Goal: Transaction & Acquisition: Purchase product/service

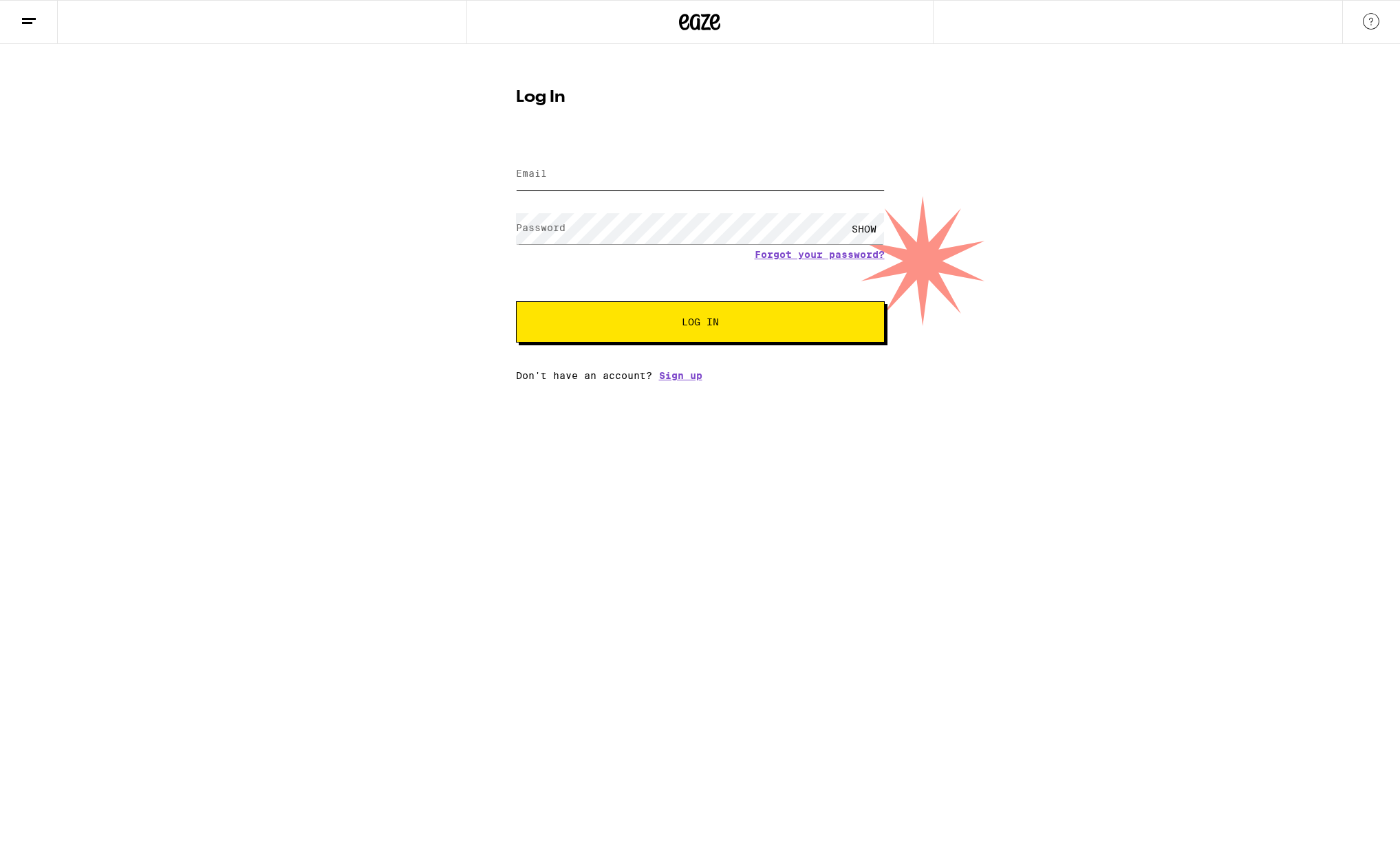
click at [586, 171] on input "Email" at bounding box center [700, 175] width 369 height 31
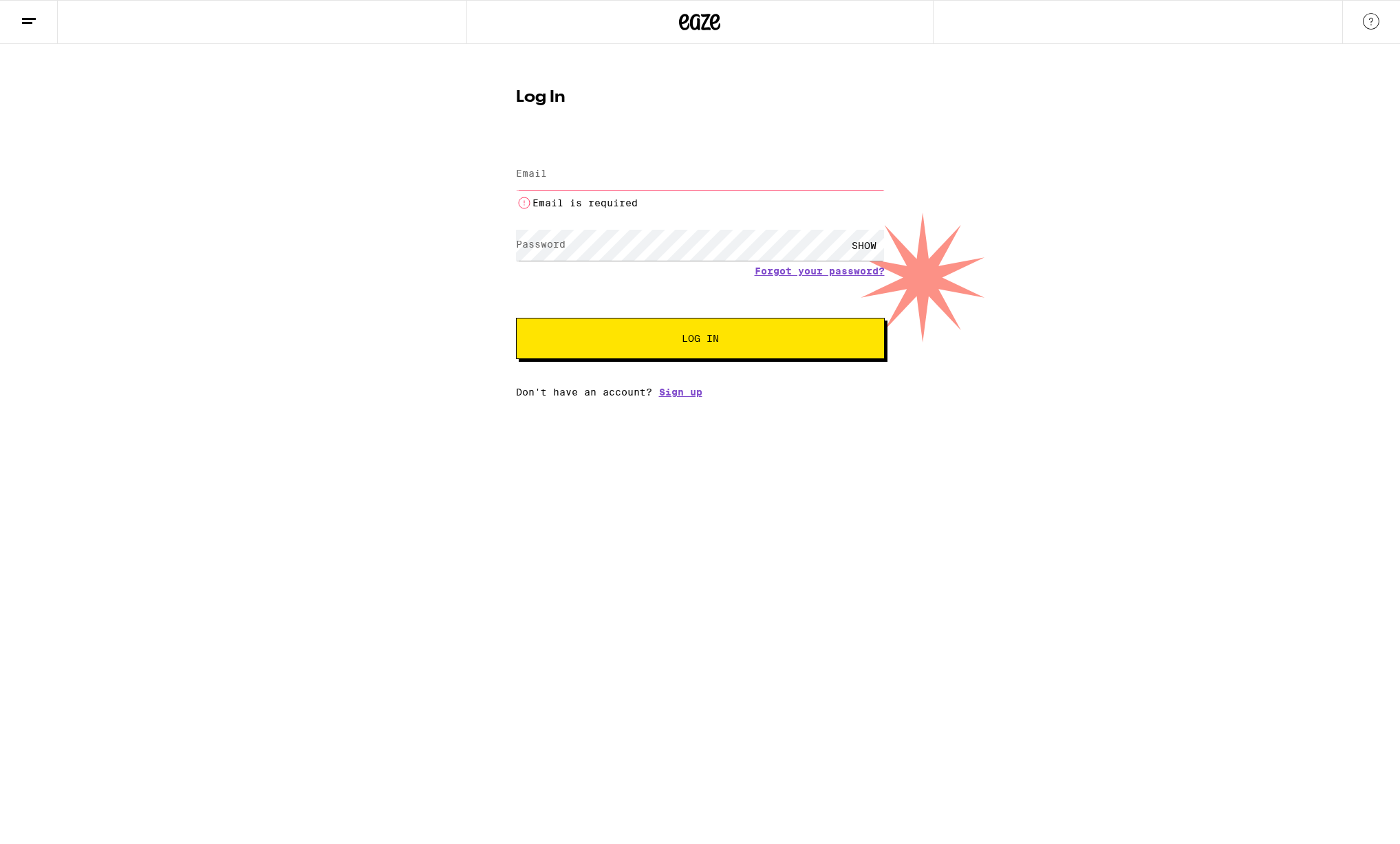
type input "[PERSON_NAME][EMAIL_ADDRESS][PERSON_NAME][DOMAIN_NAME]"
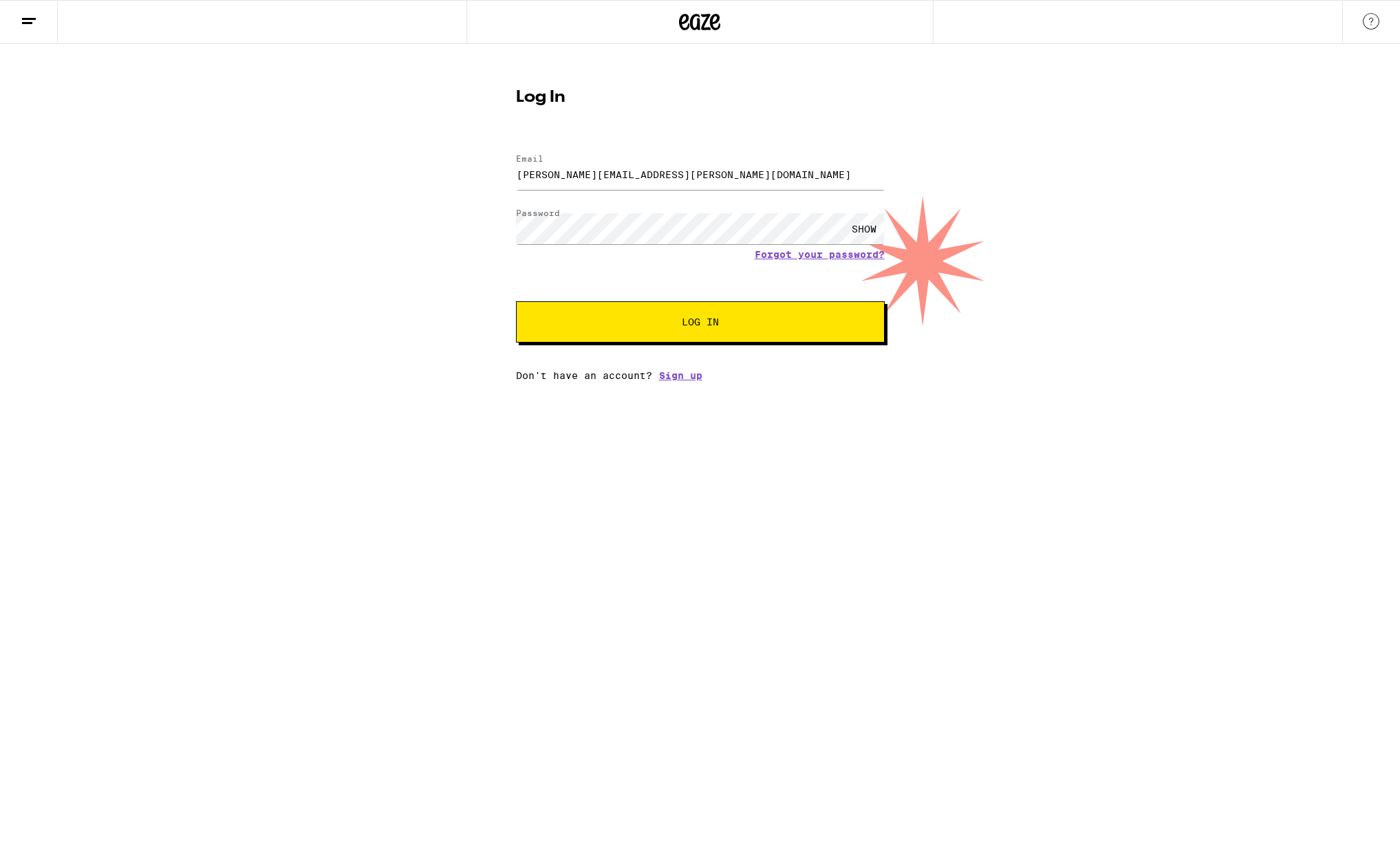
click at [577, 336] on button "Log In" at bounding box center [700, 322] width 369 height 41
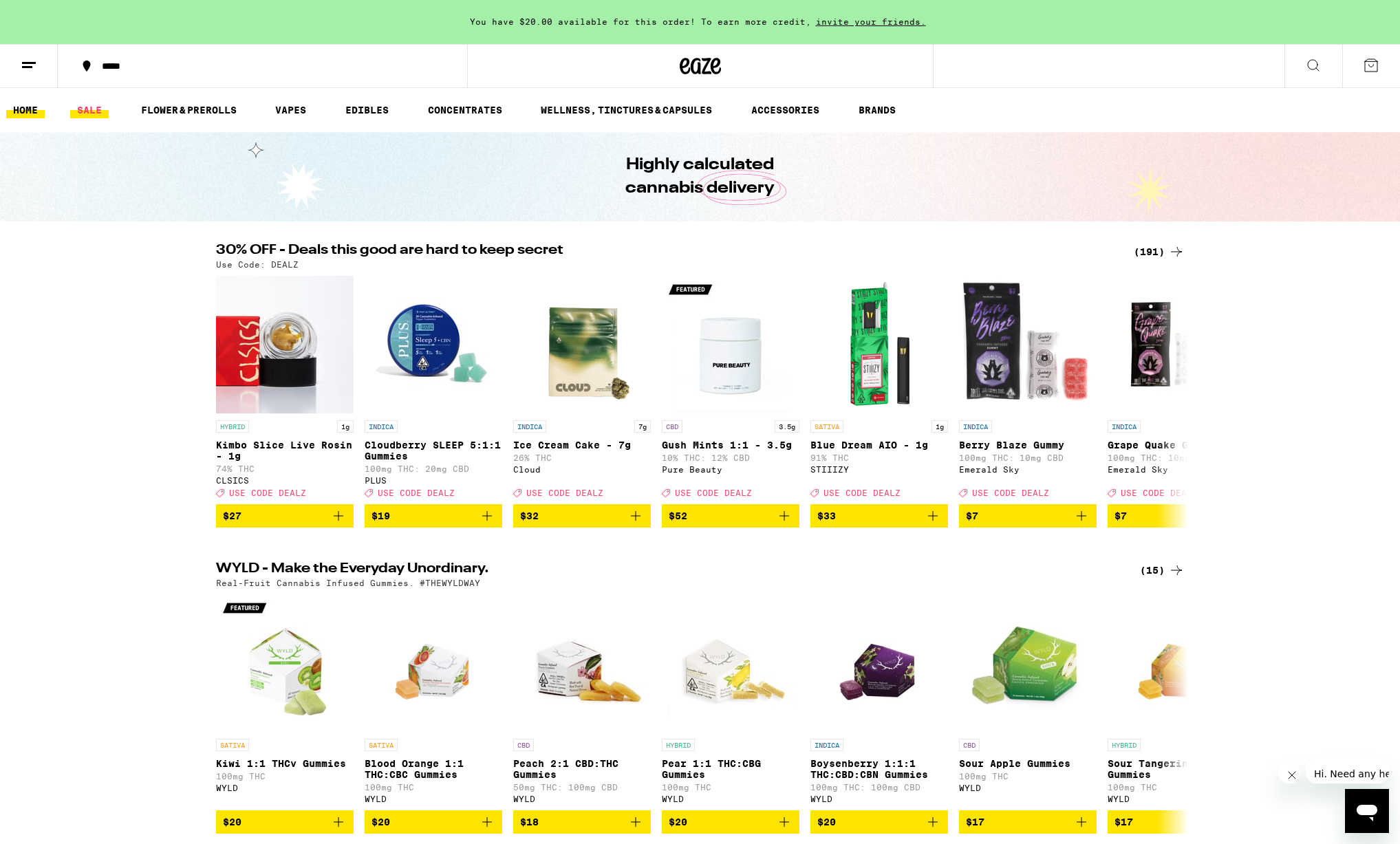
click at [82, 104] on link "SALE" at bounding box center [89, 110] width 39 height 16
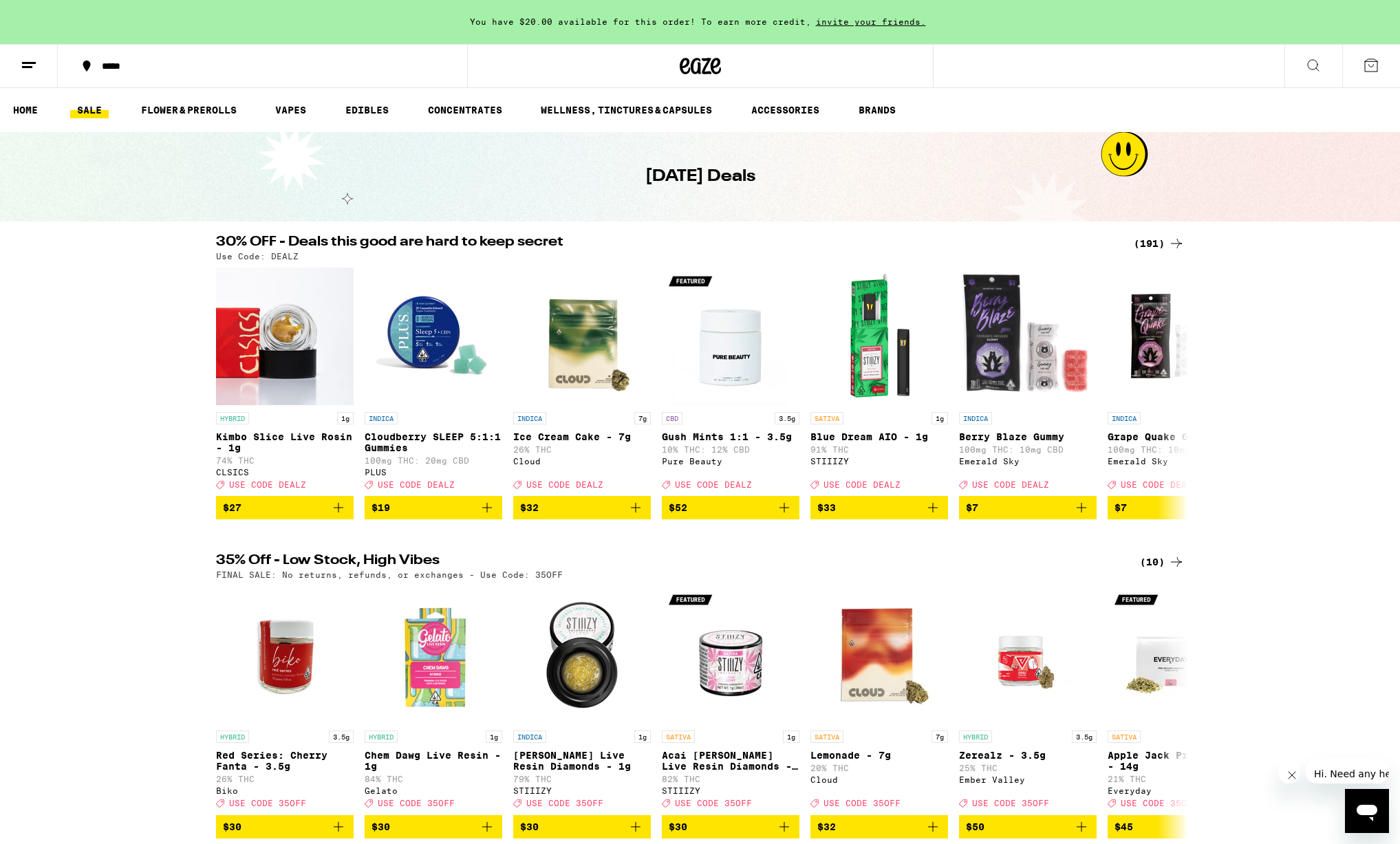
click at [1312, 69] on icon at bounding box center [1313, 65] width 16 height 16
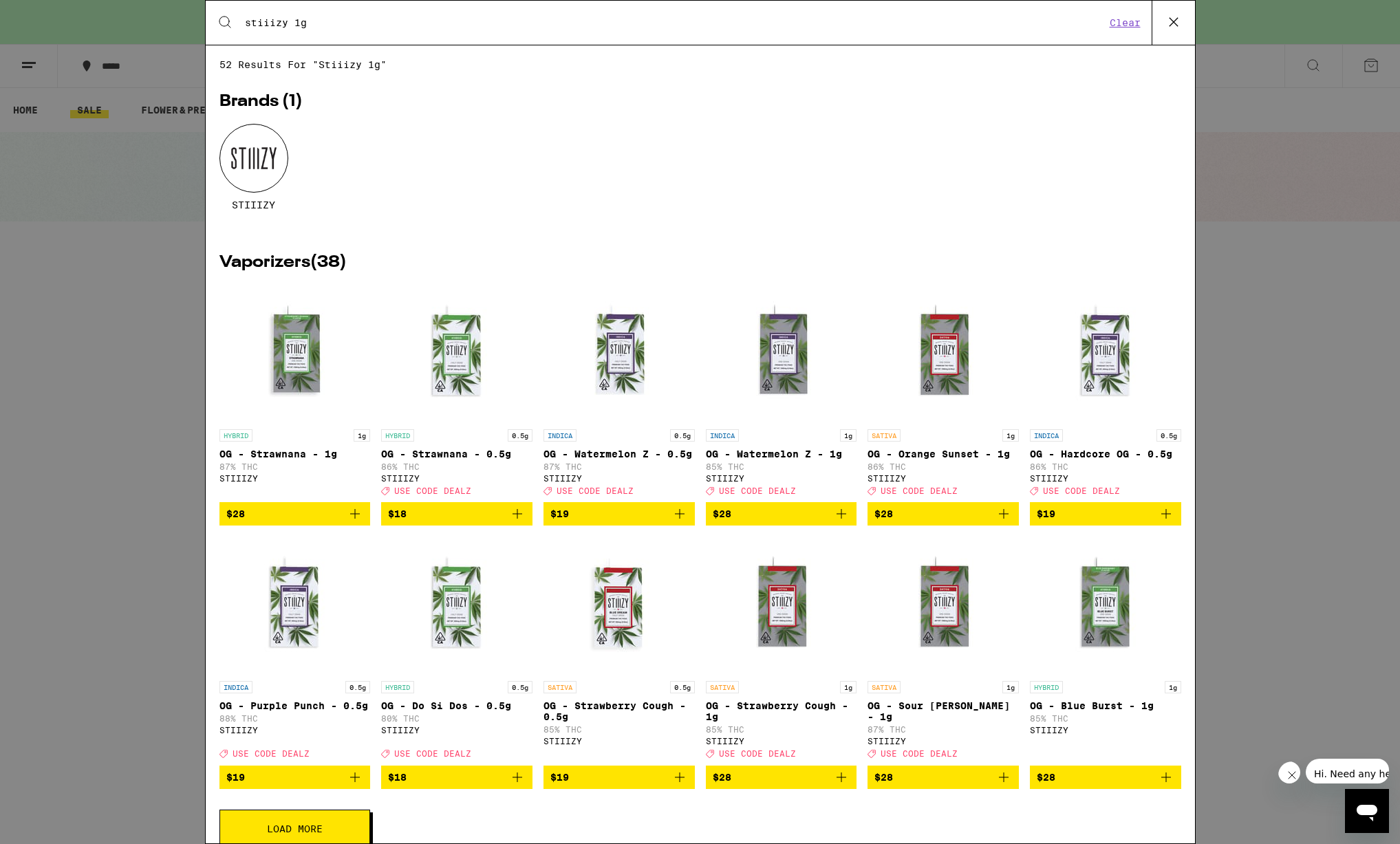
type input "stiiizy 1g"
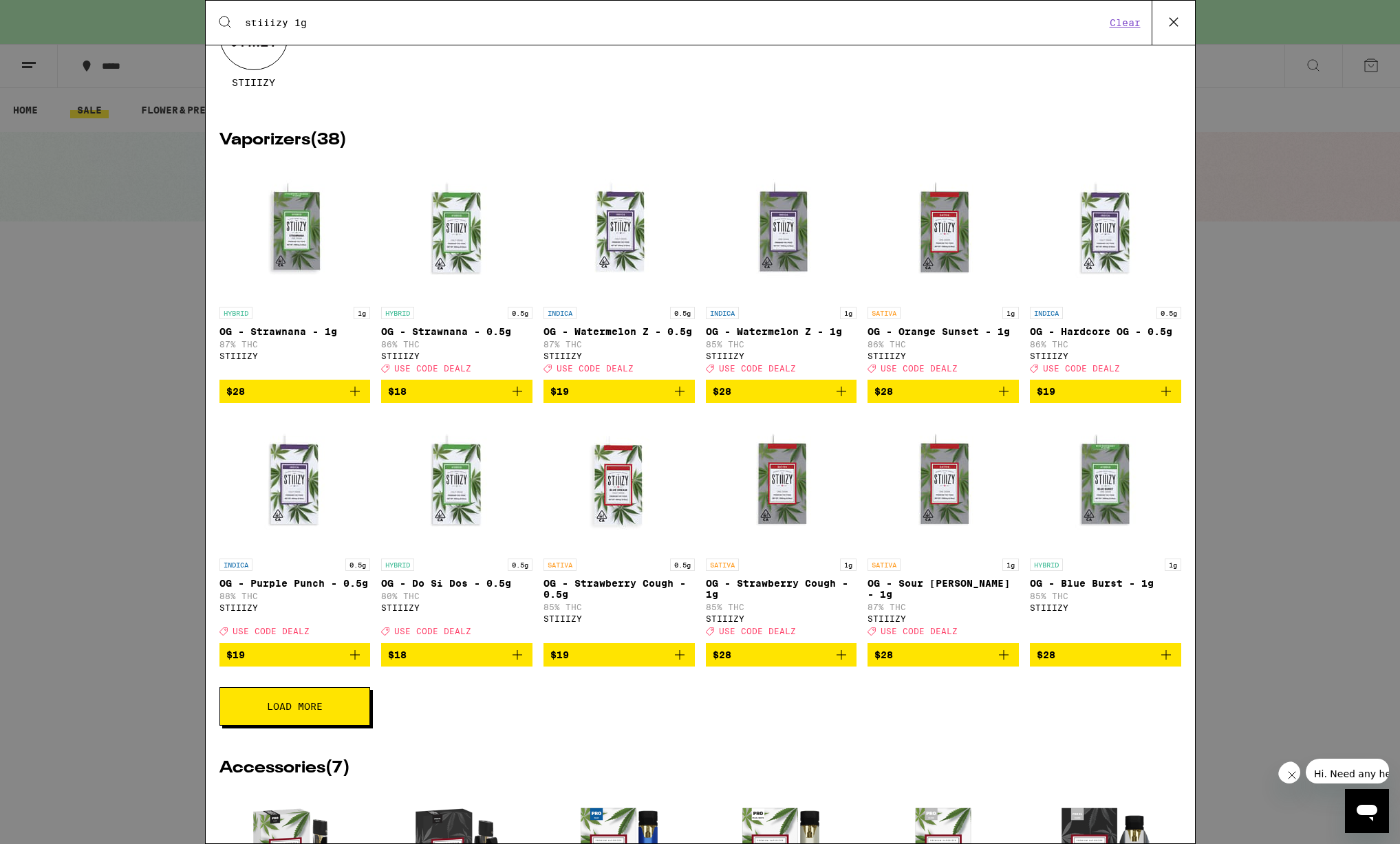
scroll to position [138, 0]
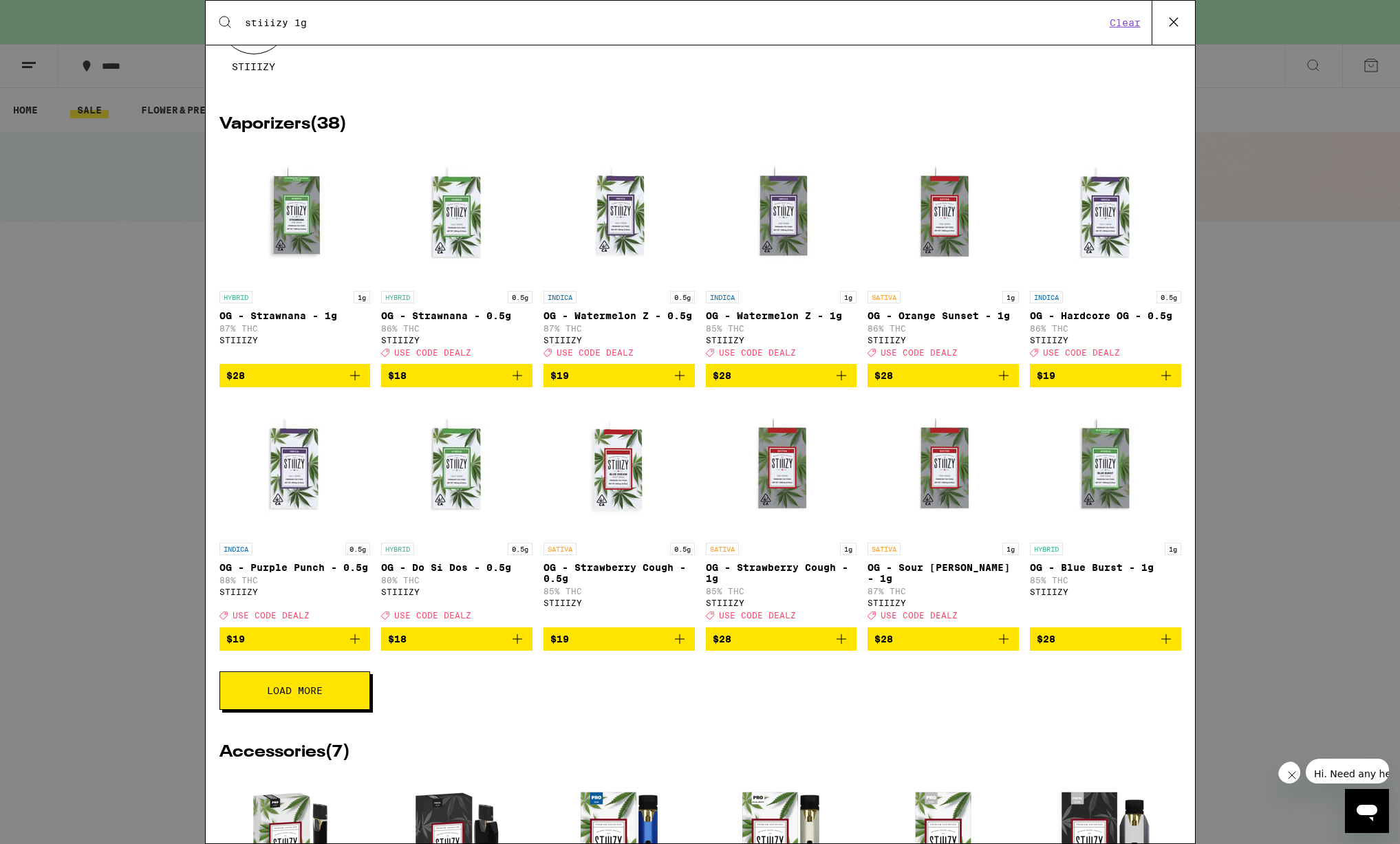
click at [1001, 647] on icon "Add to bag" at bounding box center [1003, 639] width 16 height 16
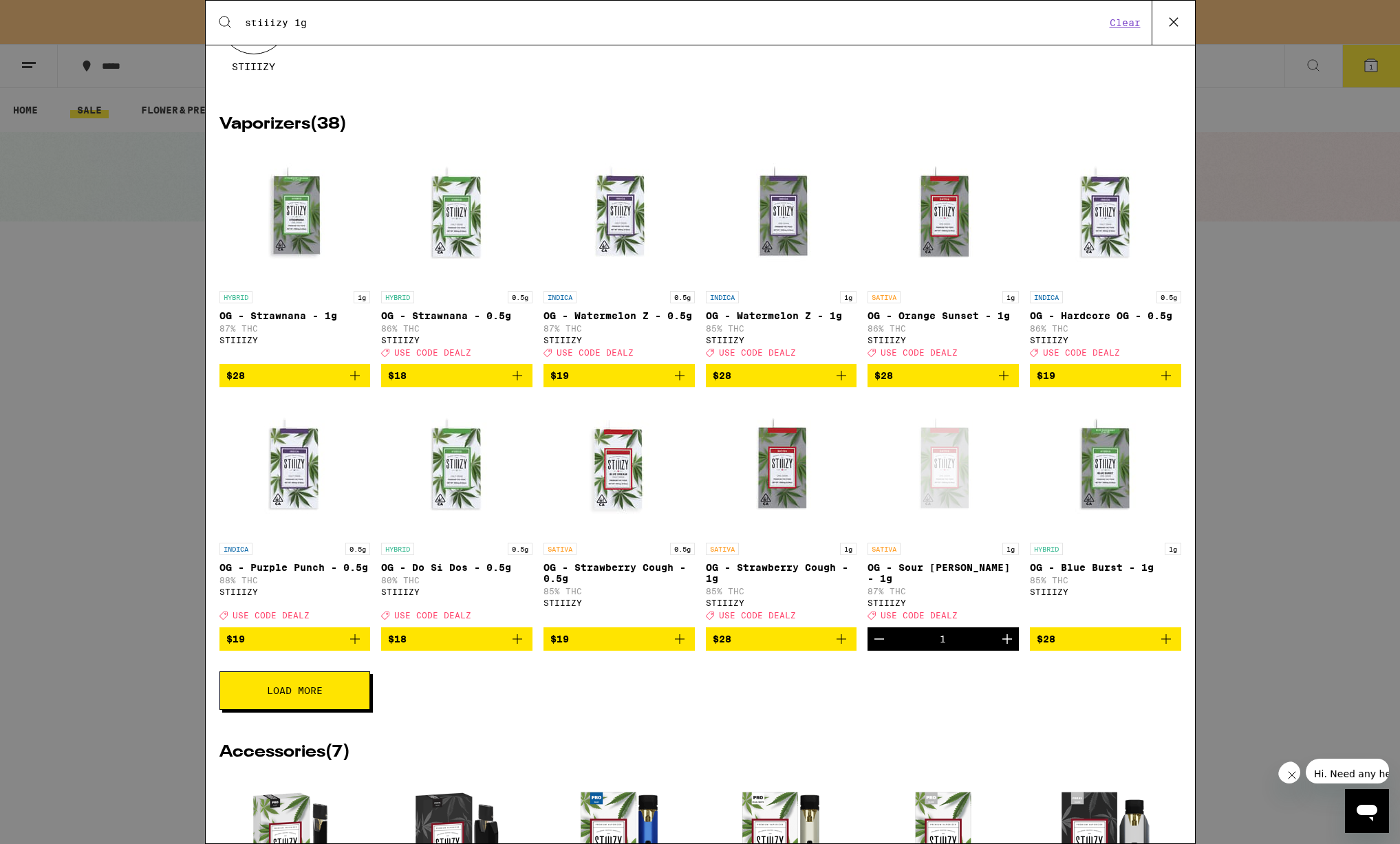
click at [1001, 647] on icon "Increment" at bounding box center [1006, 639] width 16 height 16
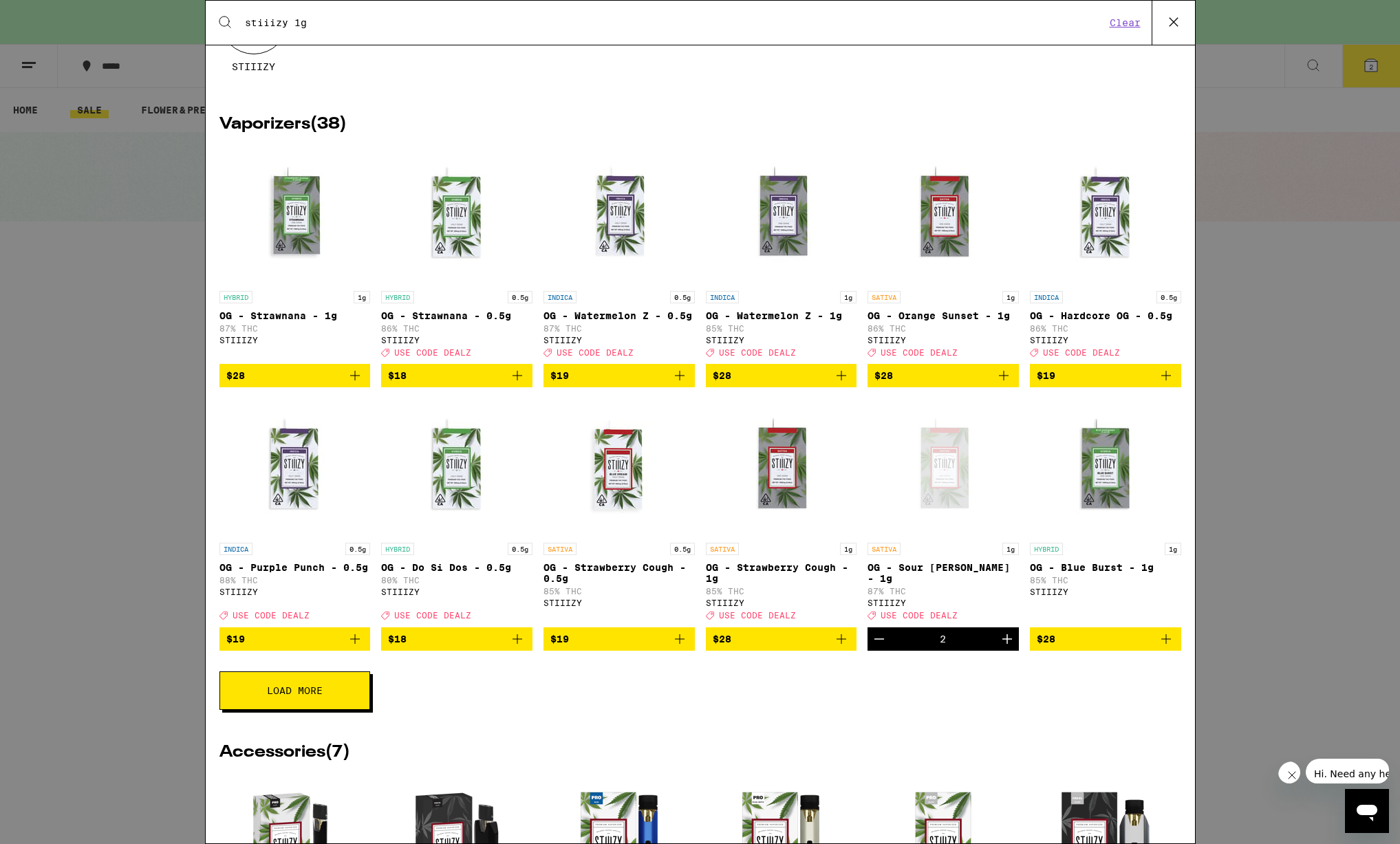
click at [1001, 647] on icon "Increment" at bounding box center [1006, 639] width 16 height 16
click at [283, 710] on button "Load More" at bounding box center [295, 690] width 151 height 39
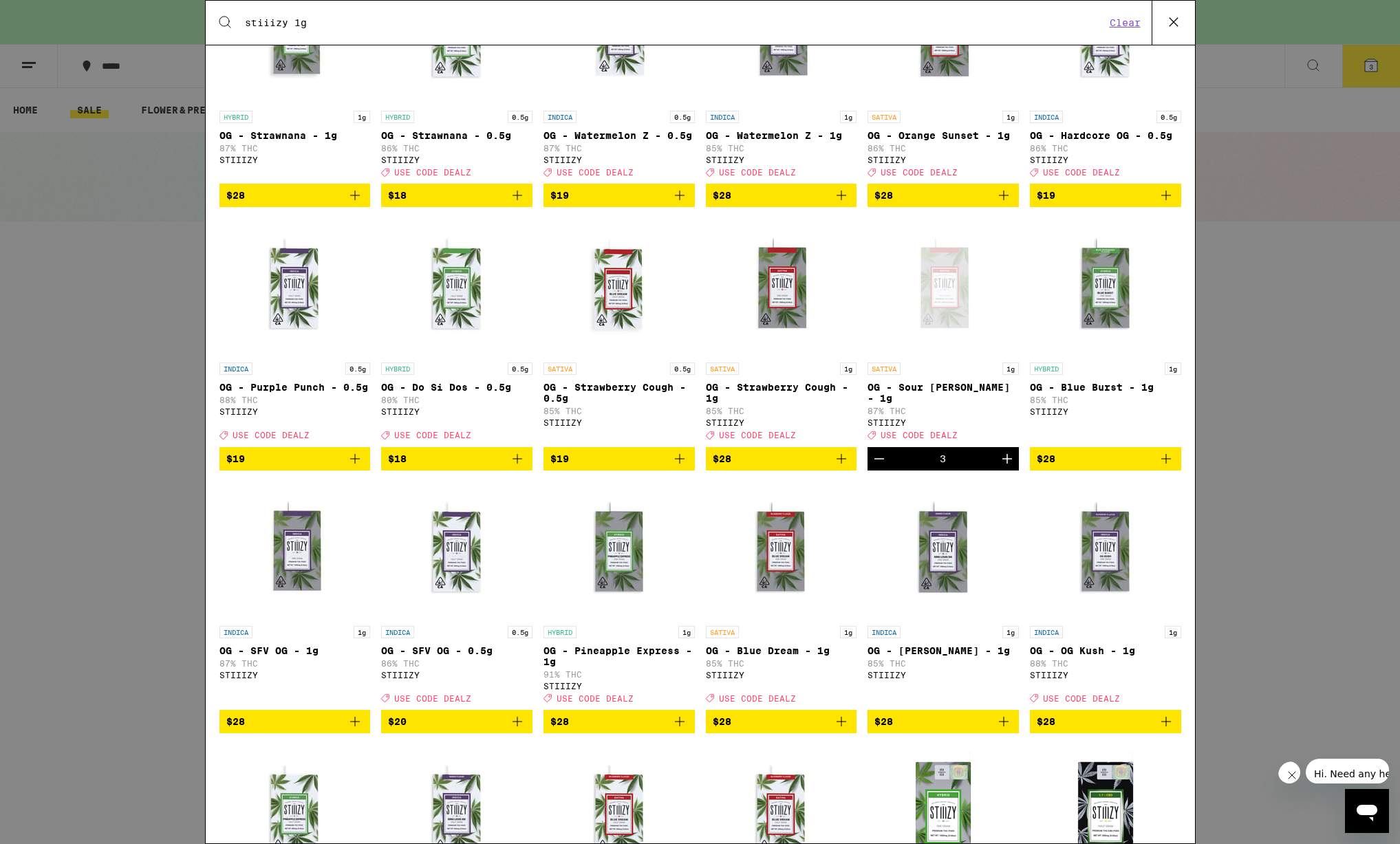
scroll to position [461, 0]
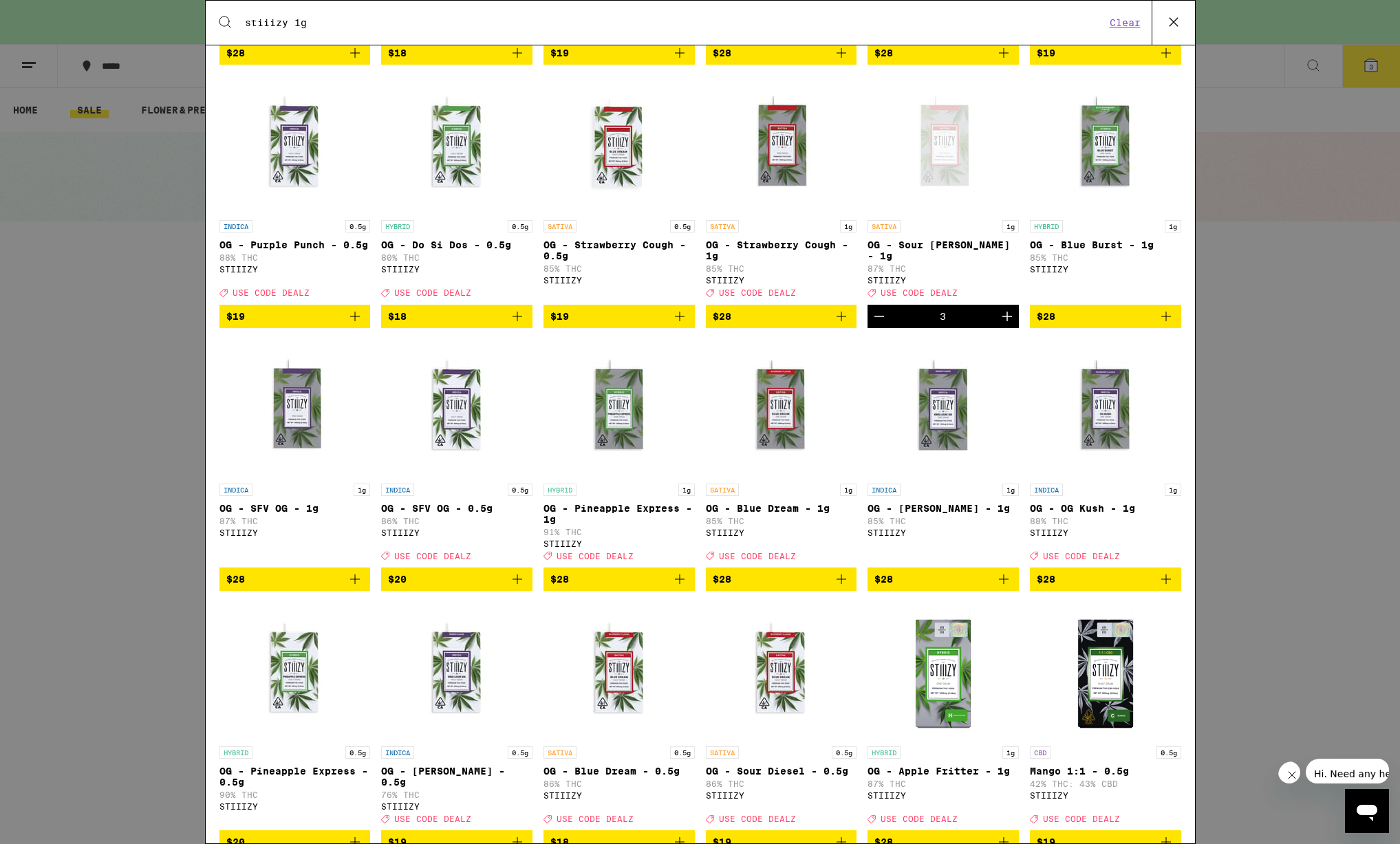
click at [683, 587] on icon "Add to bag" at bounding box center [679, 579] width 16 height 16
click at [683, 587] on icon "Increment" at bounding box center [682, 579] width 16 height 16
click at [841, 584] on icon "Add to bag" at bounding box center [841, 579] width 9 height 9
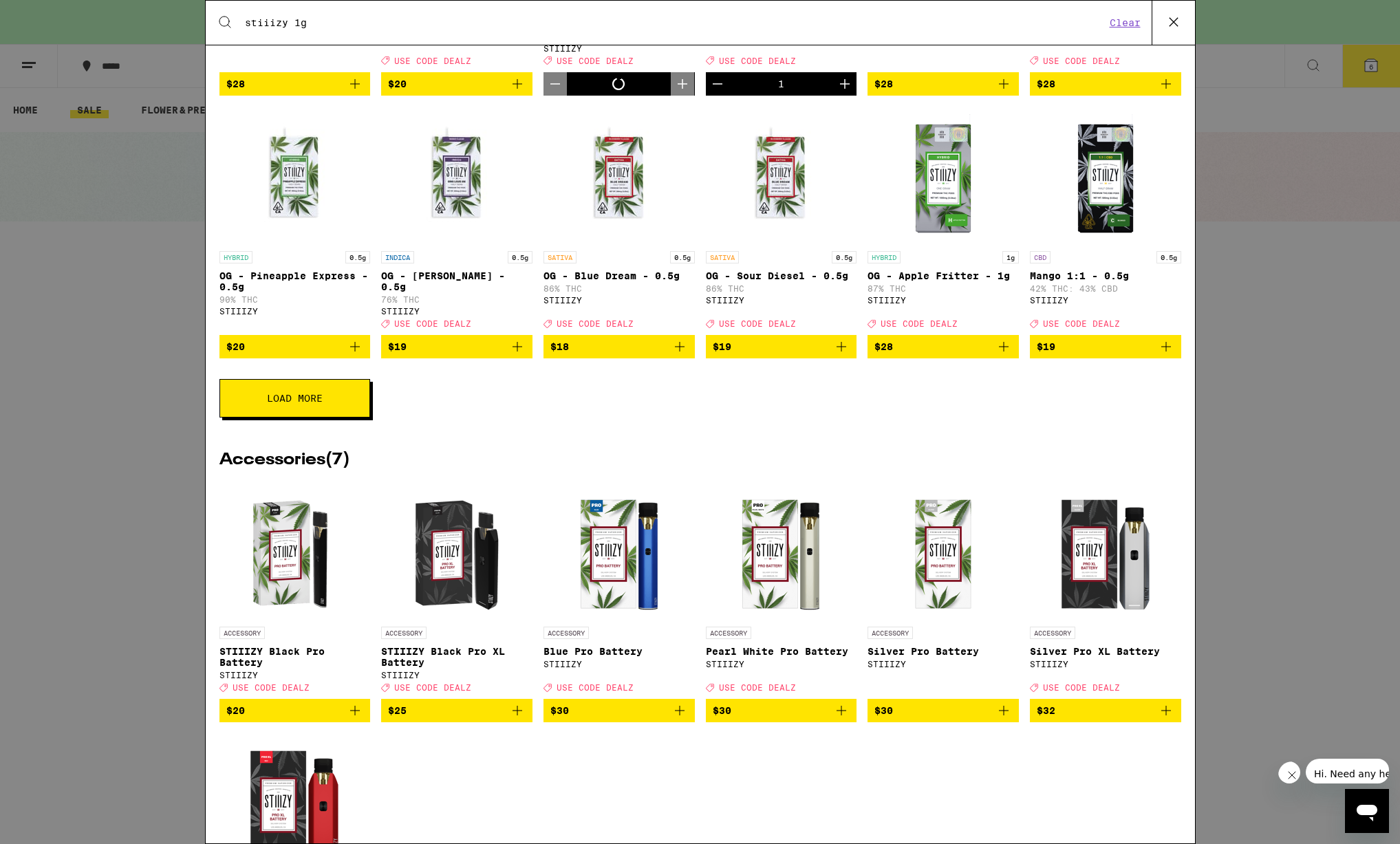
scroll to position [991, 0]
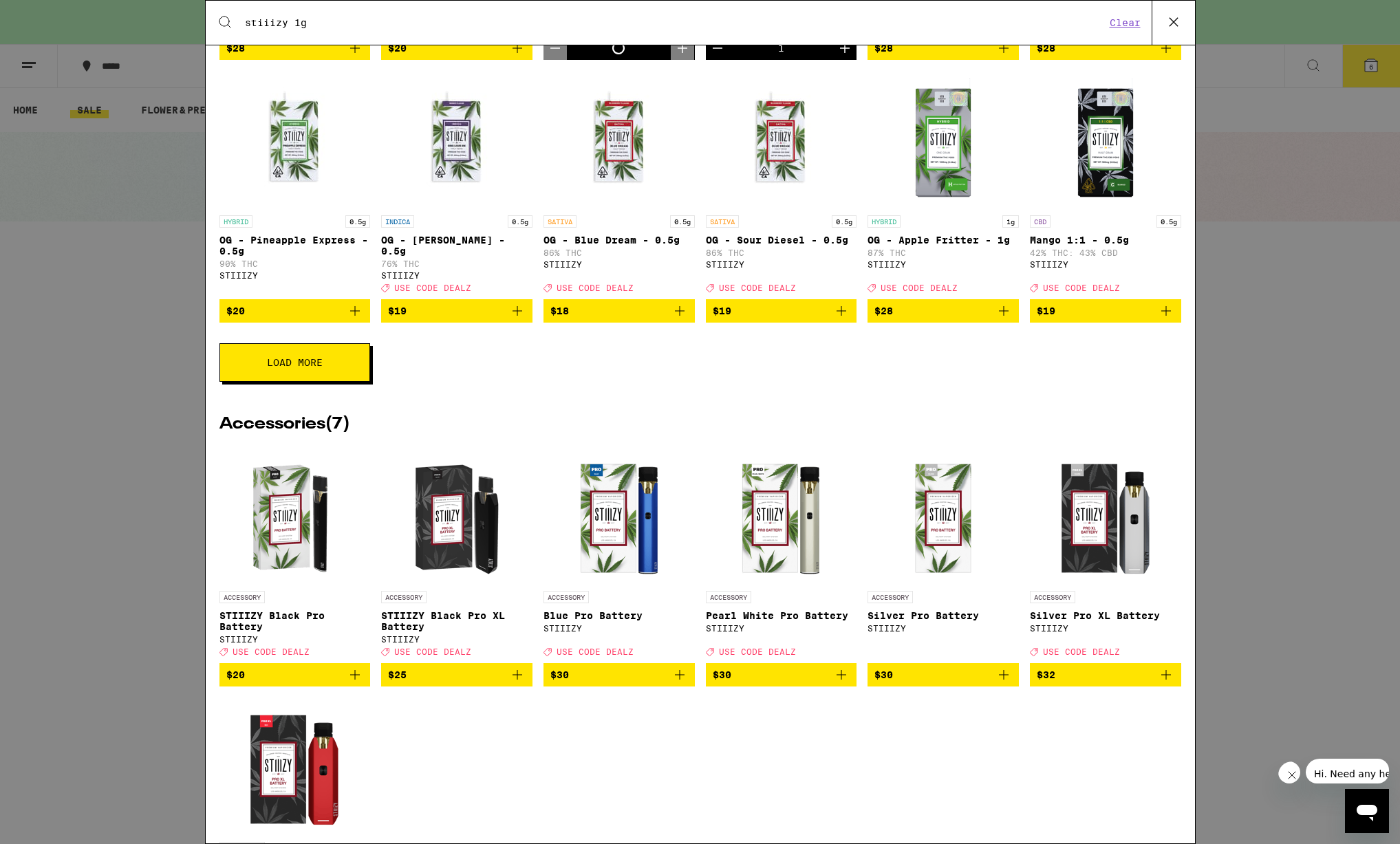
click at [352, 683] on icon "Add to bag" at bounding box center [354, 674] width 16 height 16
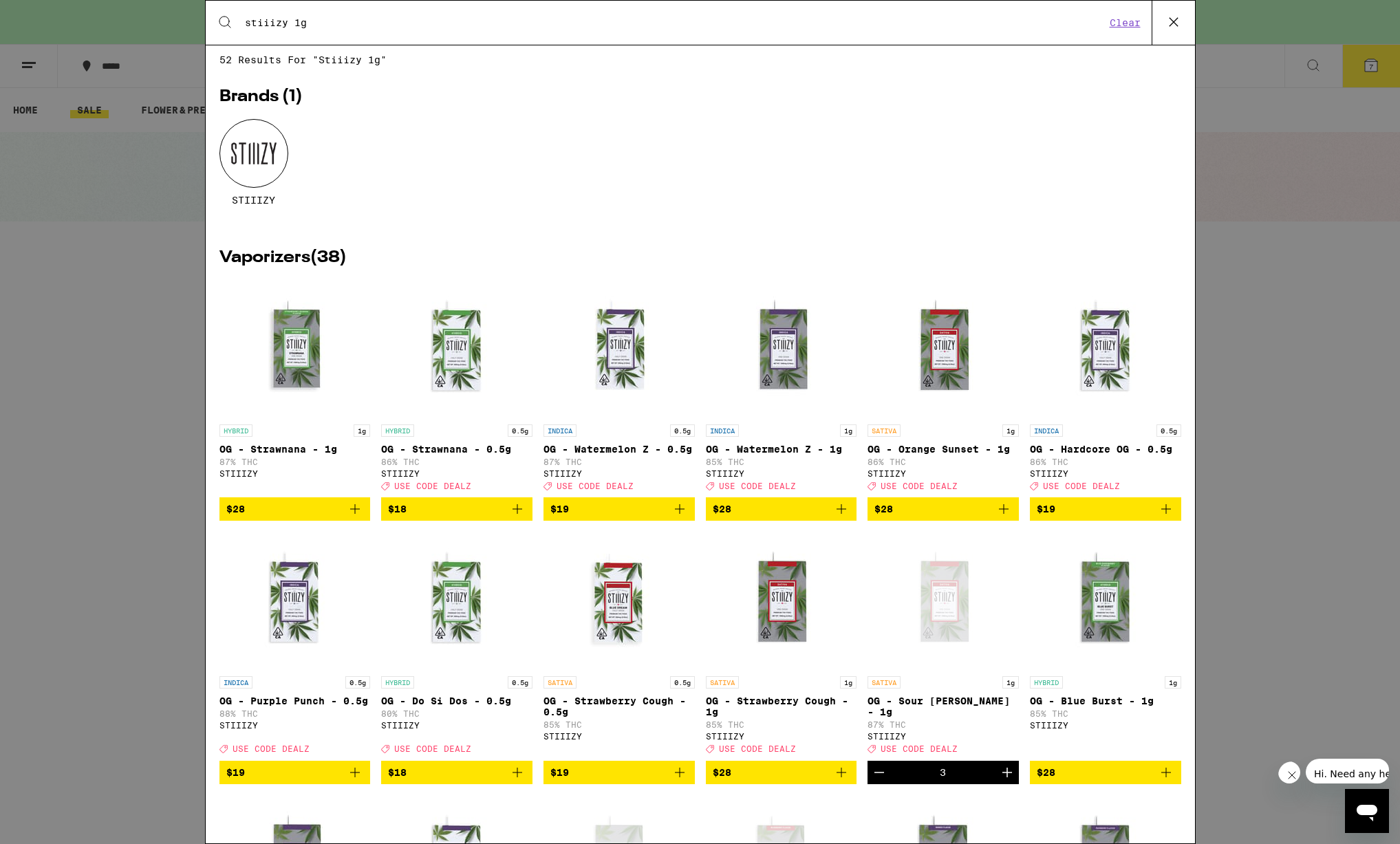
scroll to position [0, 0]
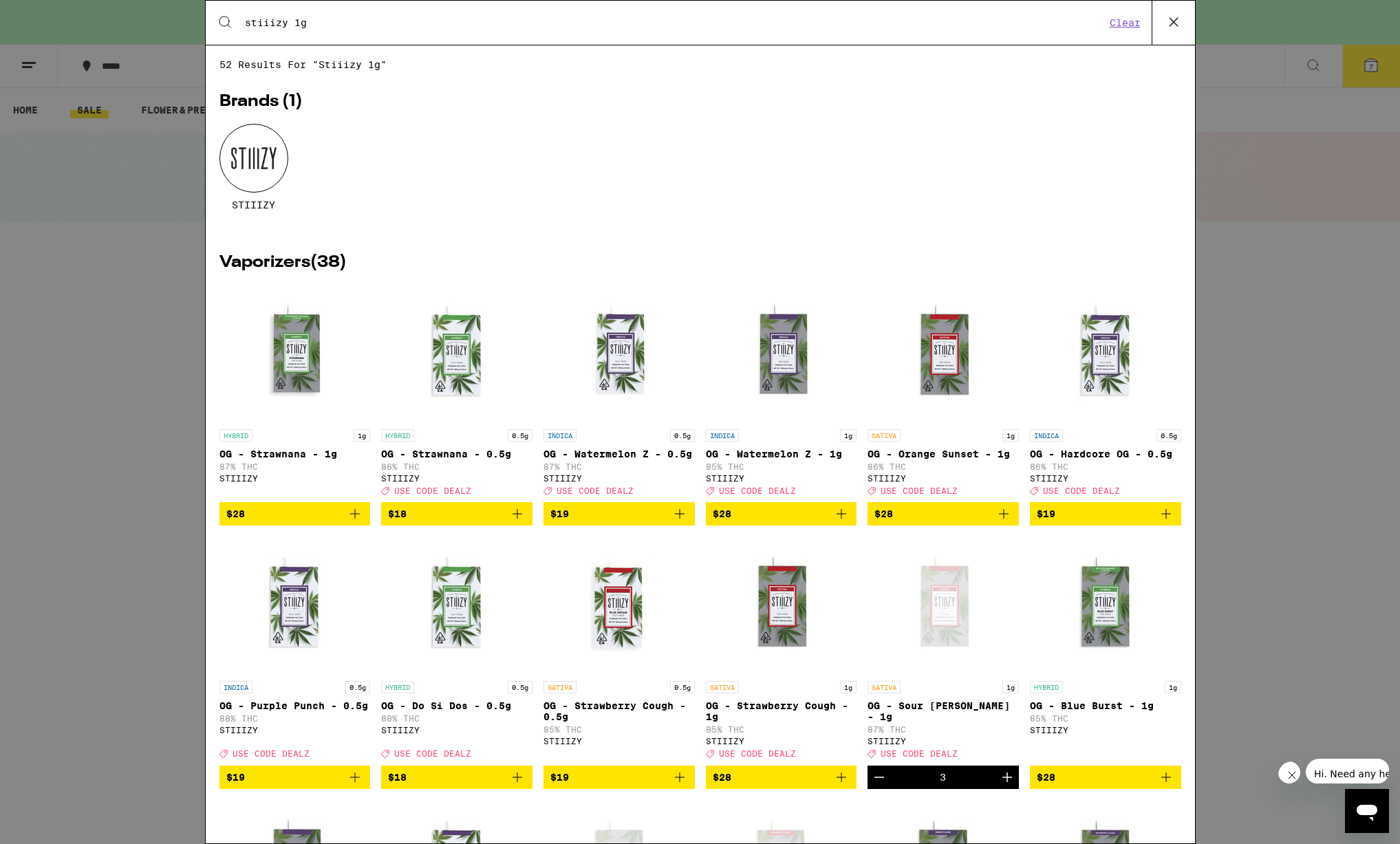
click at [1173, 22] on icon at bounding box center [1173, 22] width 21 height 21
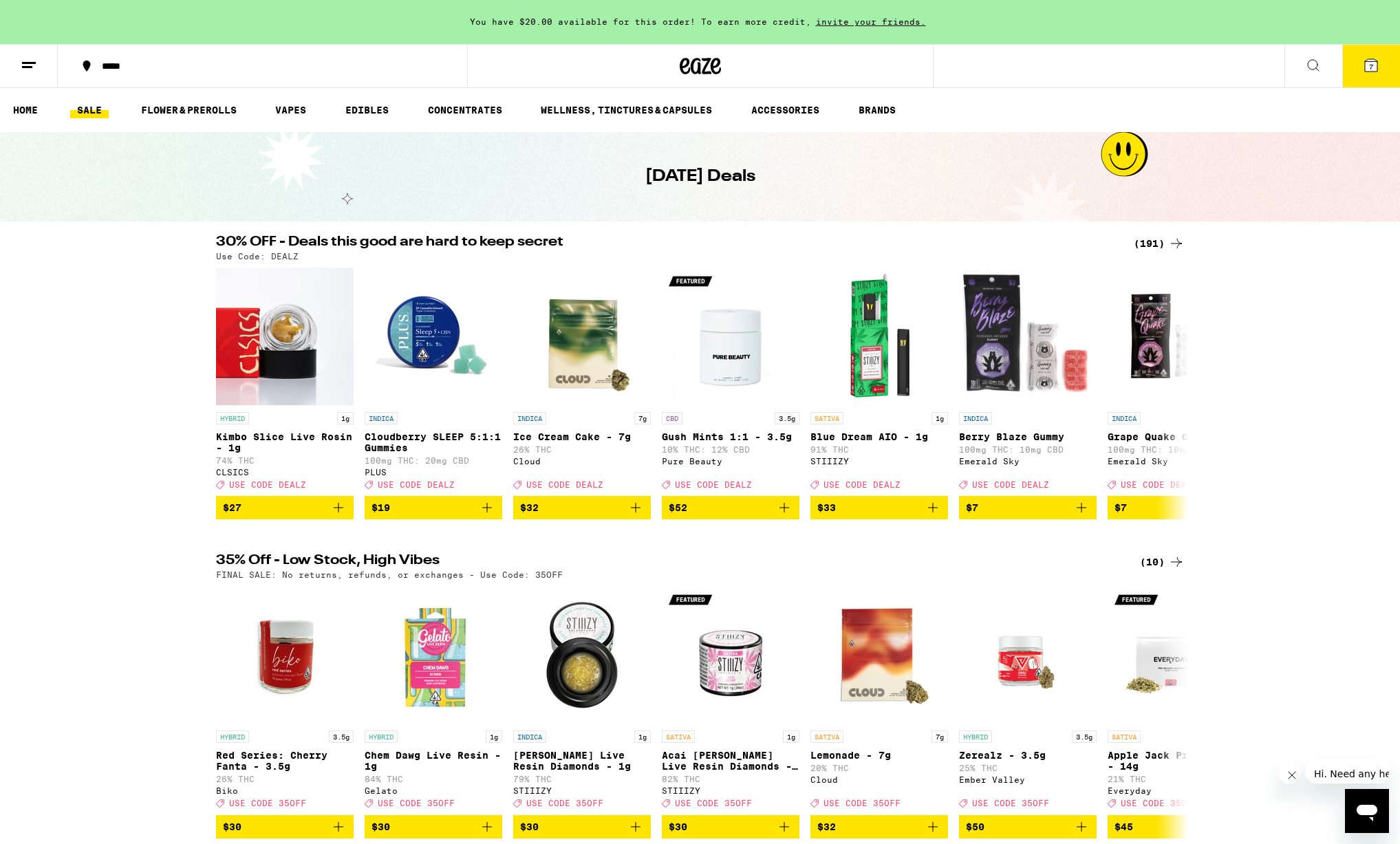
click at [1377, 68] on icon at bounding box center [1371, 65] width 12 height 12
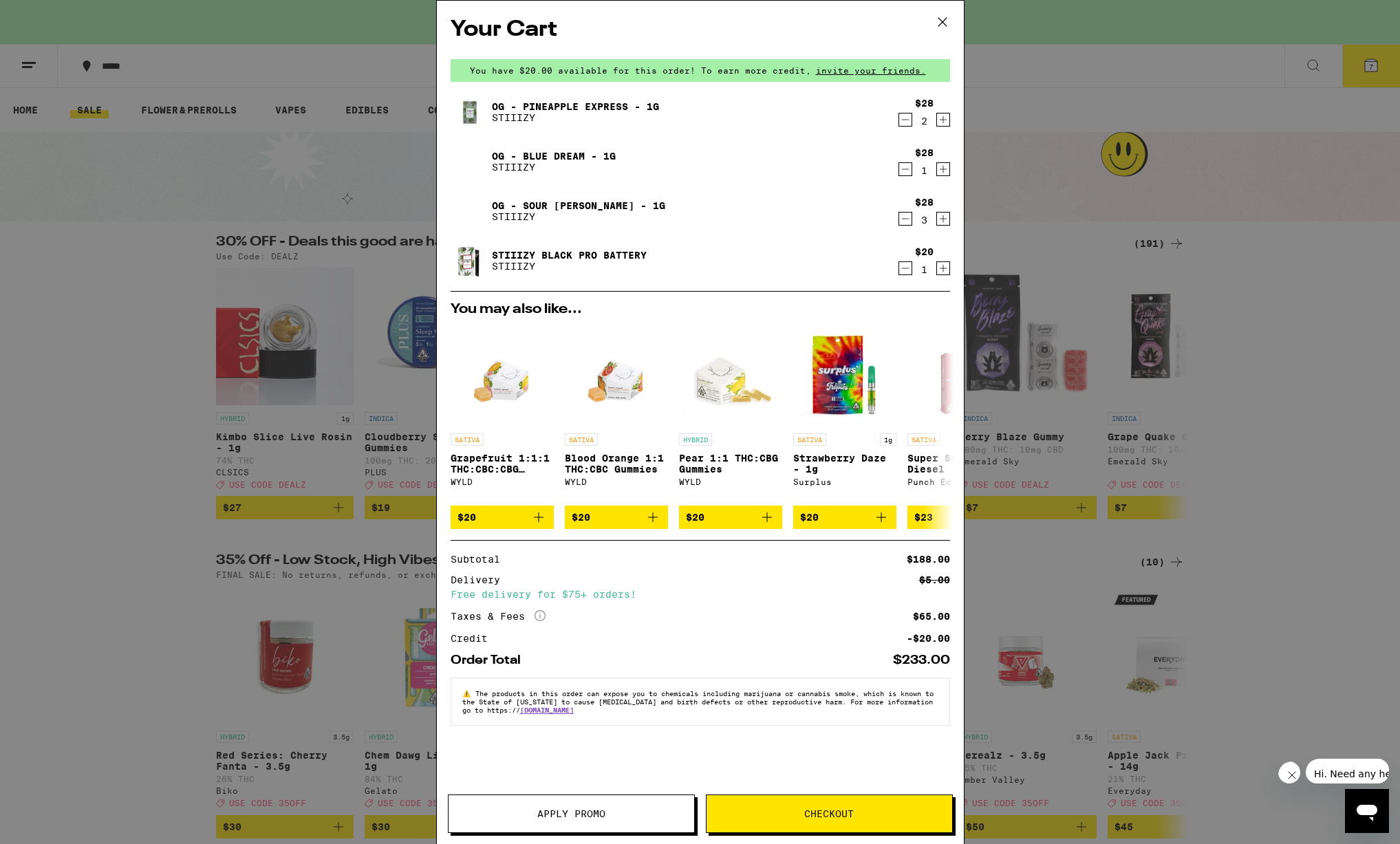
click at [544, 822] on button "Apply Promo" at bounding box center [571, 813] width 247 height 39
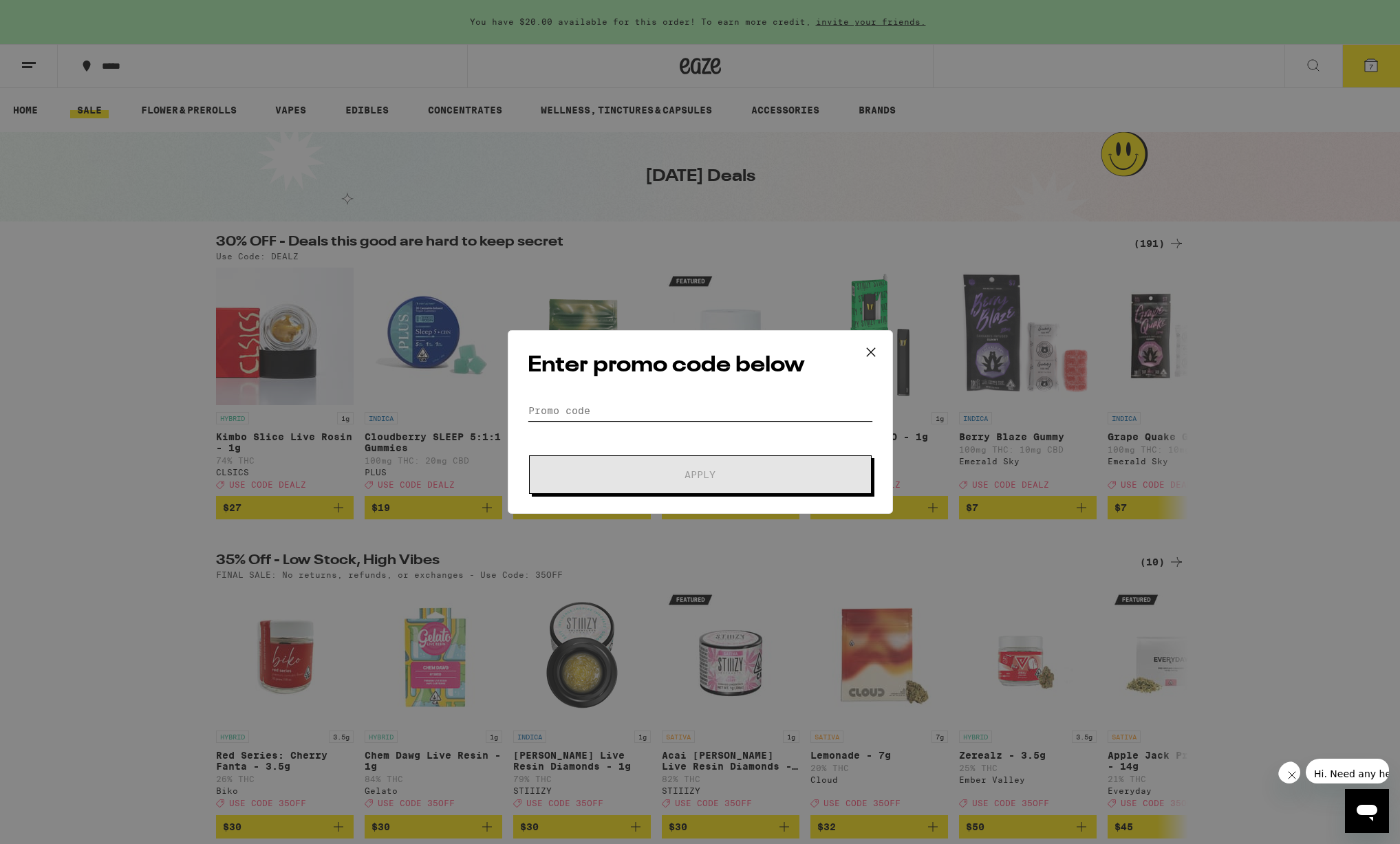
click at [581, 407] on input "Promo Code" at bounding box center [700, 410] width 345 height 21
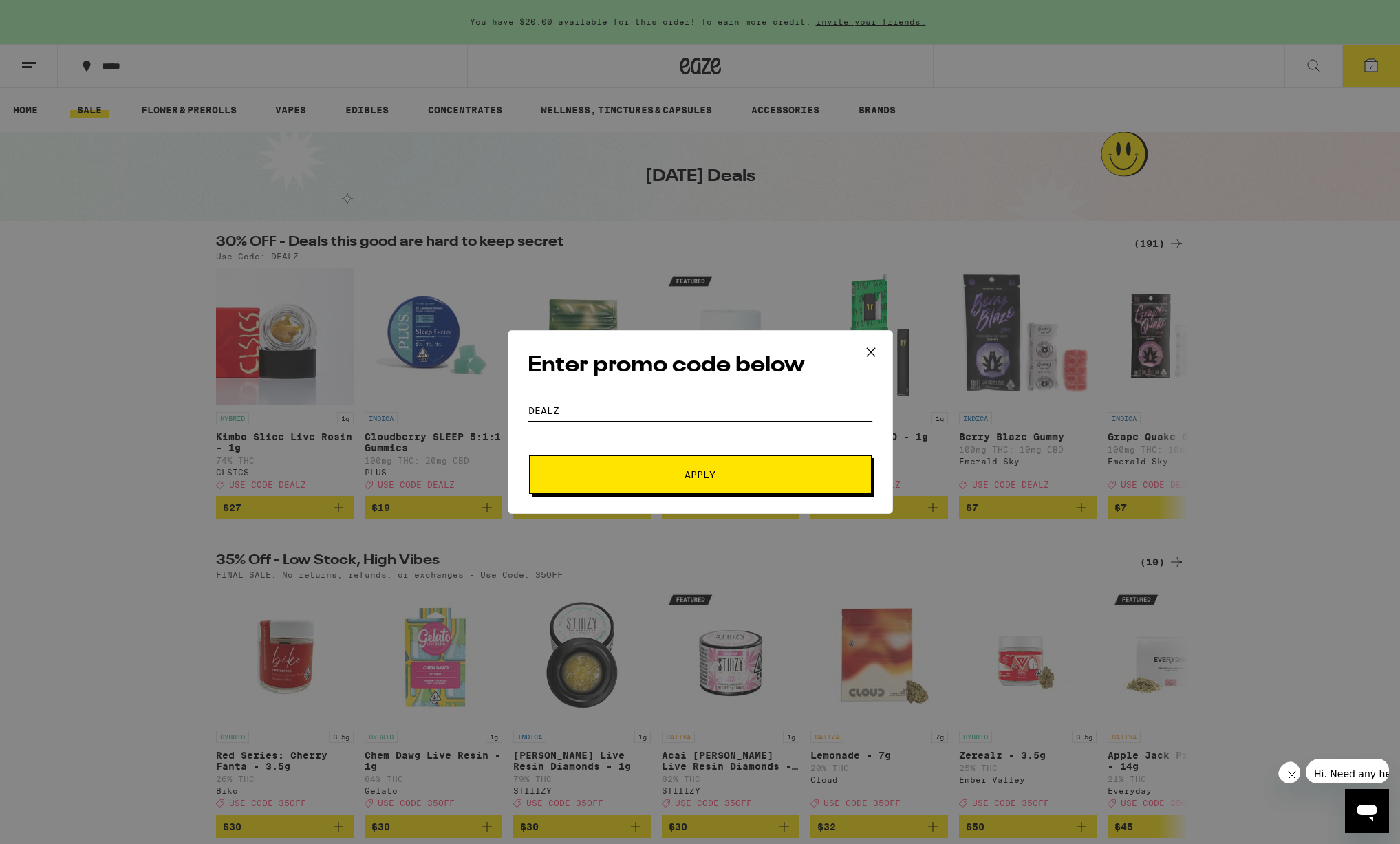
type input "DEALZ"
click at [529, 455] on button "Apply" at bounding box center [700, 474] width 343 height 39
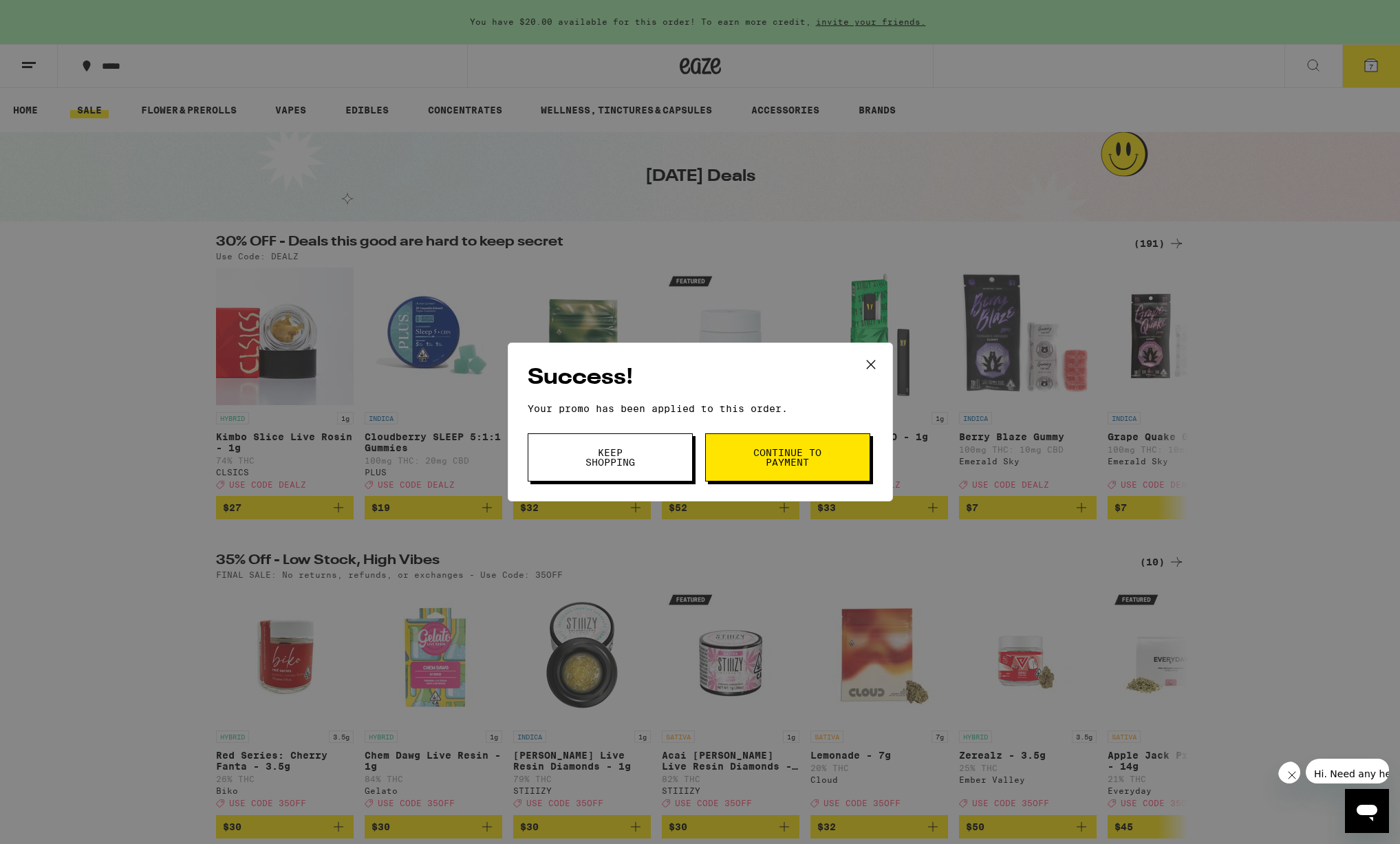
click at [778, 467] on span "Continue to payment" at bounding box center [788, 457] width 70 height 19
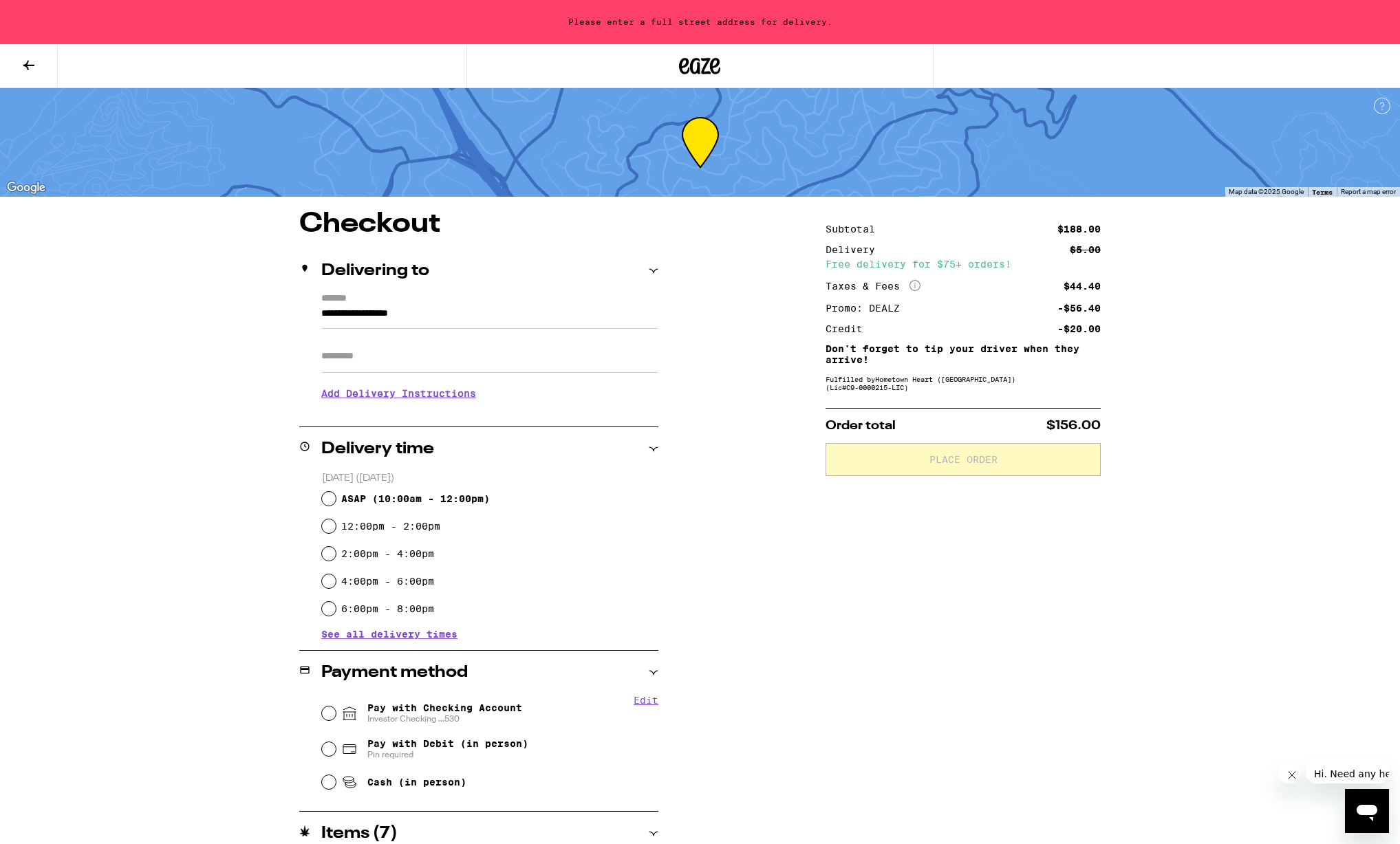
click at [655, 274] on icon at bounding box center [652, 270] width 9 height 9
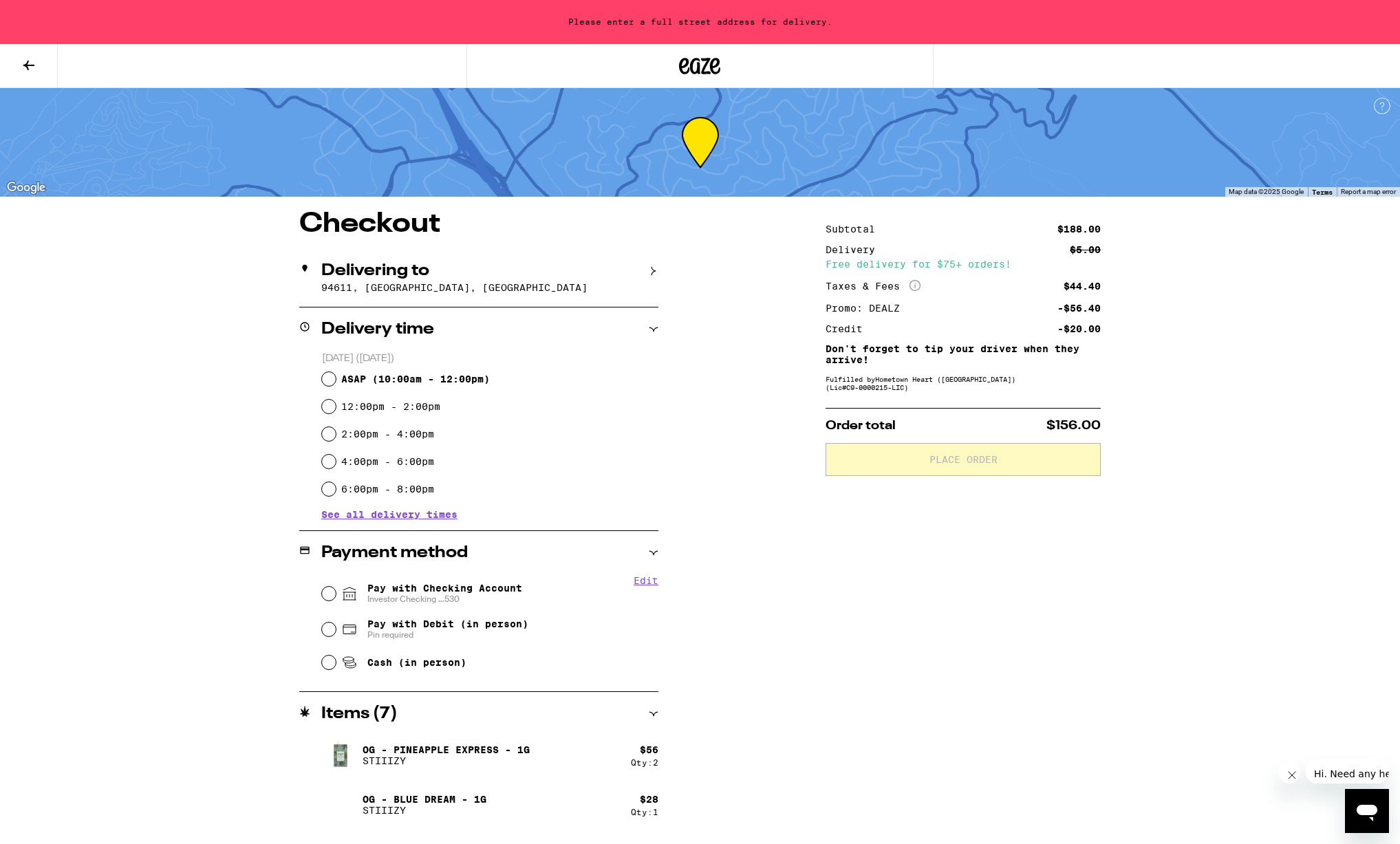
click at [655, 273] on icon at bounding box center [652, 270] width 9 height 9
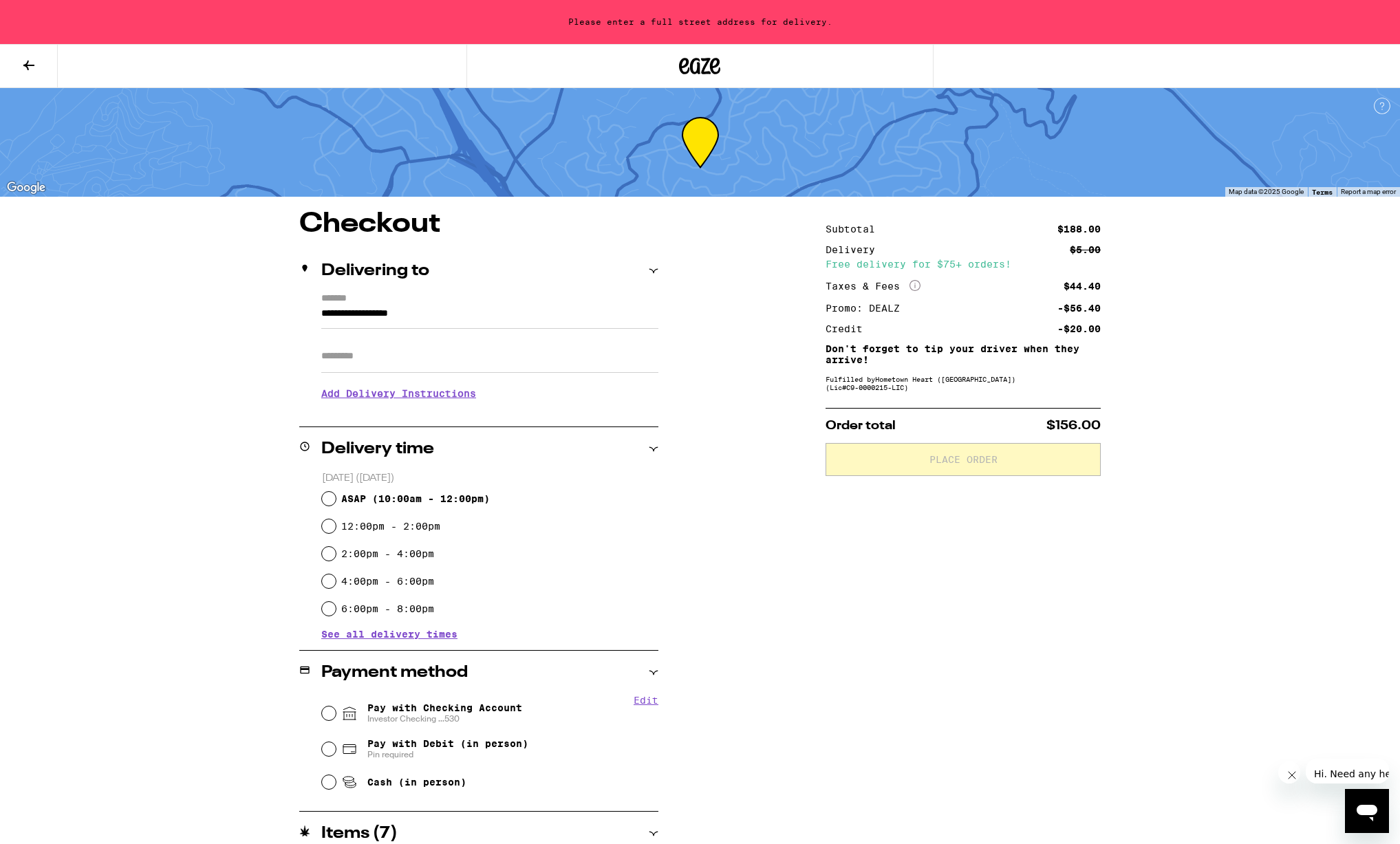
click at [444, 316] on input "**********" at bounding box center [490, 317] width 337 height 23
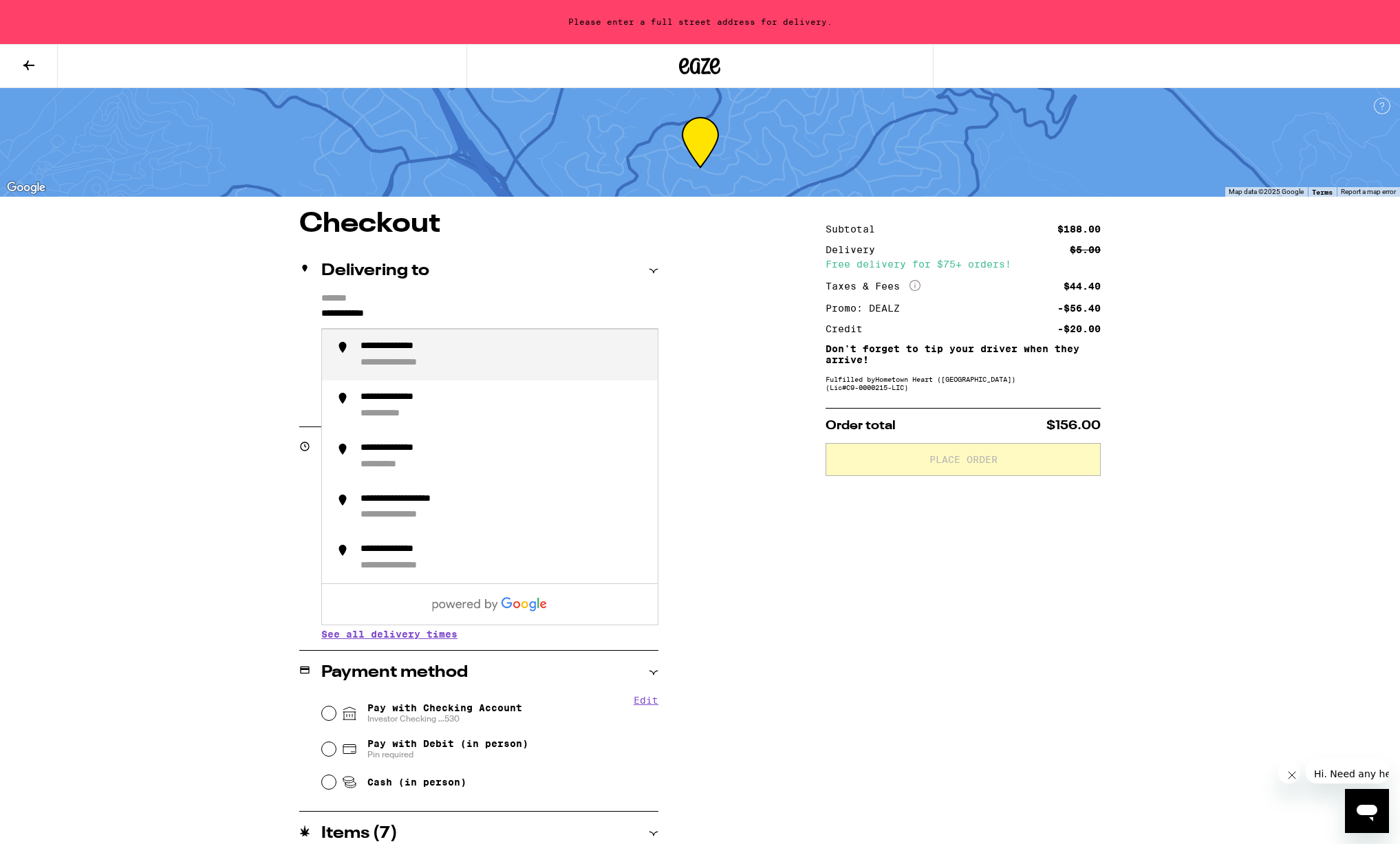
click at [430, 369] on div "**********" at bounding box center [410, 363] width 99 height 12
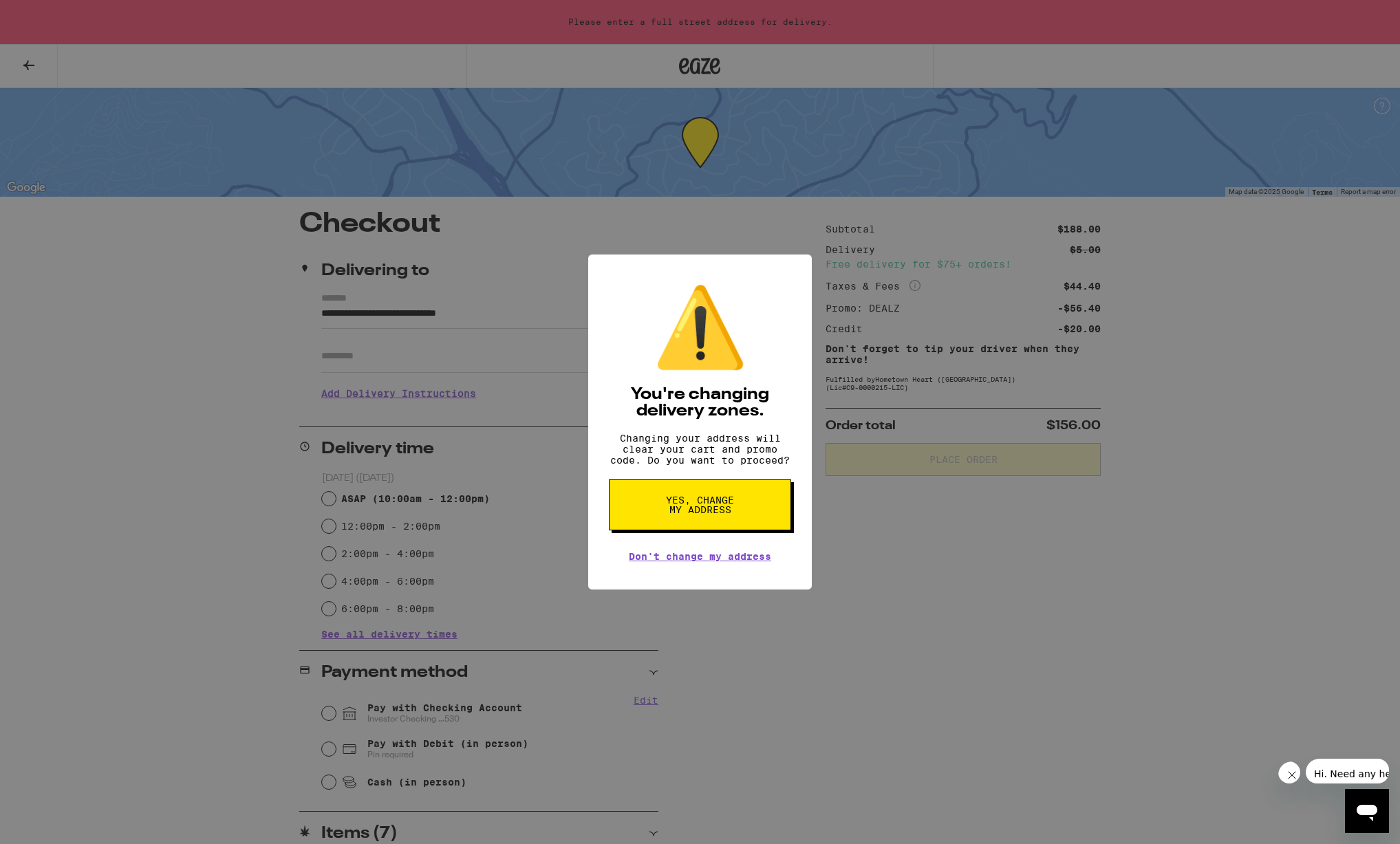
click at [660, 509] on button "Yes, change my address" at bounding box center [700, 504] width 182 height 51
type input "**********"
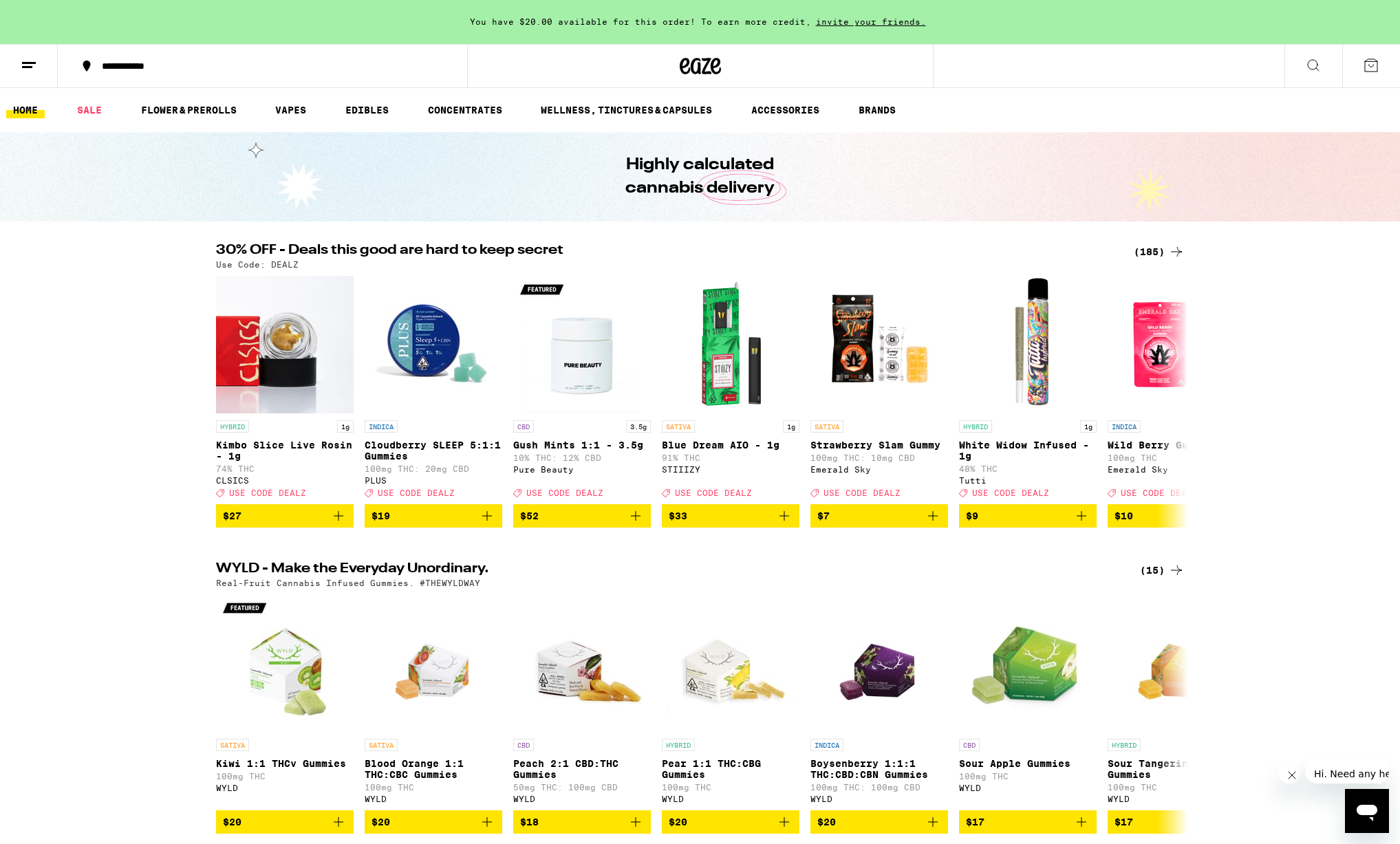
click at [1311, 60] on icon at bounding box center [1313, 65] width 11 height 11
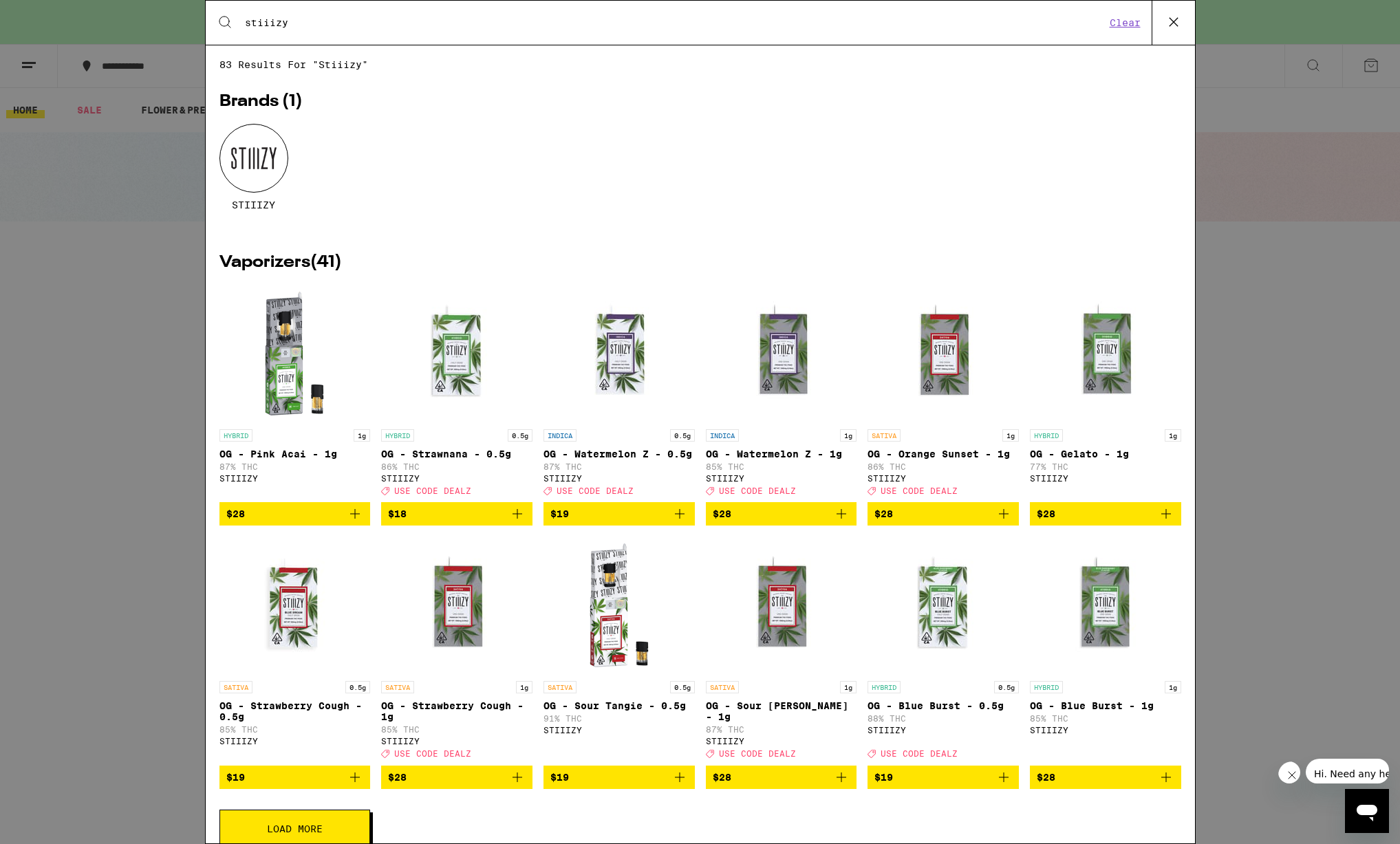
click at [843, 785] on icon "Add to bag" at bounding box center [841, 776] width 16 height 16
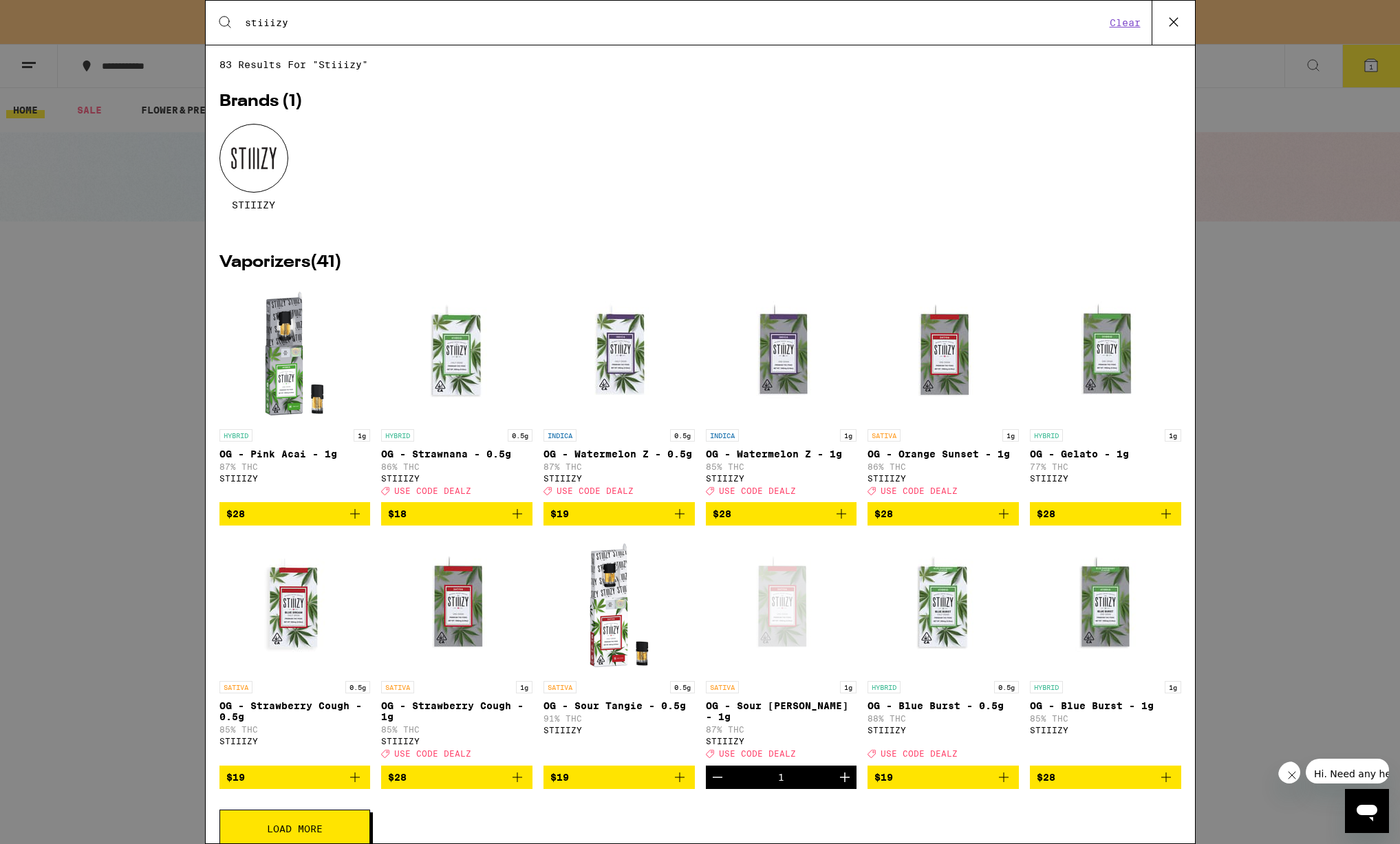
click at [843, 785] on icon "Increment" at bounding box center [844, 776] width 16 height 16
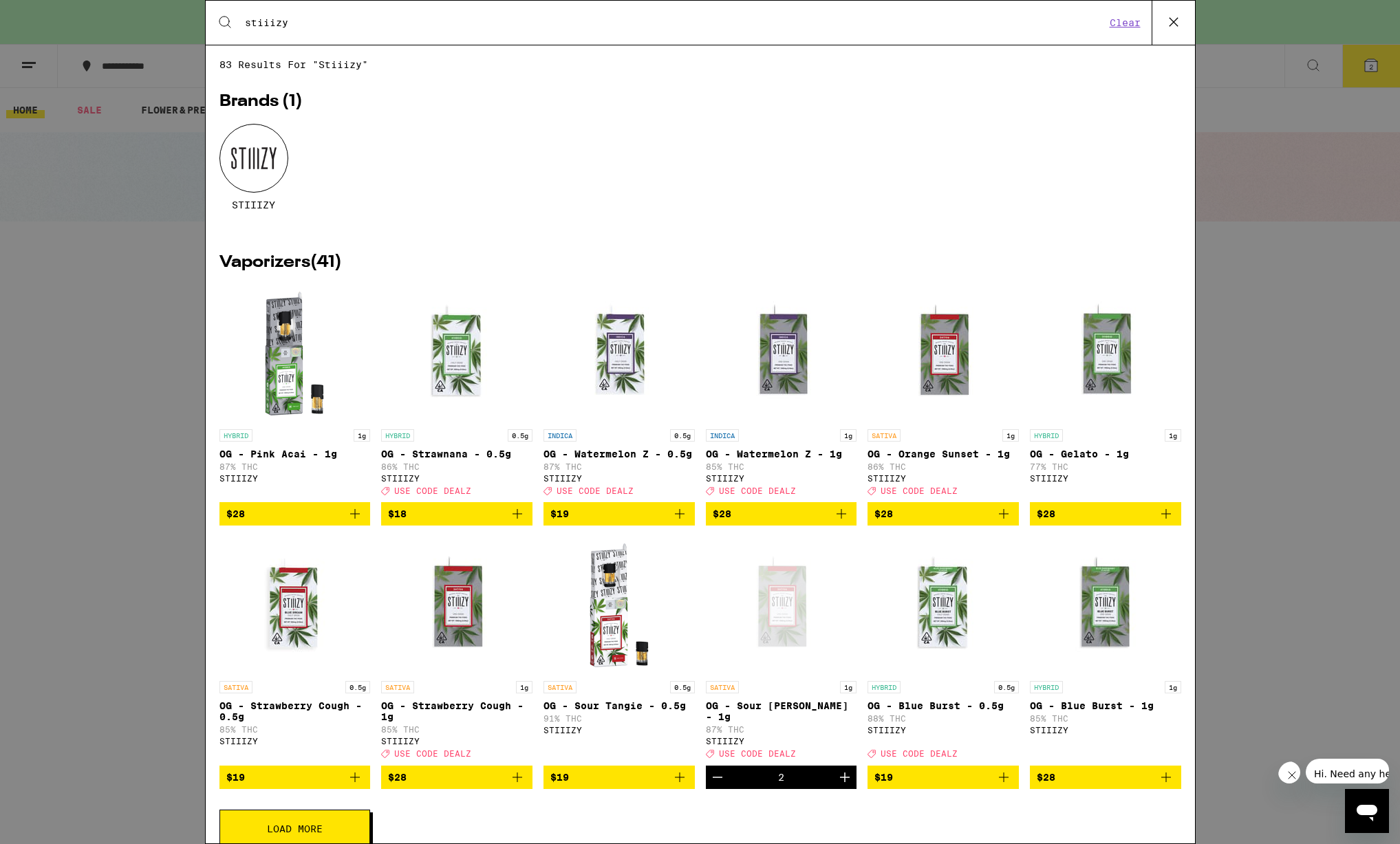
click at [843, 785] on icon "Increment" at bounding box center [844, 776] width 16 height 16
click at [1004, 519] on icon "Add to bag" at bounding box center [1003, 513] width 16 height 16
click at [1004, 519] on icon "Increment" at bounding box center [1006, 513] width 16 height 16
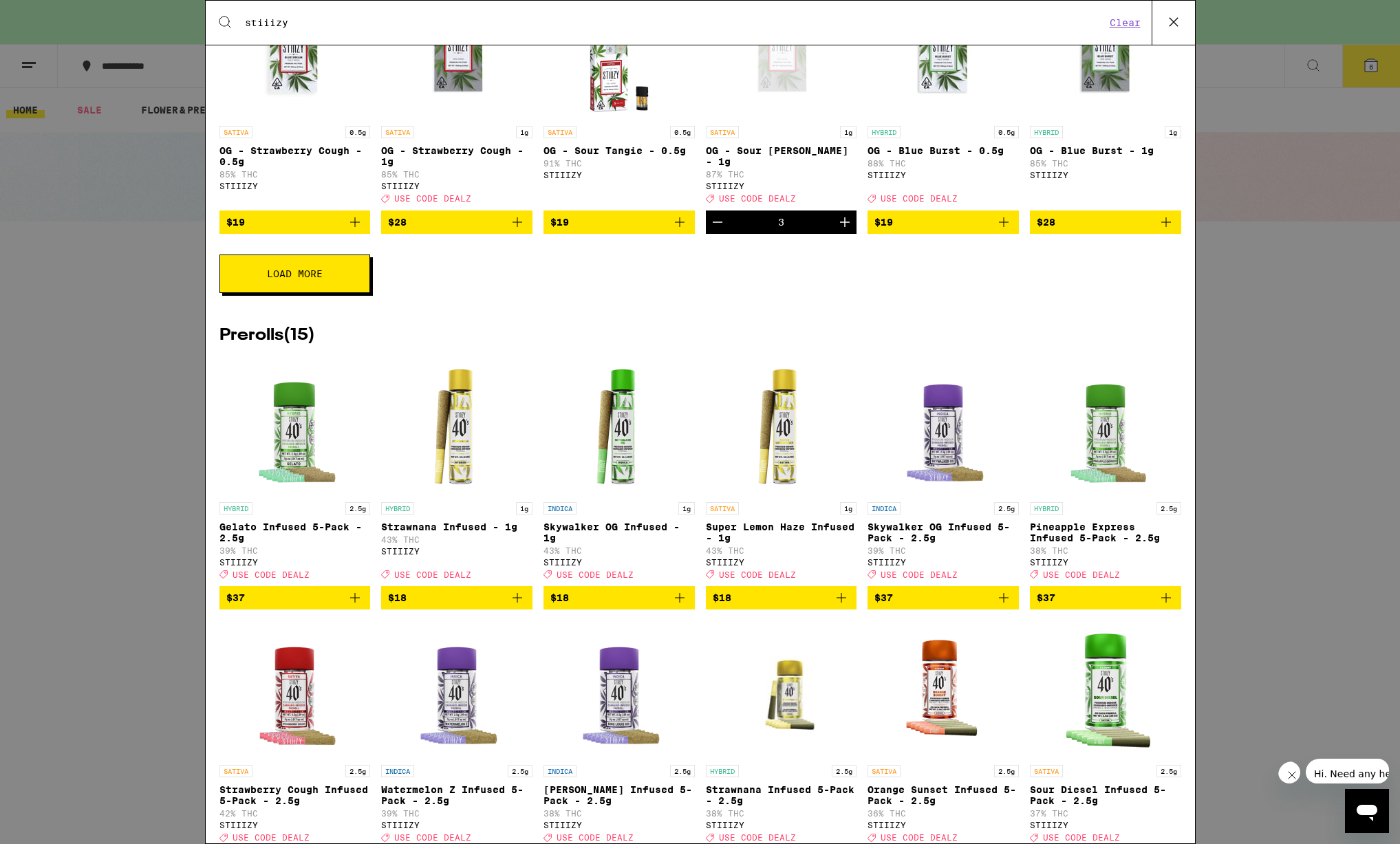
scroll to position [589, 0]
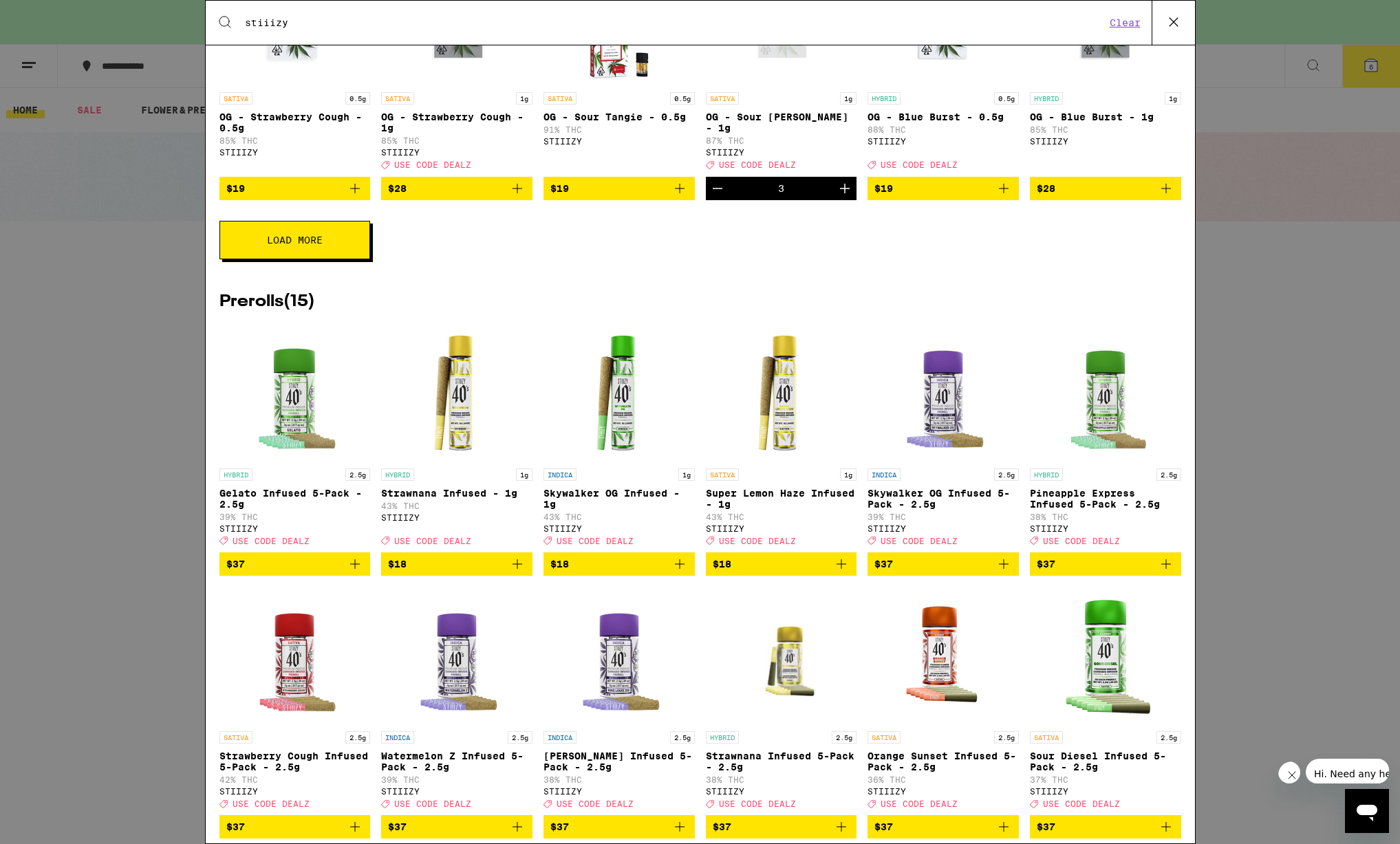
click at [266, 245] on button "Load More" at bounding box center [295, 240] width 151 height 39
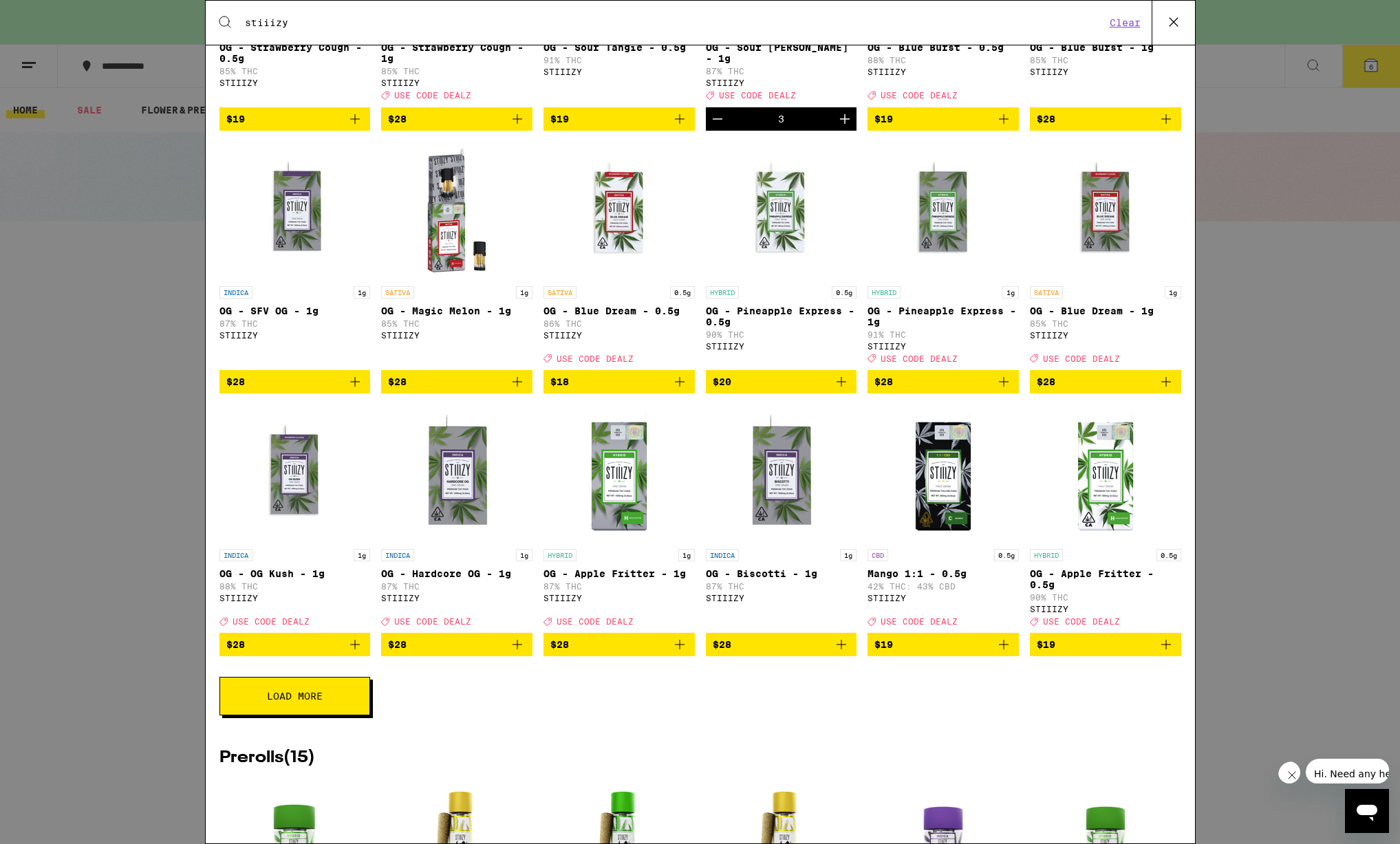
scroll to position [1147, 0]
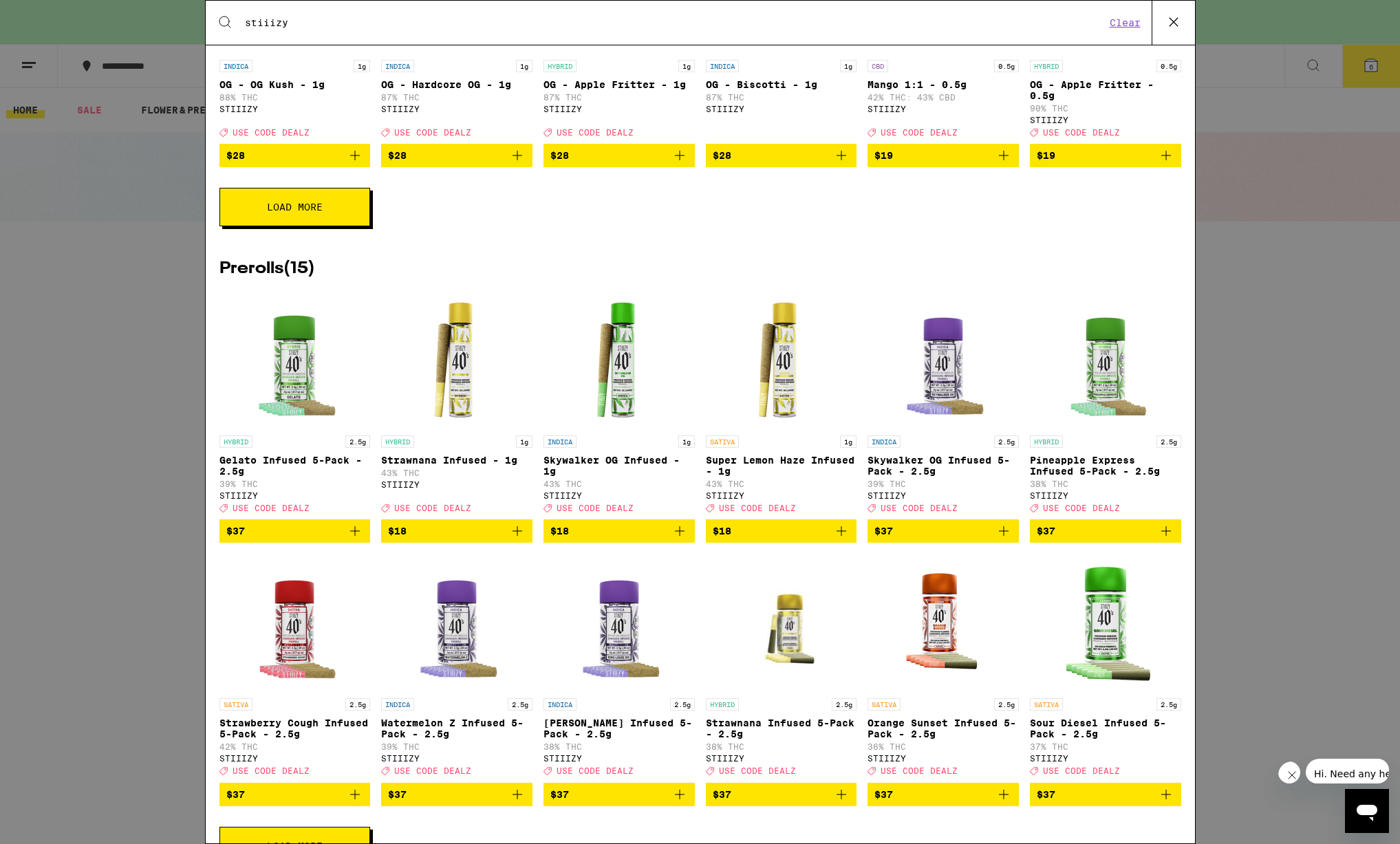
click at [274, 211] on span "Load More" at bounding box center [295, 206] width 56 height 9
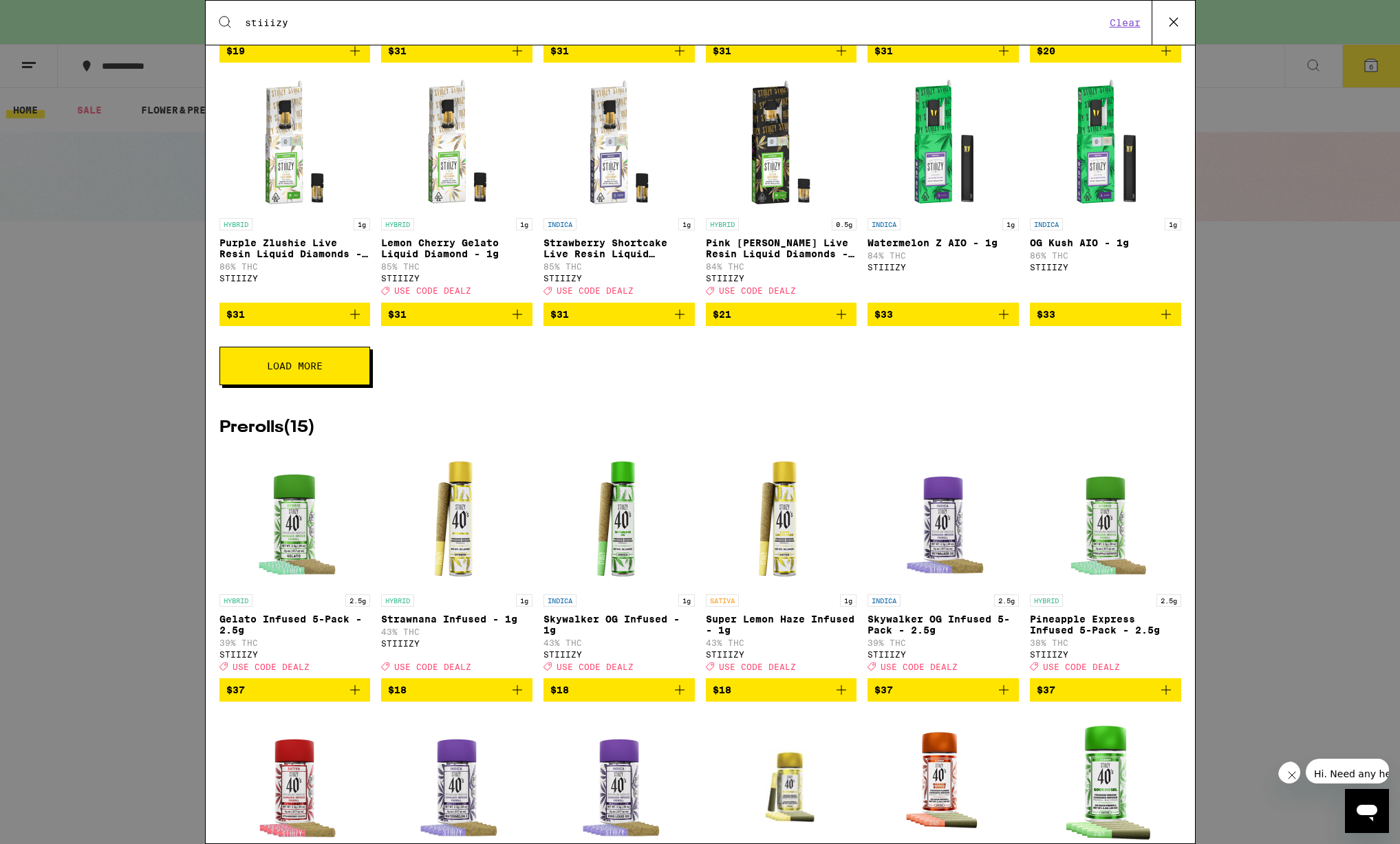
scroll to position [1625, 0]
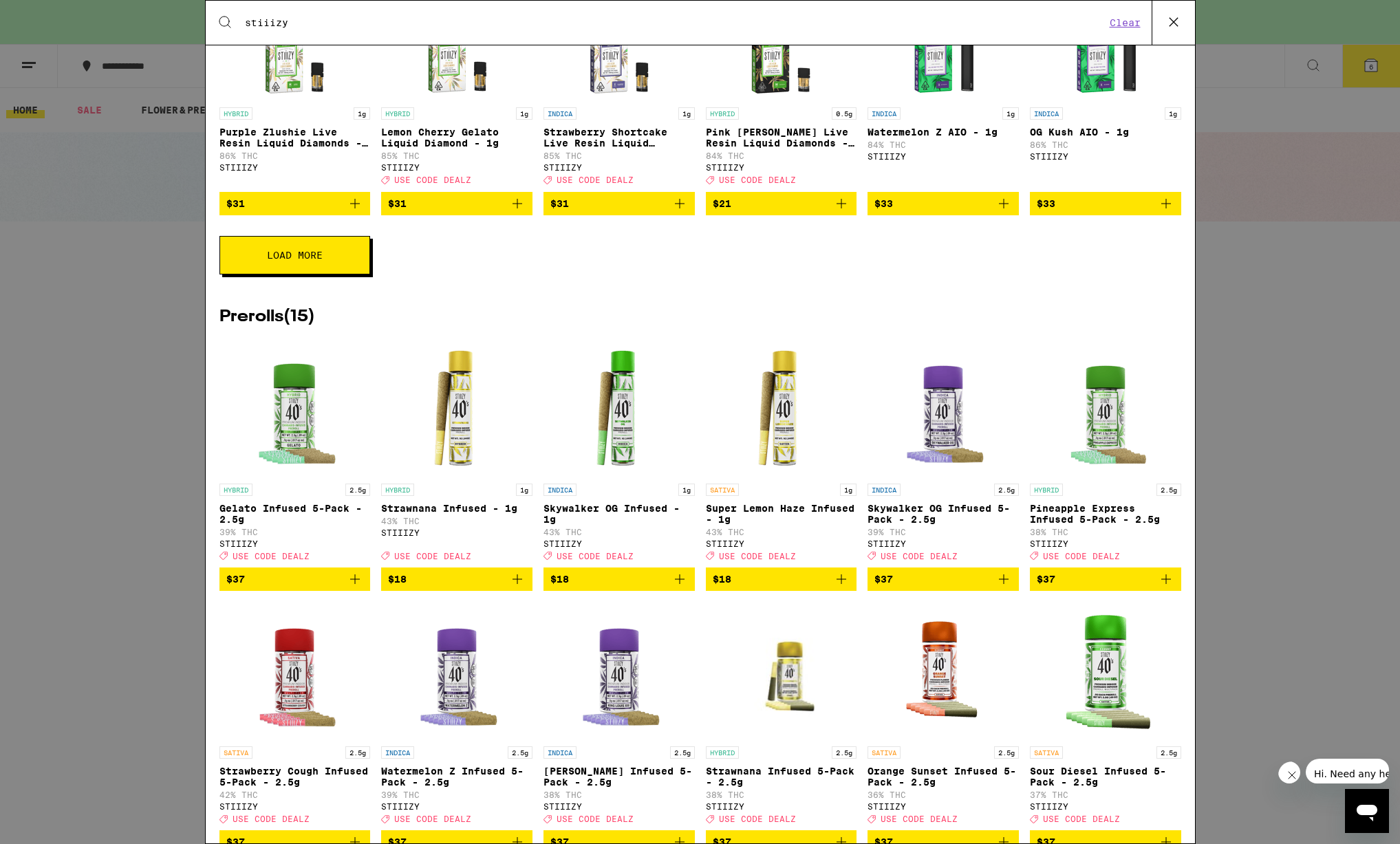
click at [261, 274] on button "Load More" at bounding box center [295, 255] width 151 height 39
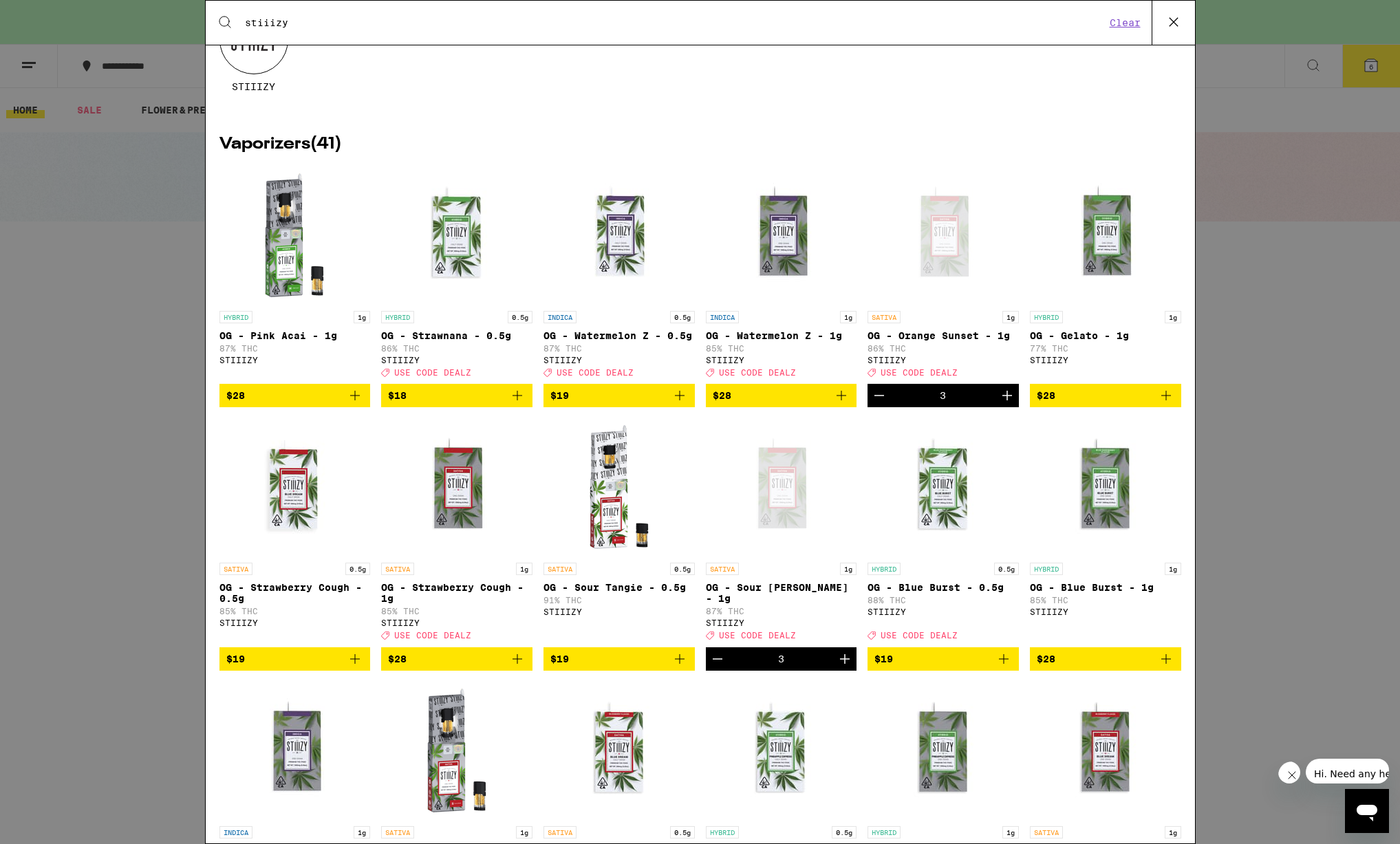
scroll to position [0, 0]
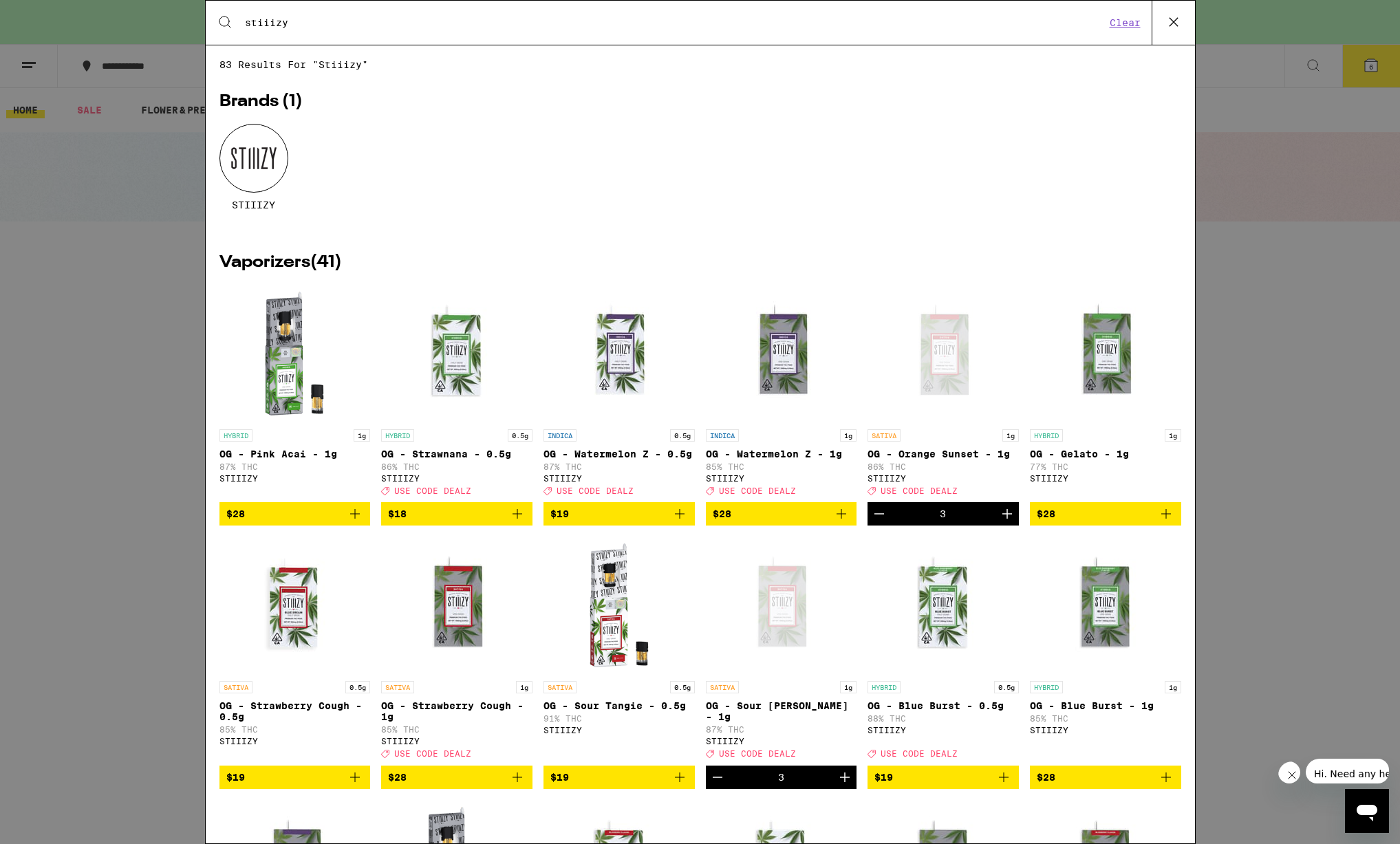
click at [329, 25] on input "stiiizy" at bounding box center [675, 22] width 861 height 12
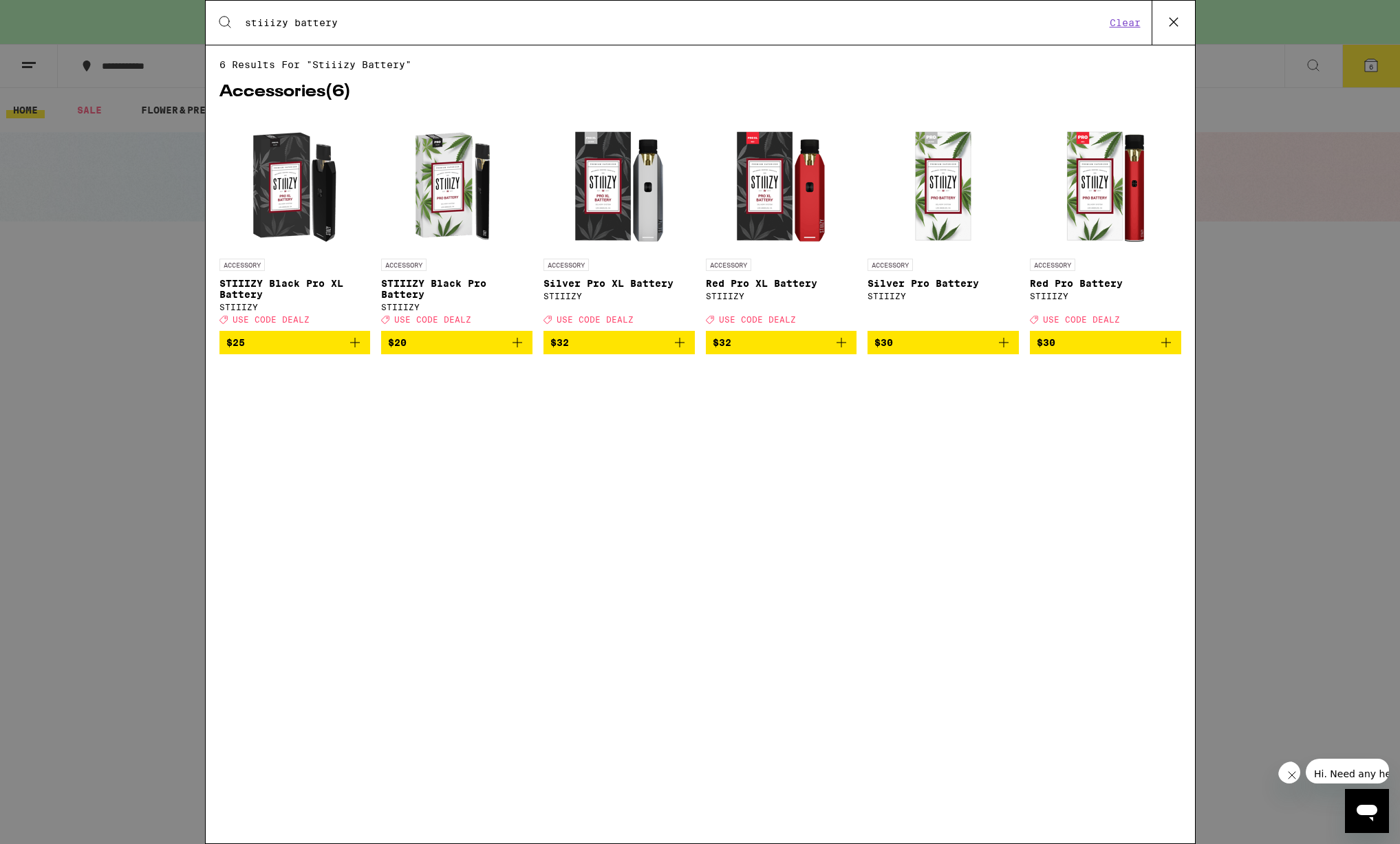
type input "stiiizy battery"
click at [517, 350] on icon "Add to bag" at bounding box center [516, 342] width 16 height 16
click at [1273, 332] on div "Search for Products stiiizy battery Clear 6 results for "stiiizy battery" Acces…" at bounding box center [700, 422] width 1400 height 844
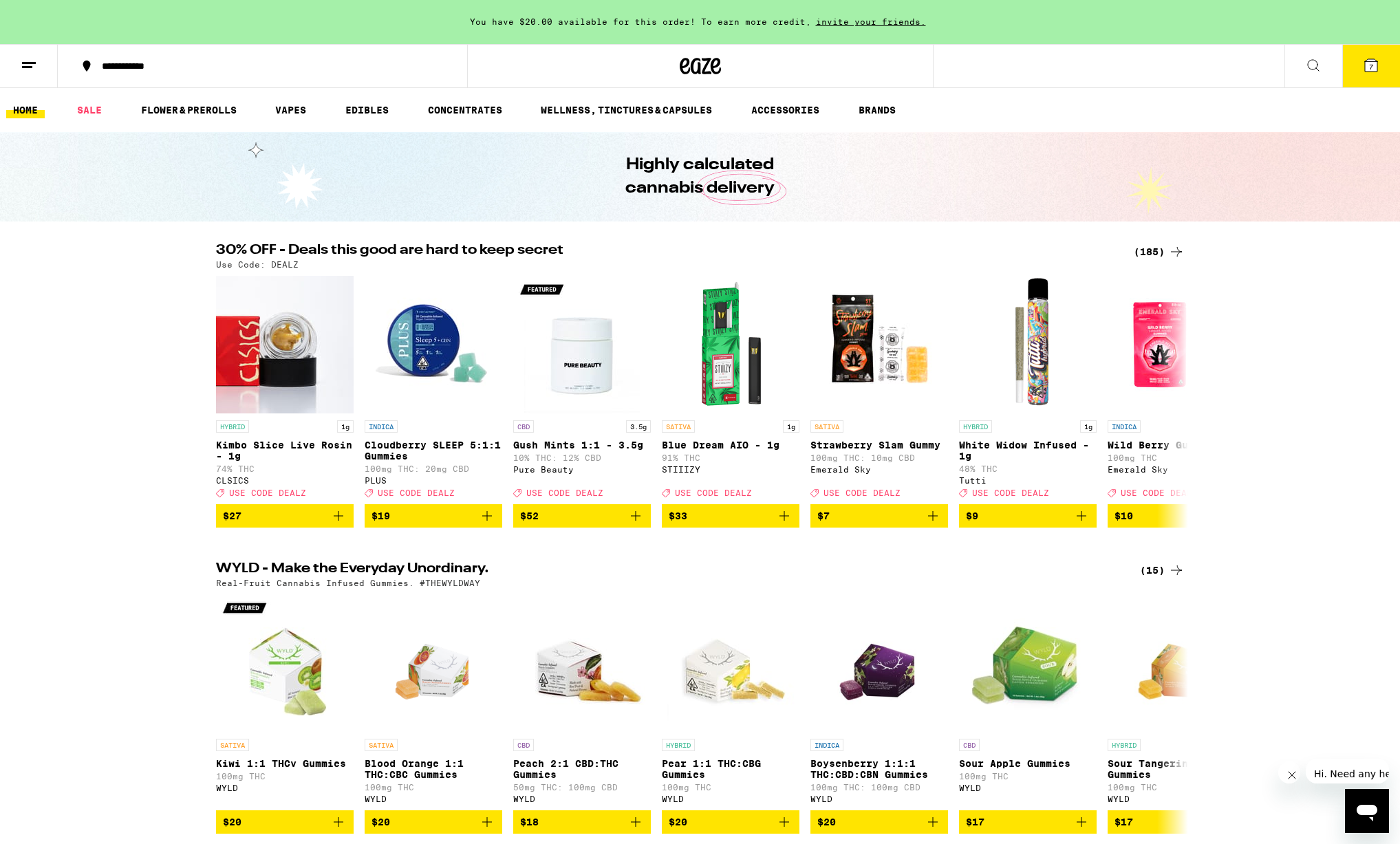
click at [1375, 67] on icon at bounding box center [1371, 65] width 12 height 12
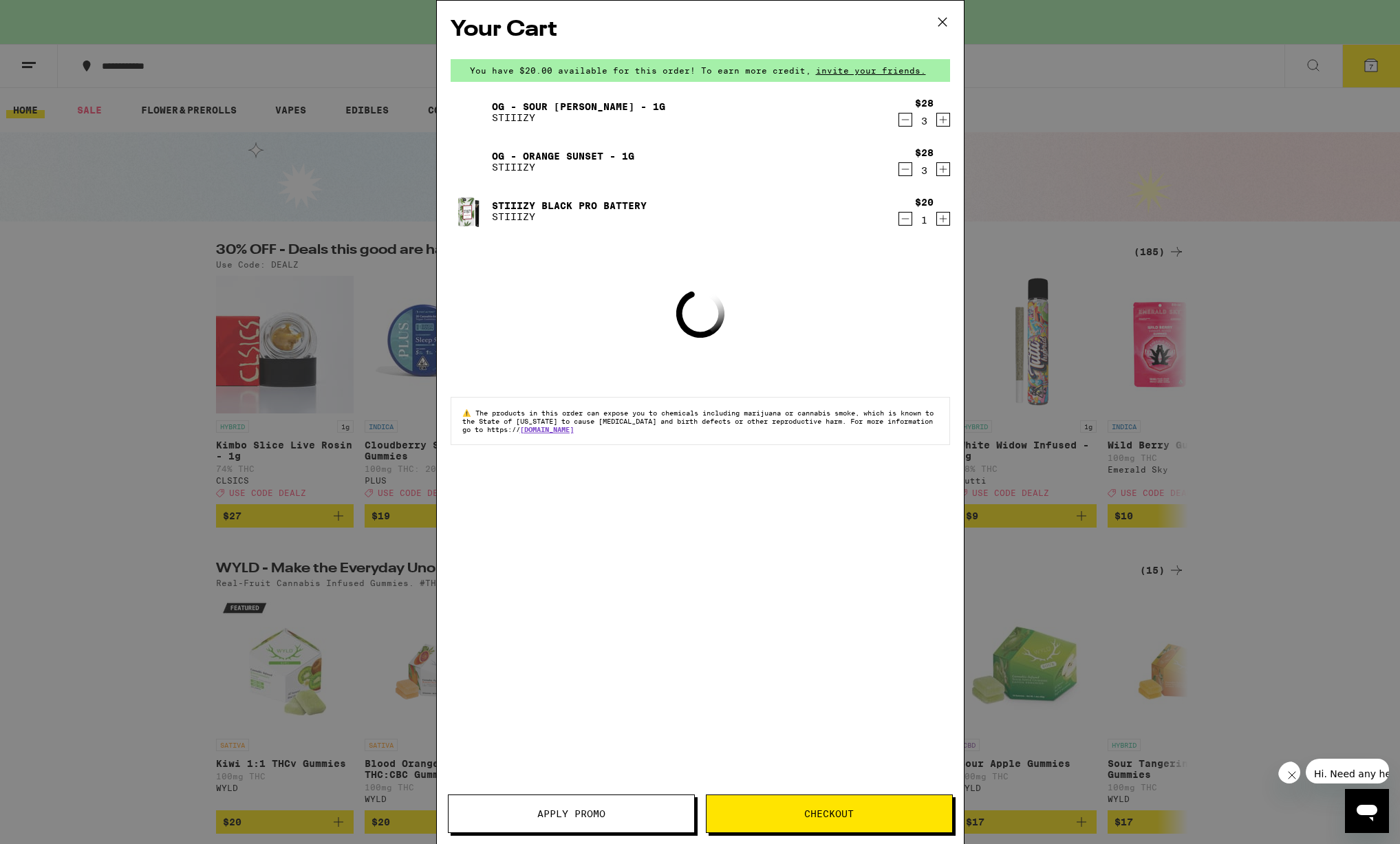
click at [596, 811] on span "Apply Promo" at bounding box center [571, 813] width 69 height 9
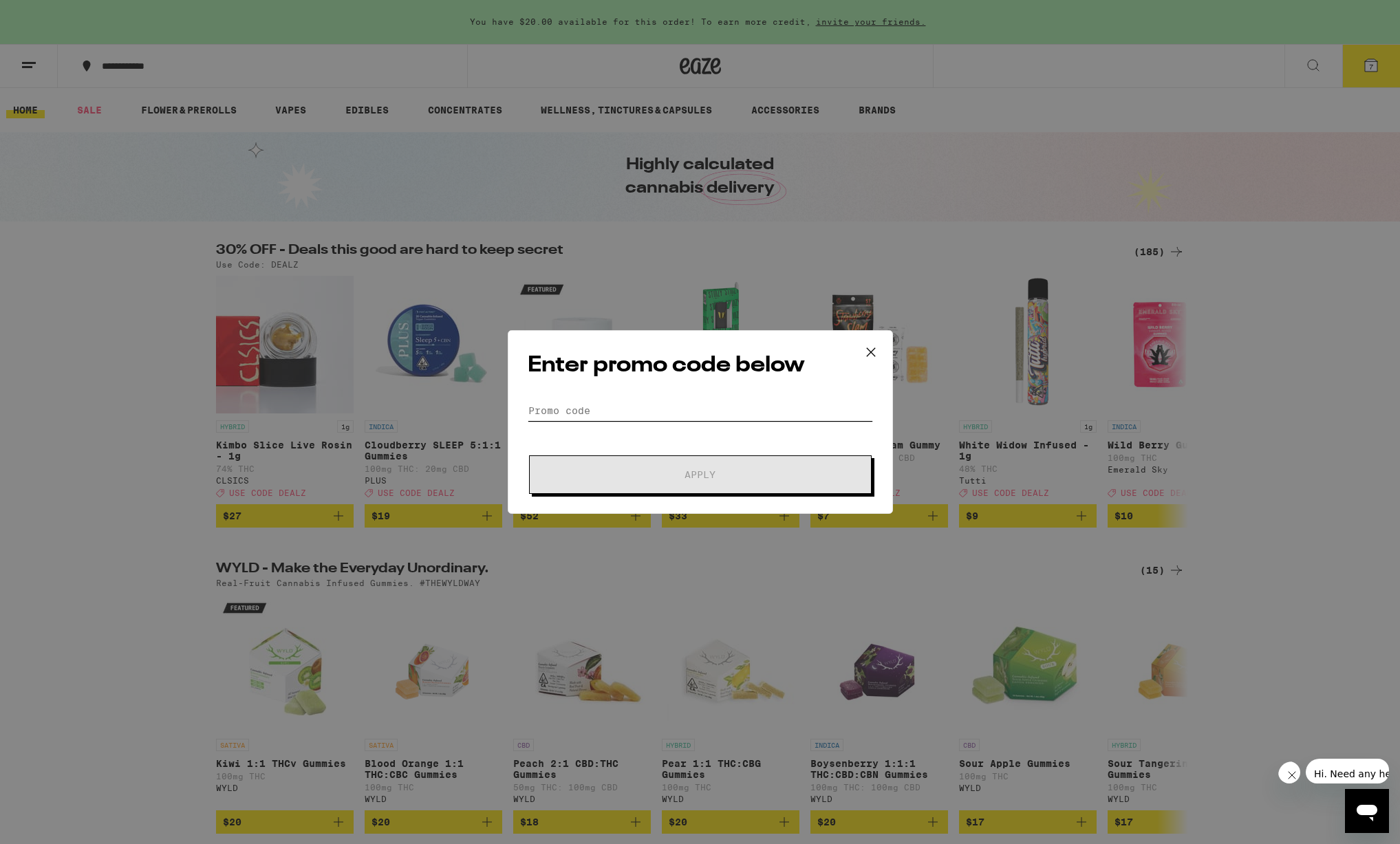
click at [602, 407] on input "Promo Code" at bounding box center [700, 410] width 345 height 21
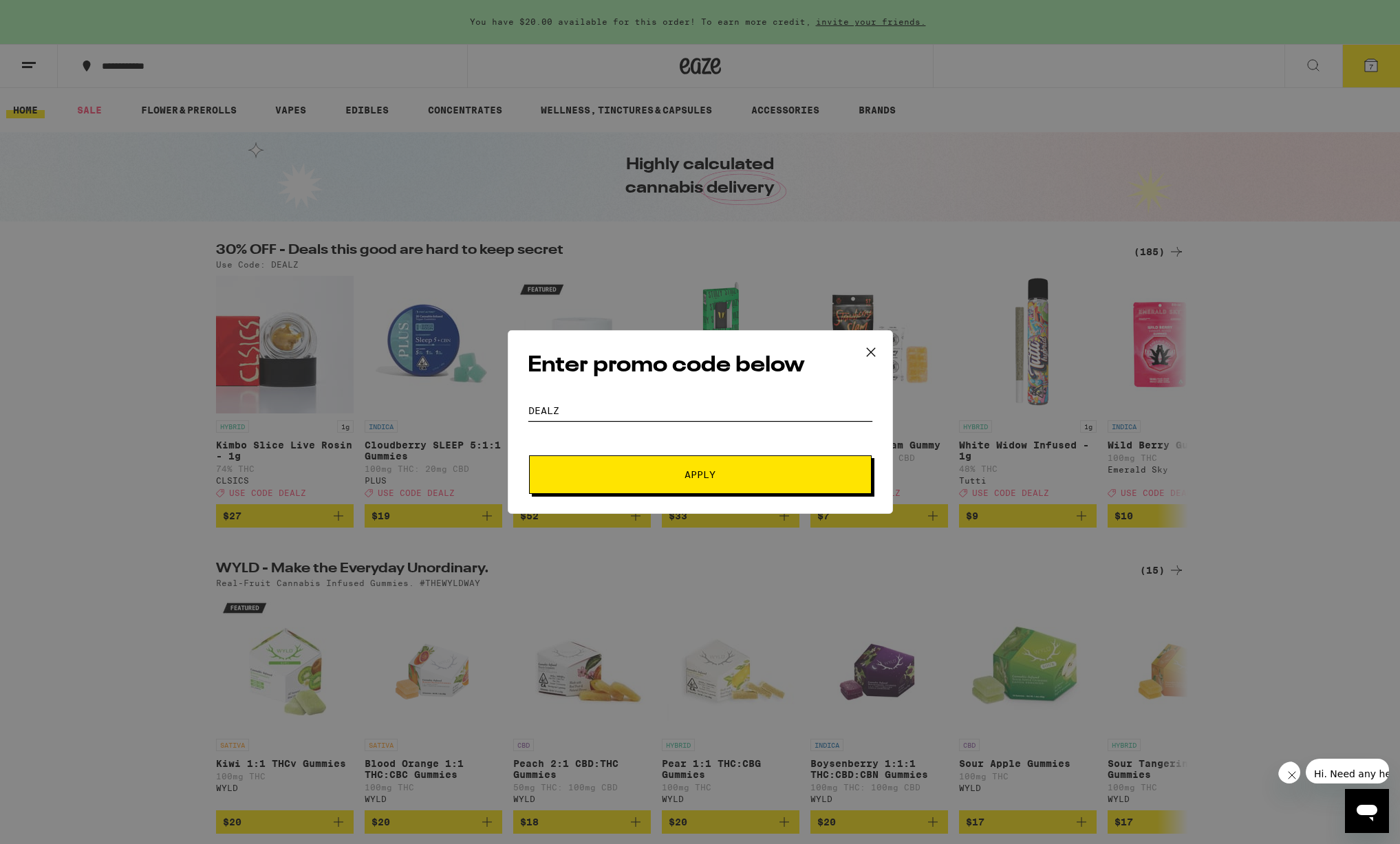
type input "DEALZ"
click at [529, 455] on button "Apply" at bounding box center [700, 474] width 343 height 39
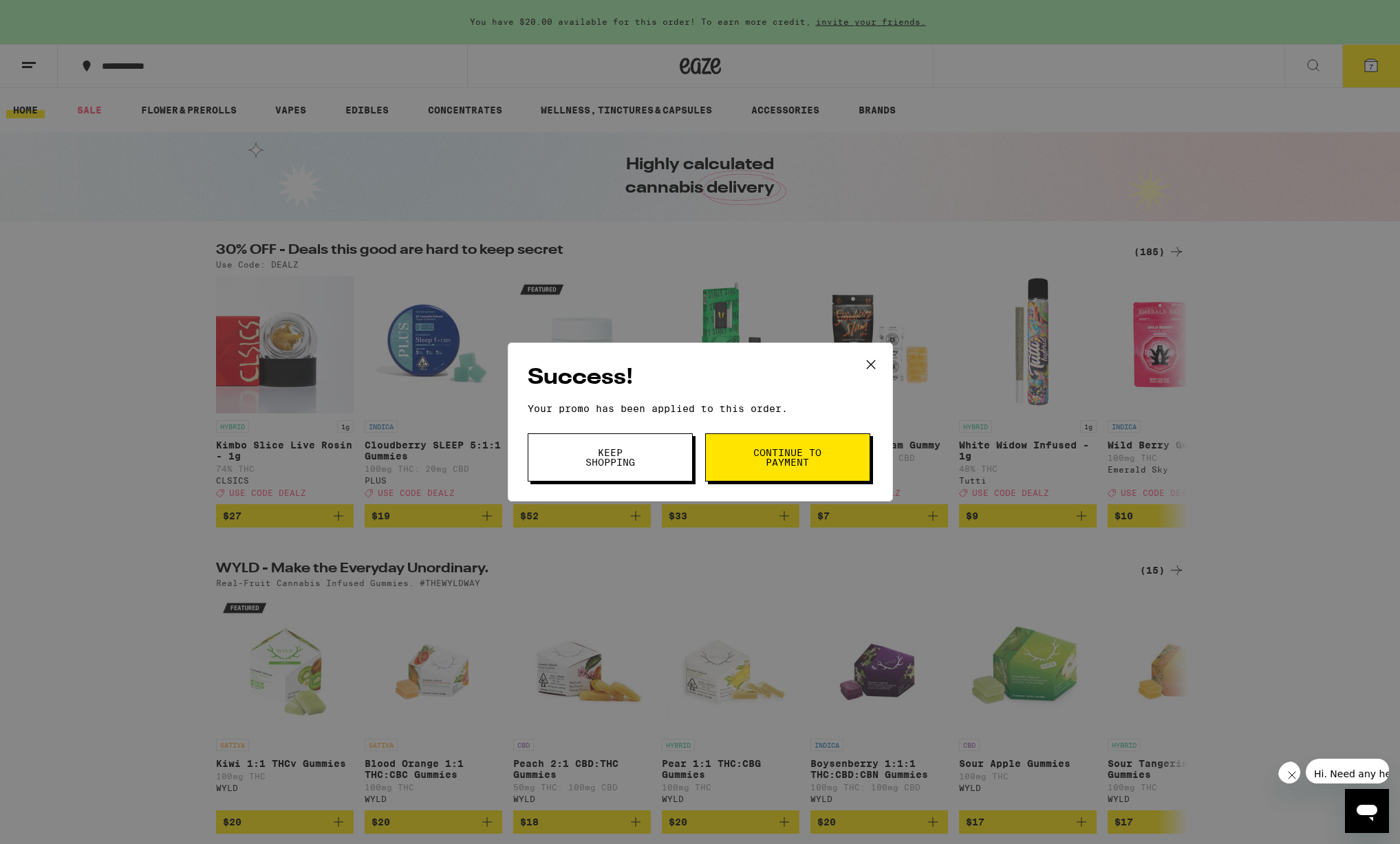
click at [788, 457] on span "Continue to payment" at bounding box center [788, 457] width 70 height 19
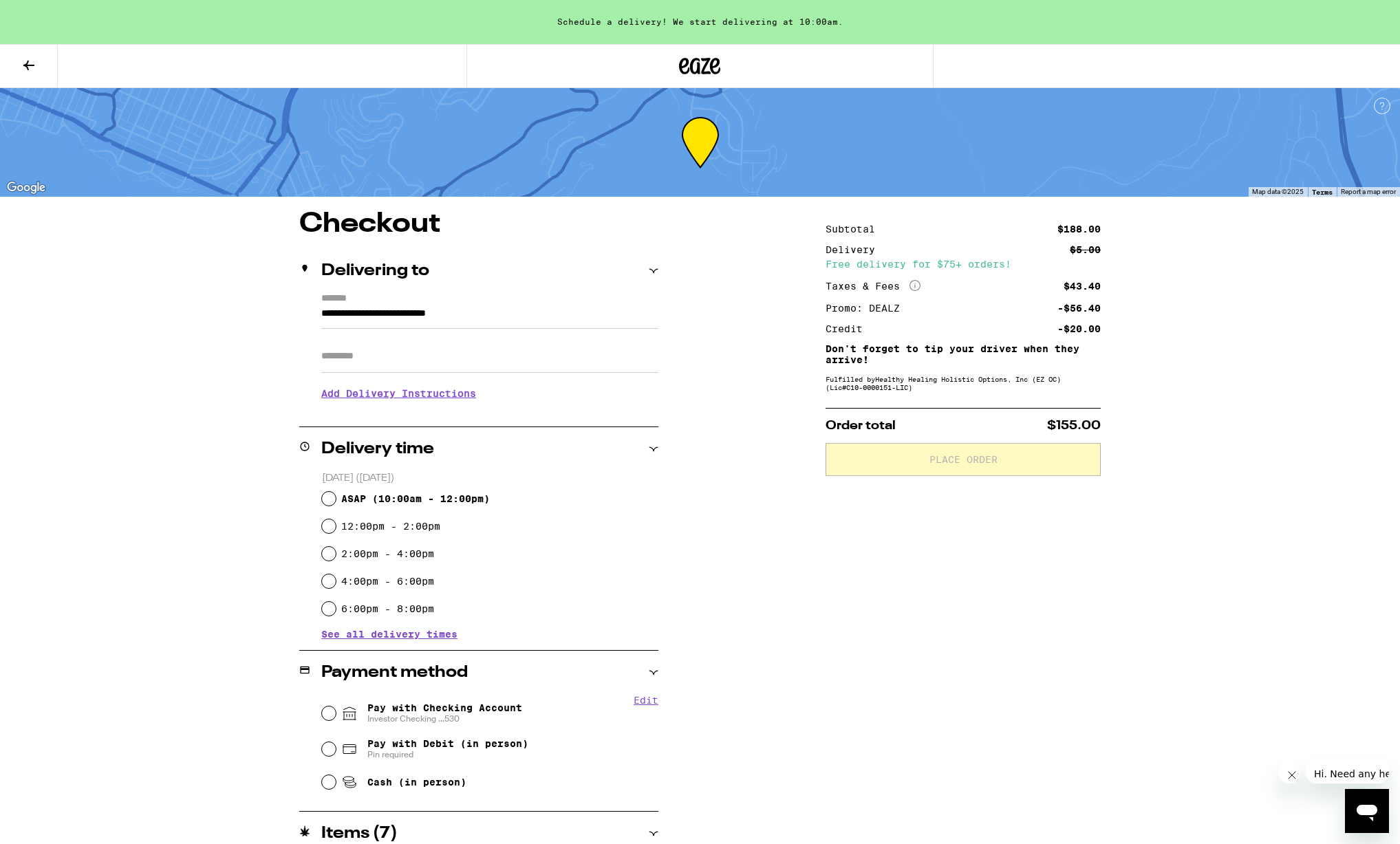
click at [394, 495] on span "ASAP ( 10:00am - 12:00pm )" at bounding box center [414, 498] width 148 height 11
click at [336, 495] on input "ASAP ( 10:00am - 12:00pm )" at bounding box center [329, 498] width 14 height 14
radio input "true"
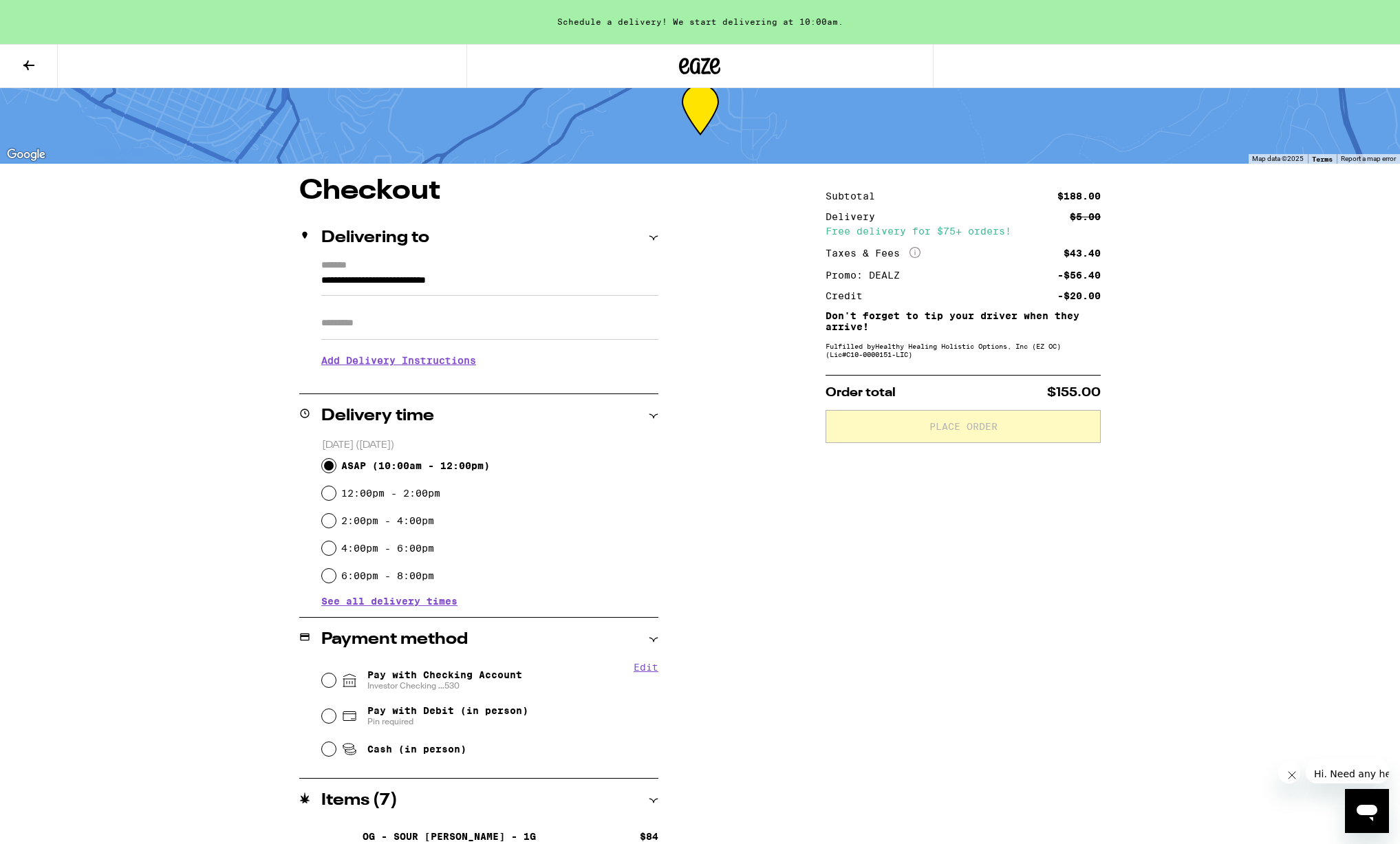
scroll to position [159, 0]
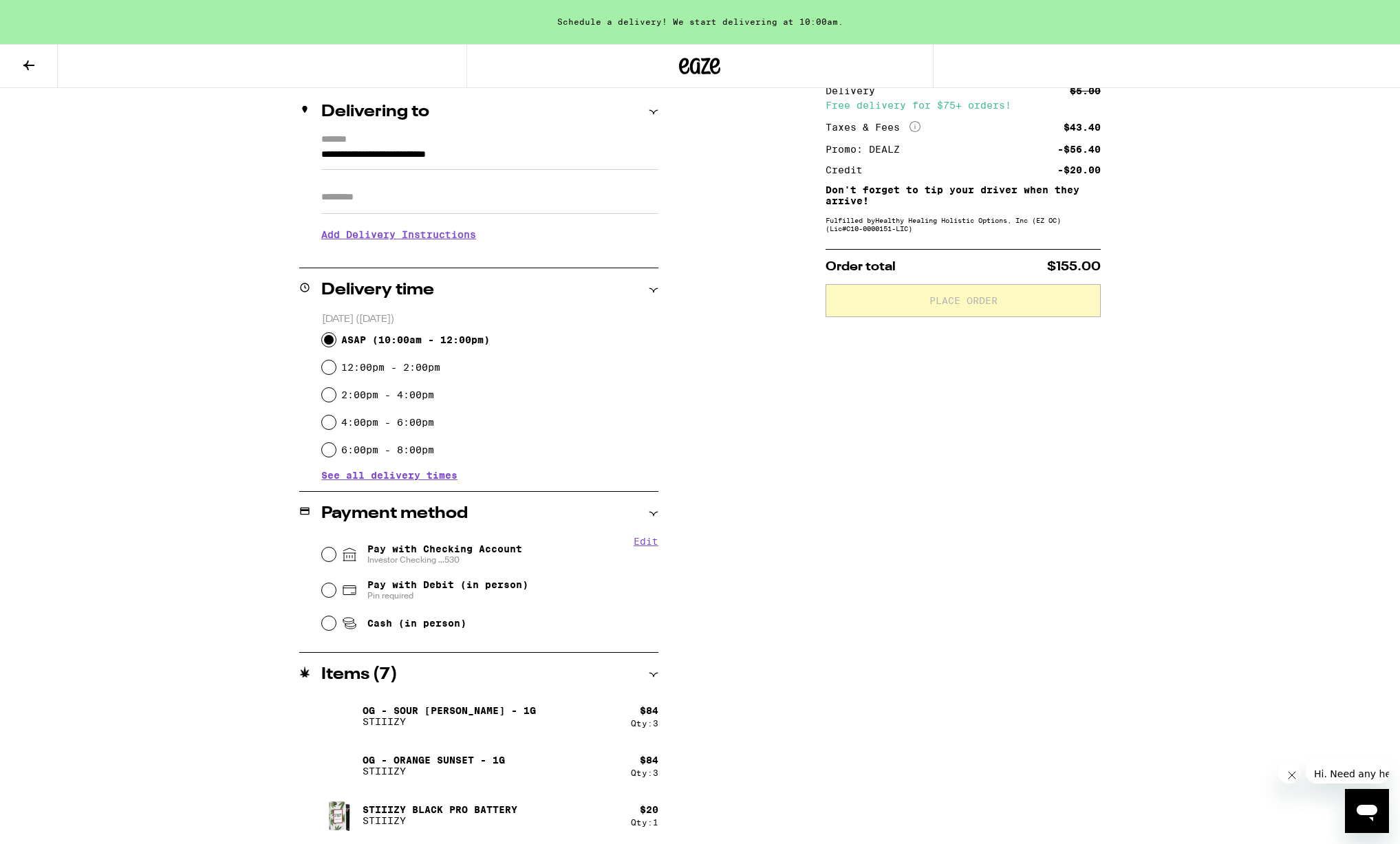
click at [393, 556] on span "Investor Checking ...530" at bounding box center [444, 559] width 155 height 11
click at [336, 556] on input "Pay with Checking Account Investor Checking ...530" at bounding box center [329, 554] width 14 height 14
radio input "true"
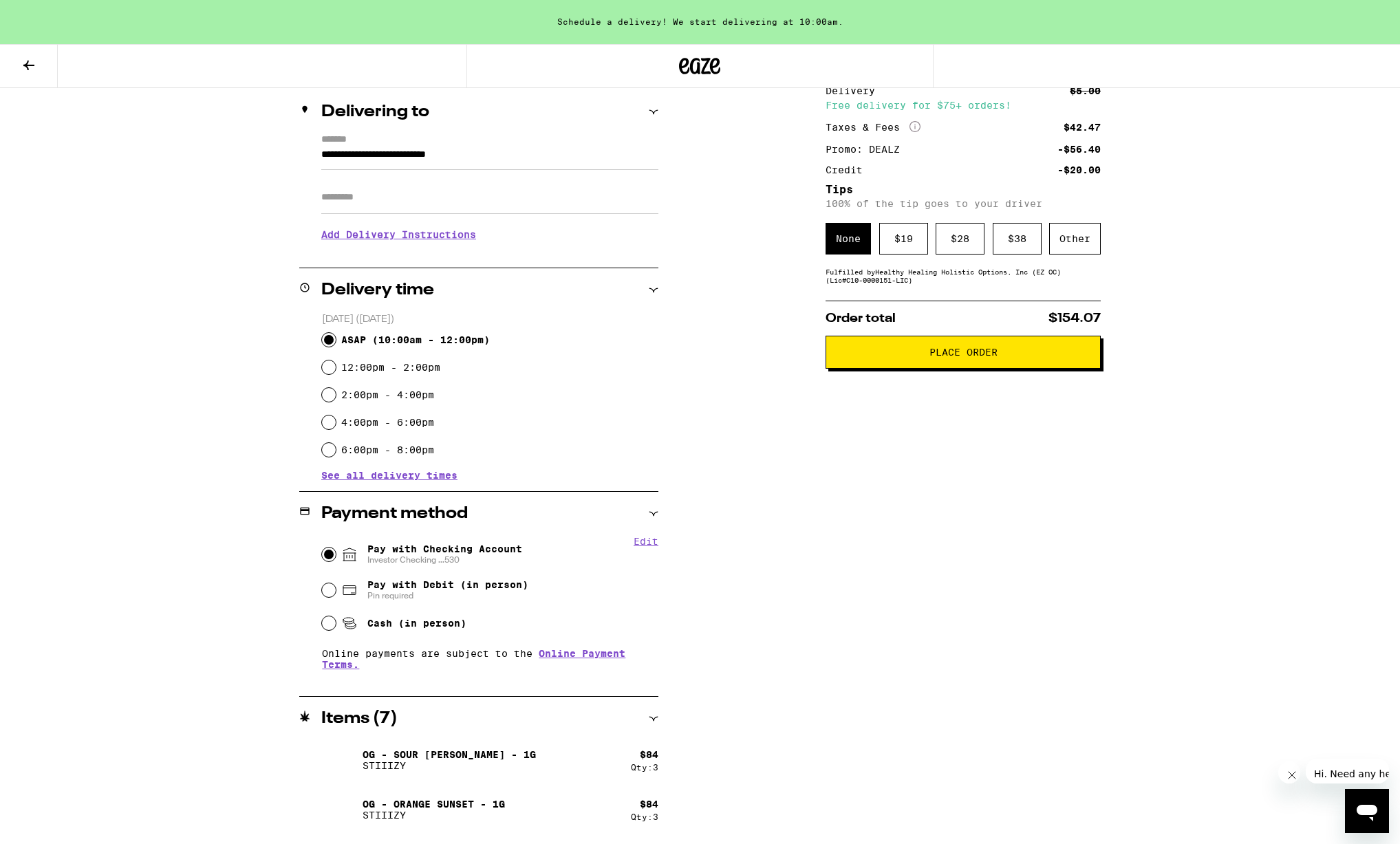
scroll to position [204, 0]
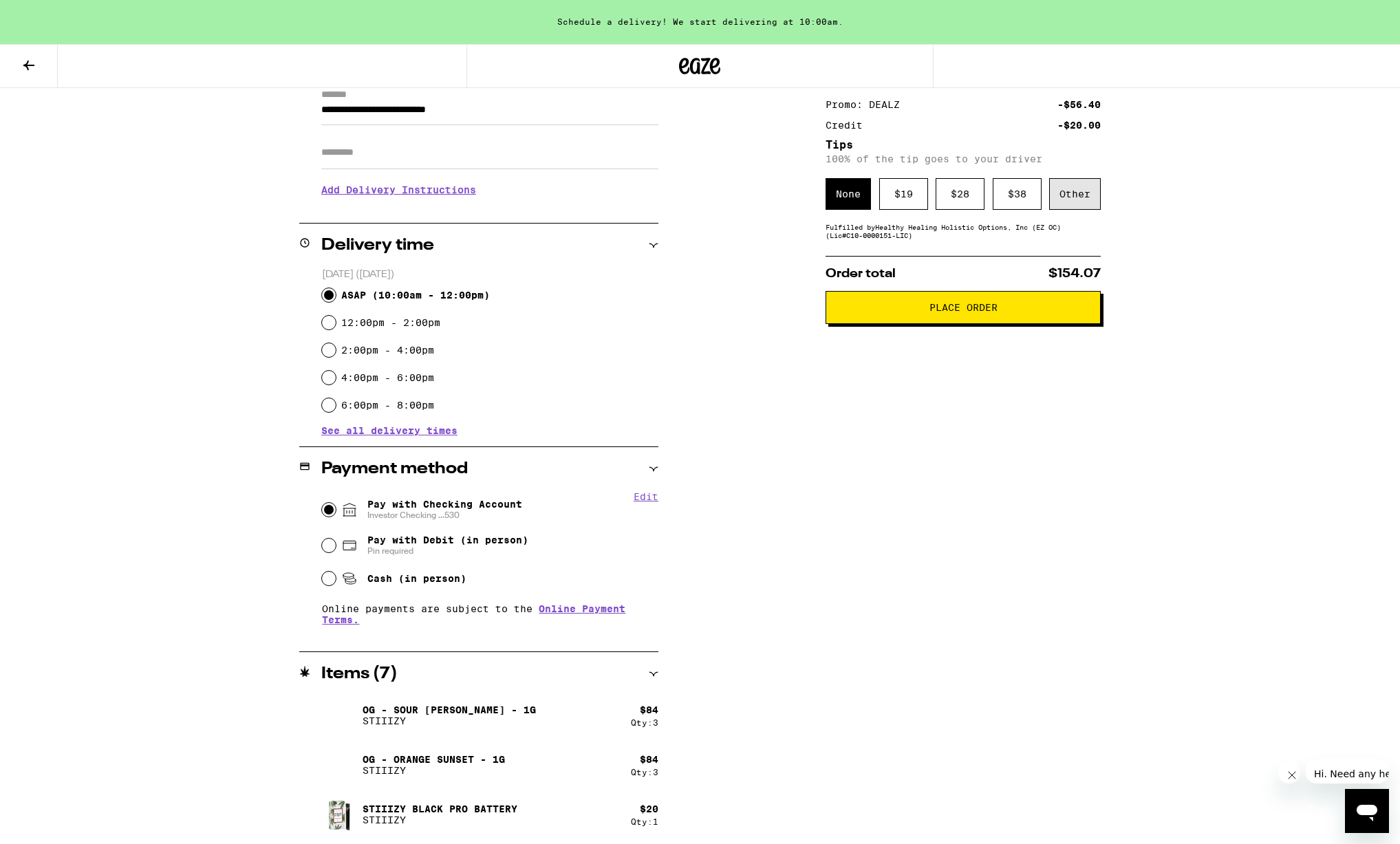
click at [1073, 187] on div "Other" at bounding box center [1075, 193] width 51 height 32
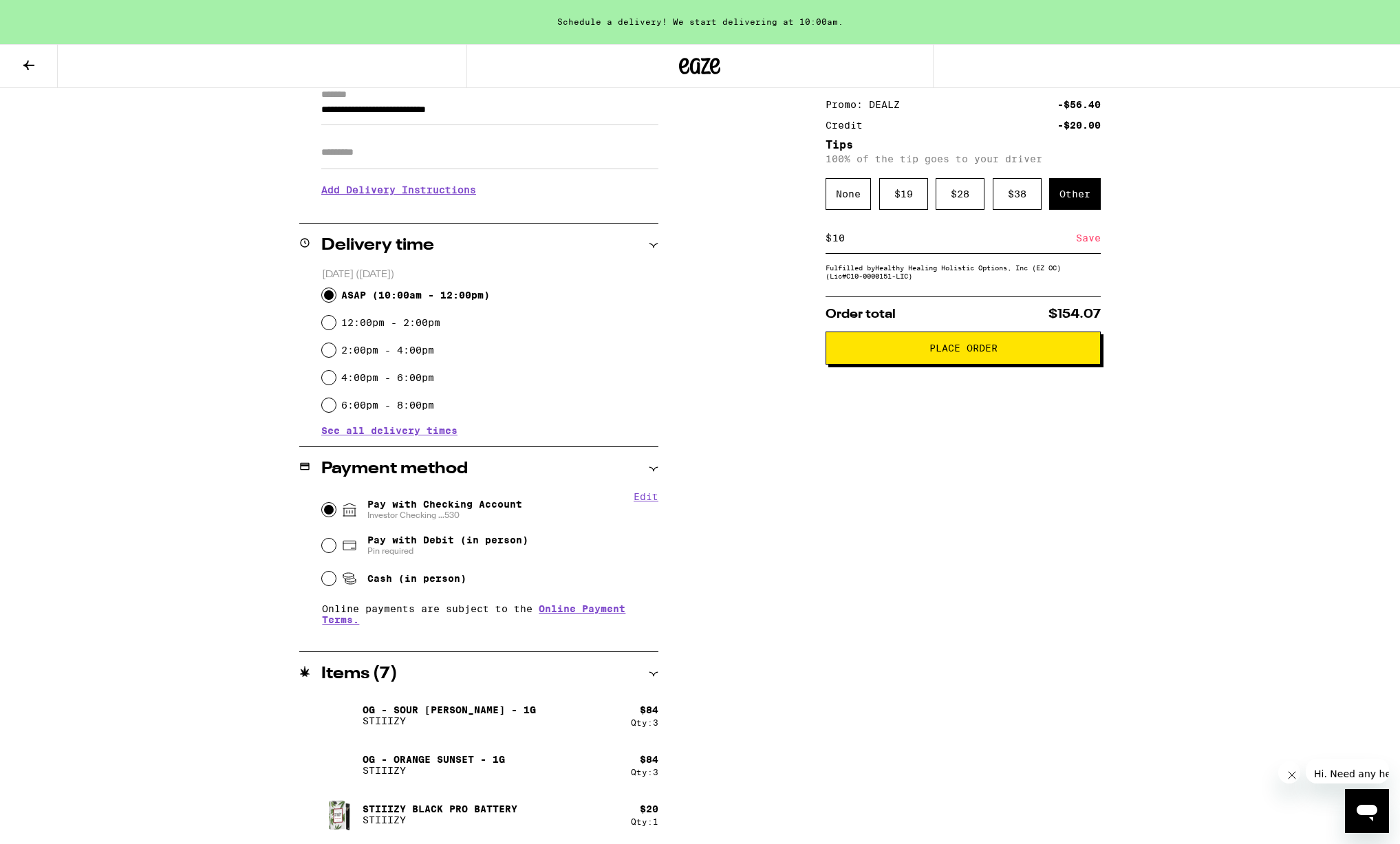
type input "10"
click at [1082, 241] on div "Save" at bounding box center [1087, 237] width 25 height 30
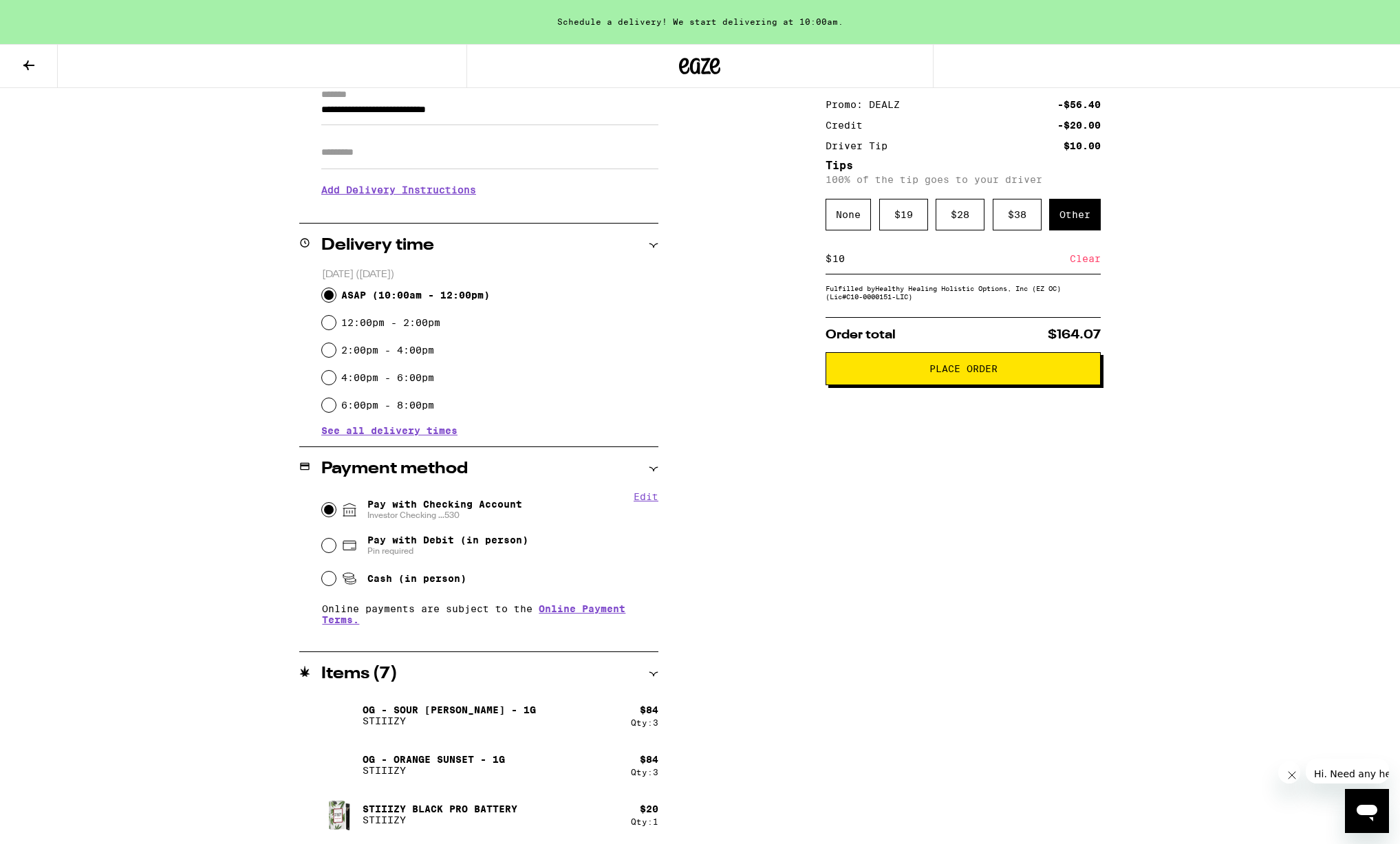
scroll to position [0, 0]
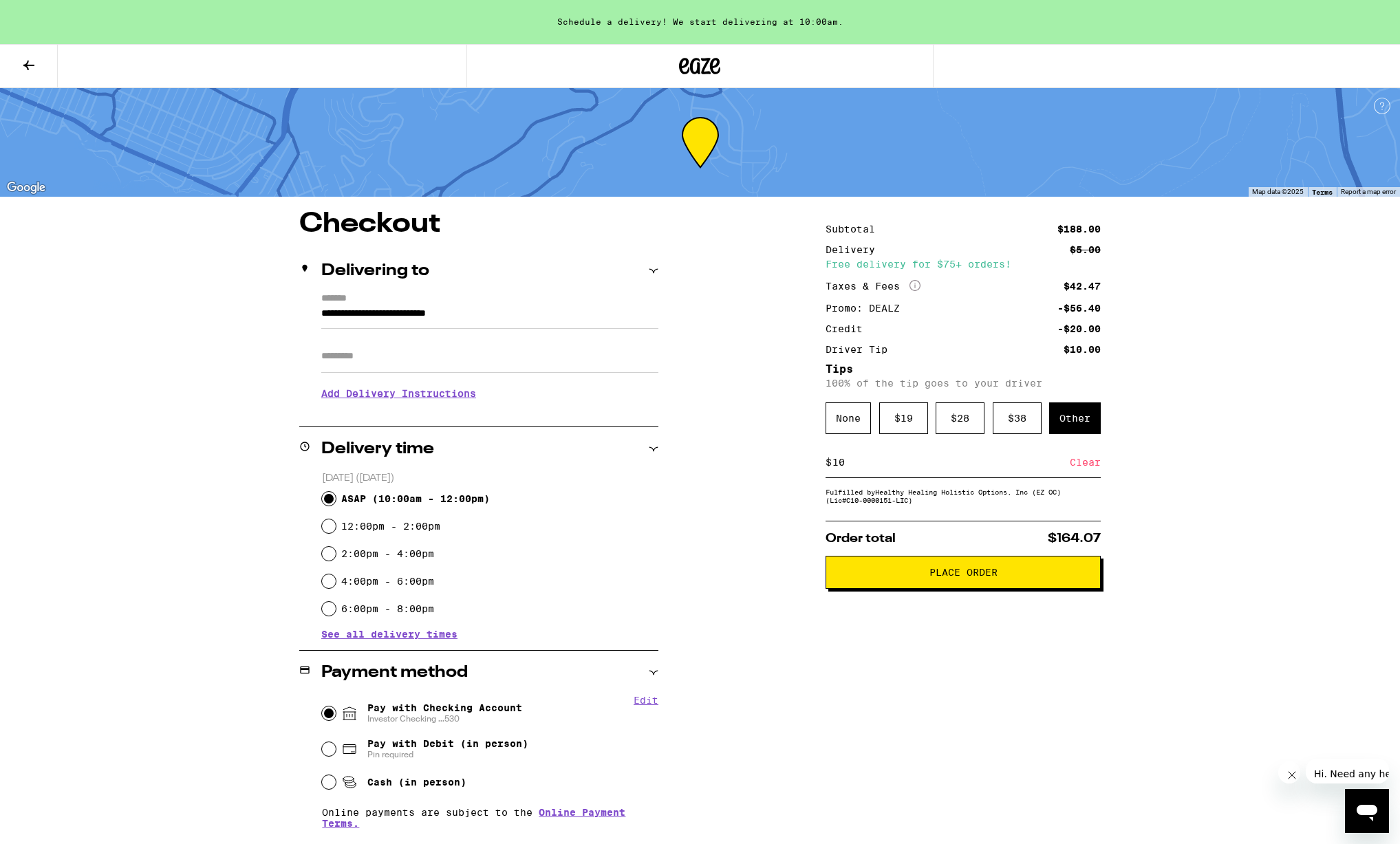
click at [17, 51] on button at bounding box center [28, 66] width 57 height 44
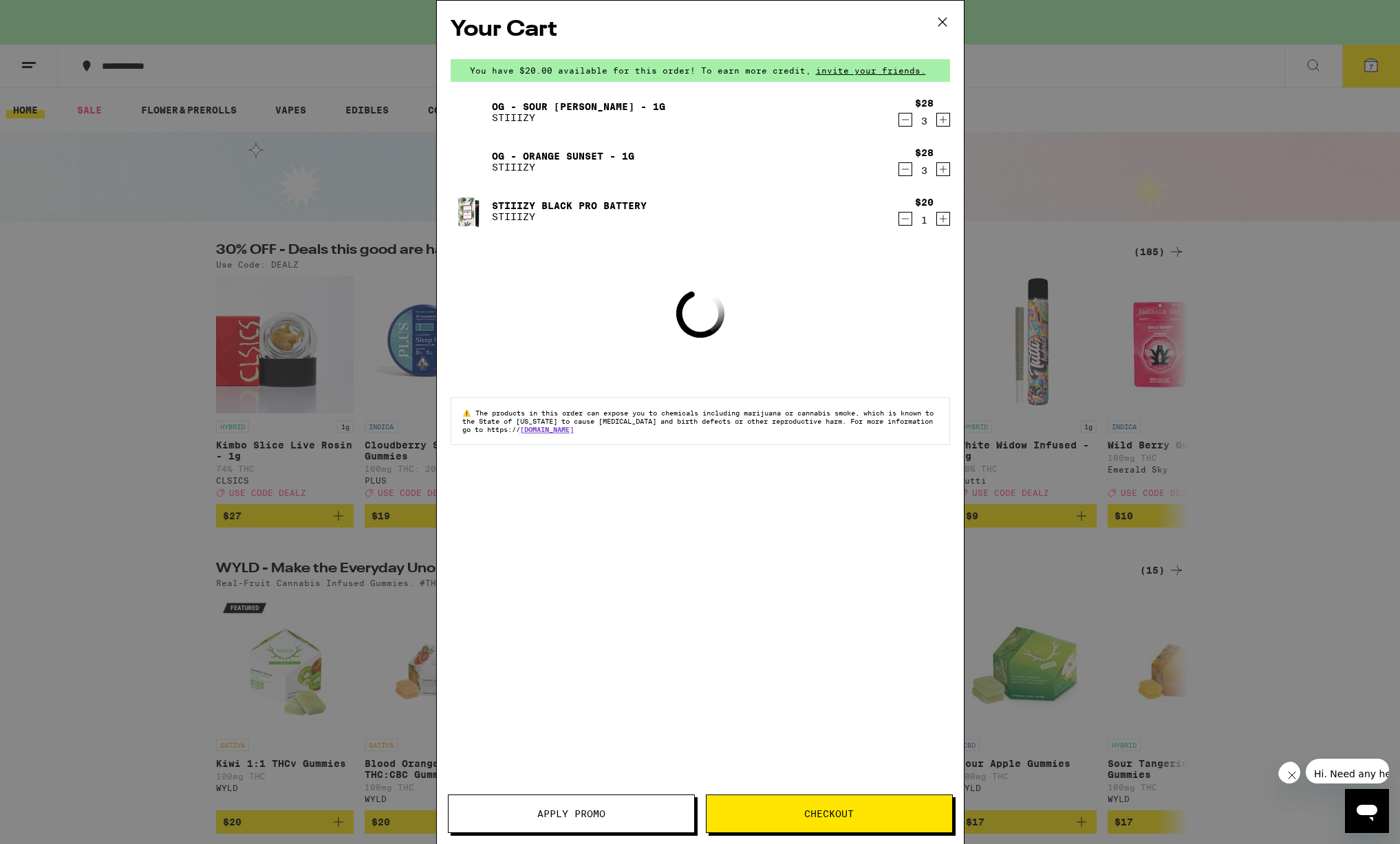
click at [940, 27] on icon at bounding box center [942, 22] width 21 height 21
click at [941, 17] on icon at bounding box center [942, 22] width 21 height 21
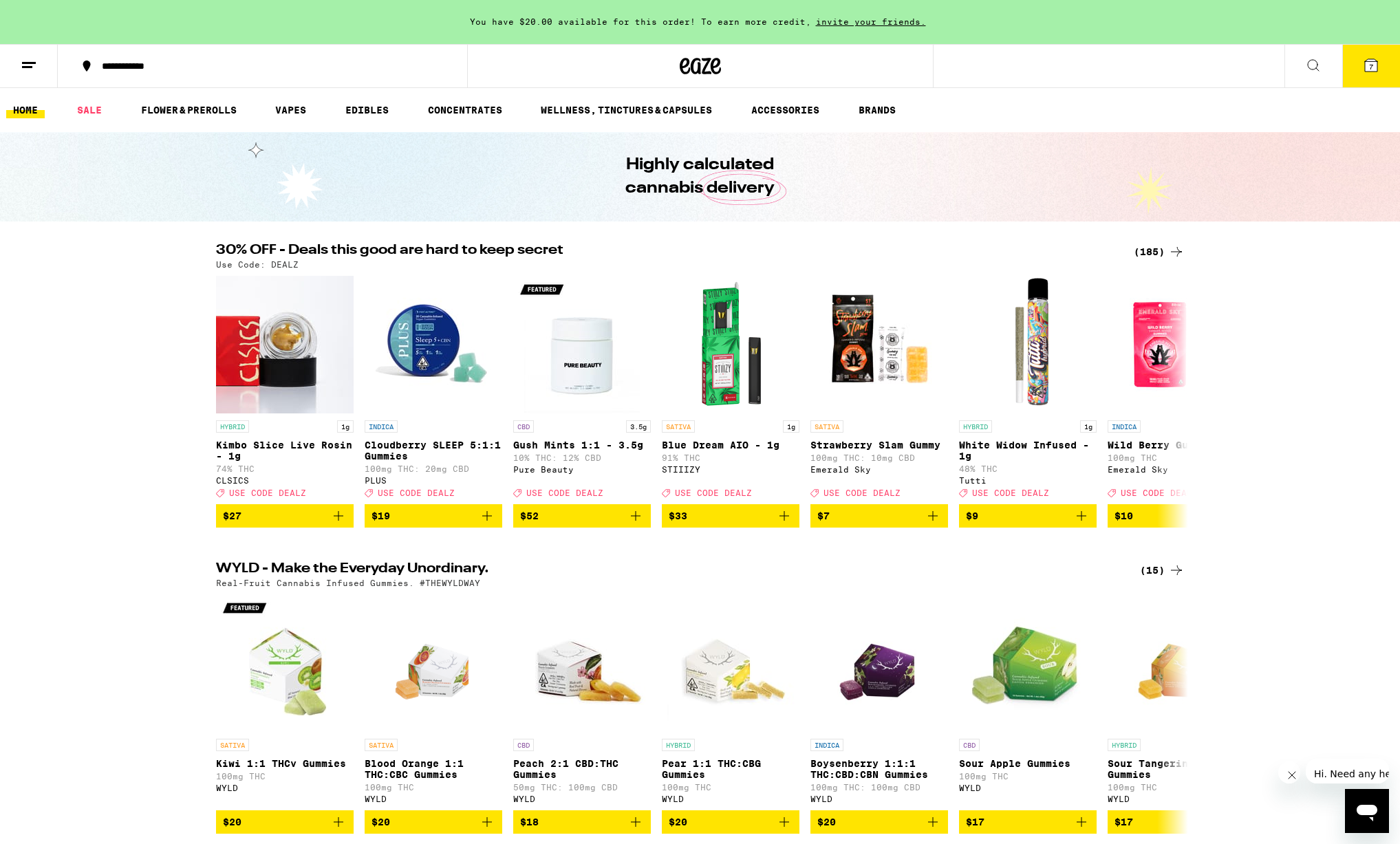
click at [1310, 64] on icon at bounding box center [1313, 65] width 16 height 16
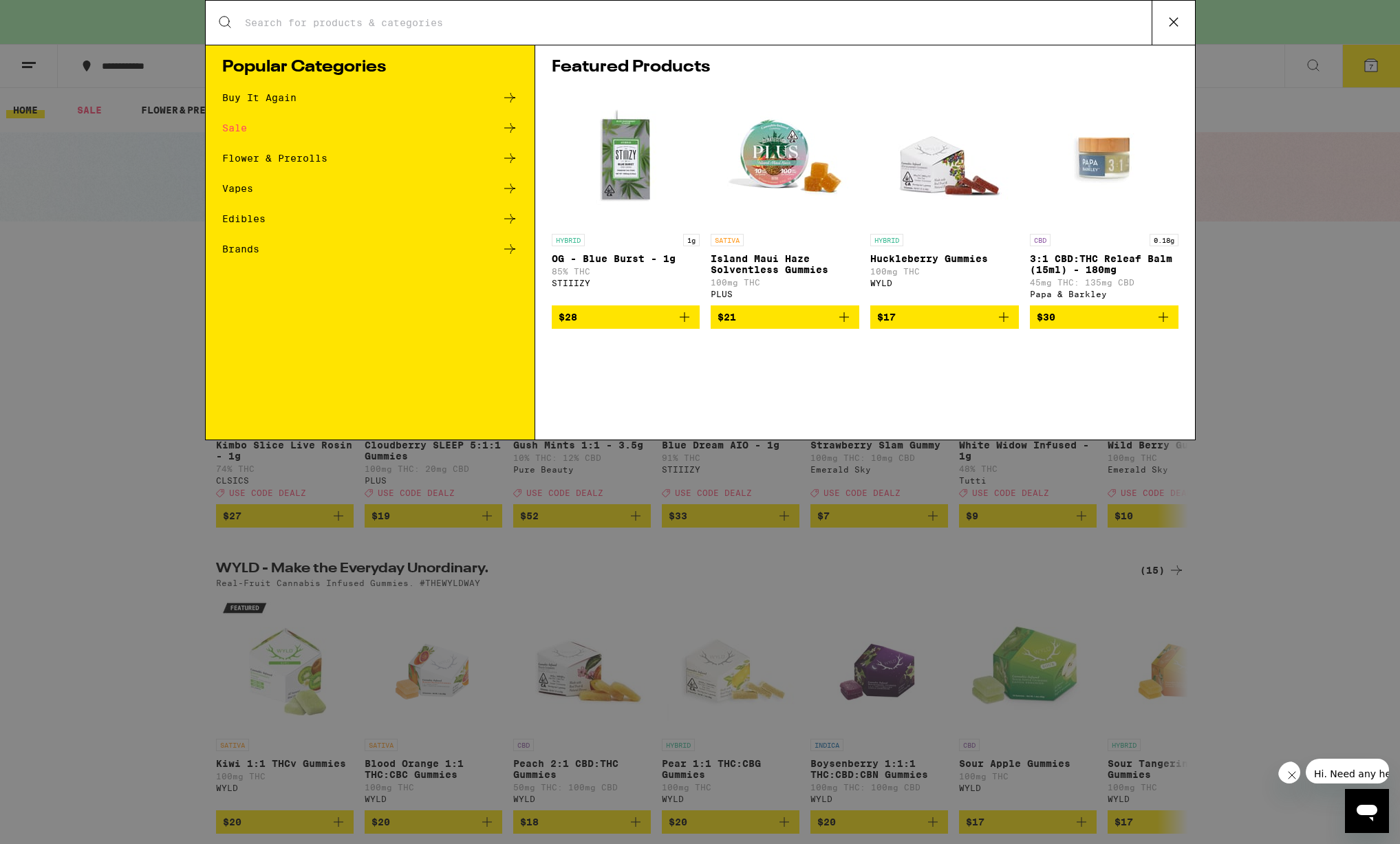
click at [642, 33] on div "Search for Products" at bounding box center [700, 22] width 989 height 44
click at [617, 24] on input "Search for Products" at bounding box center [697, 22] width 907 height 12
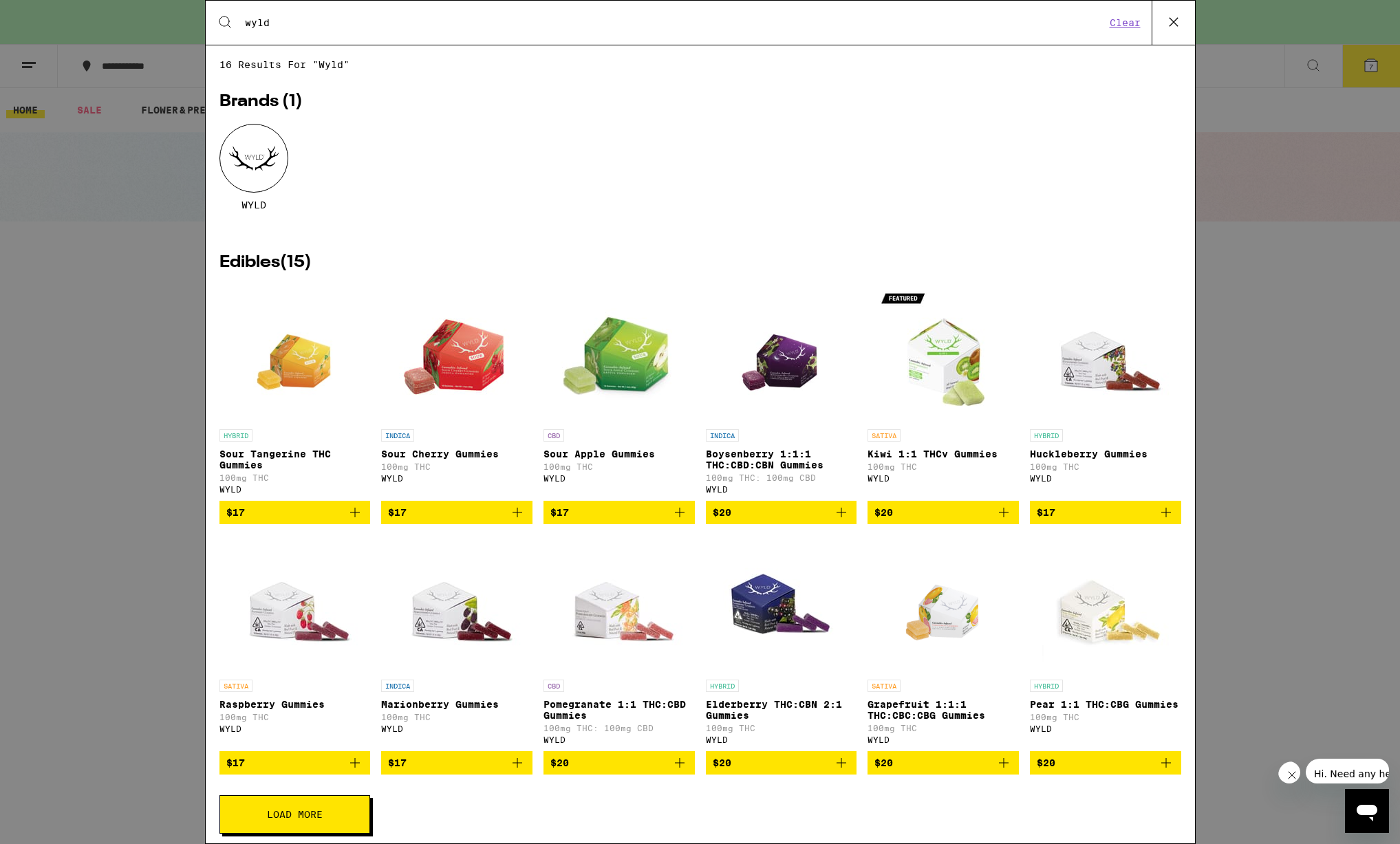
type input "wyld"
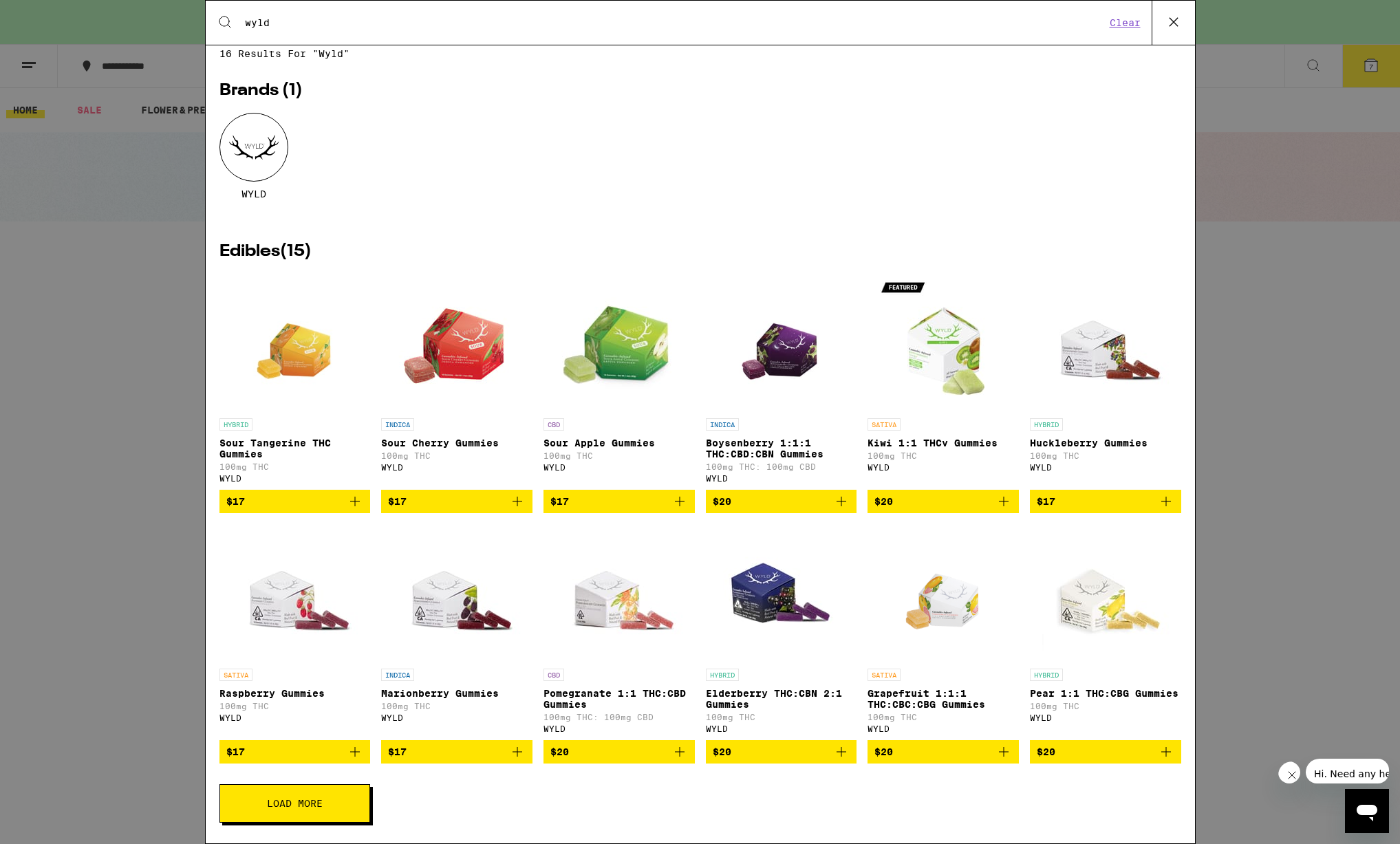
scroll to position [27, 0]
click at [325, 788] on button "Load More" at bounding box center [295, 803] width 151 height 39
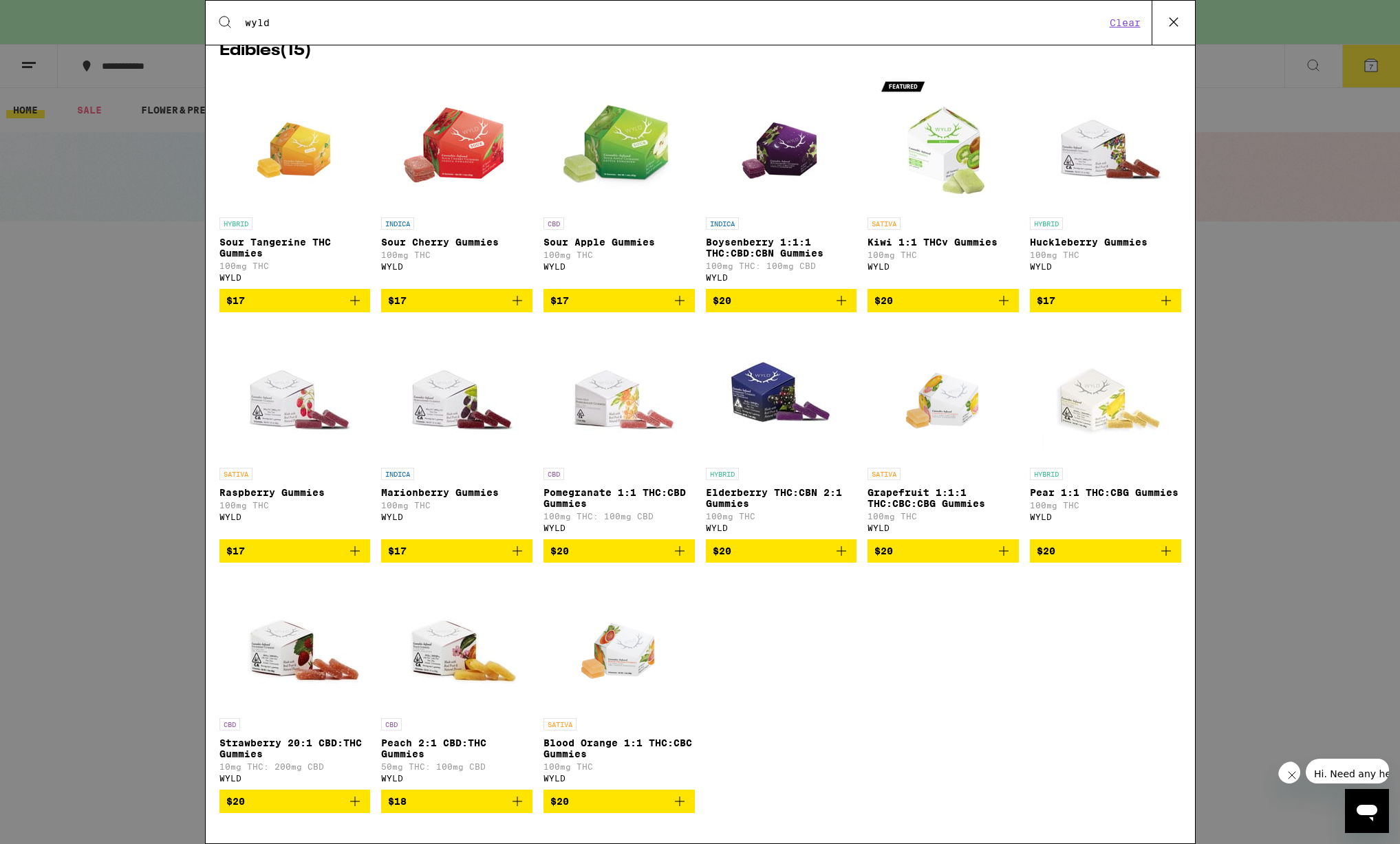
scroll to position [234, 0]
click at [677, 800] on icon "Add to bag" at bounding box center [679, 800] width 16 height 16
click at [682, 548] on icon "Add to bag" at bounding box center [679, 550] width 16 height 16
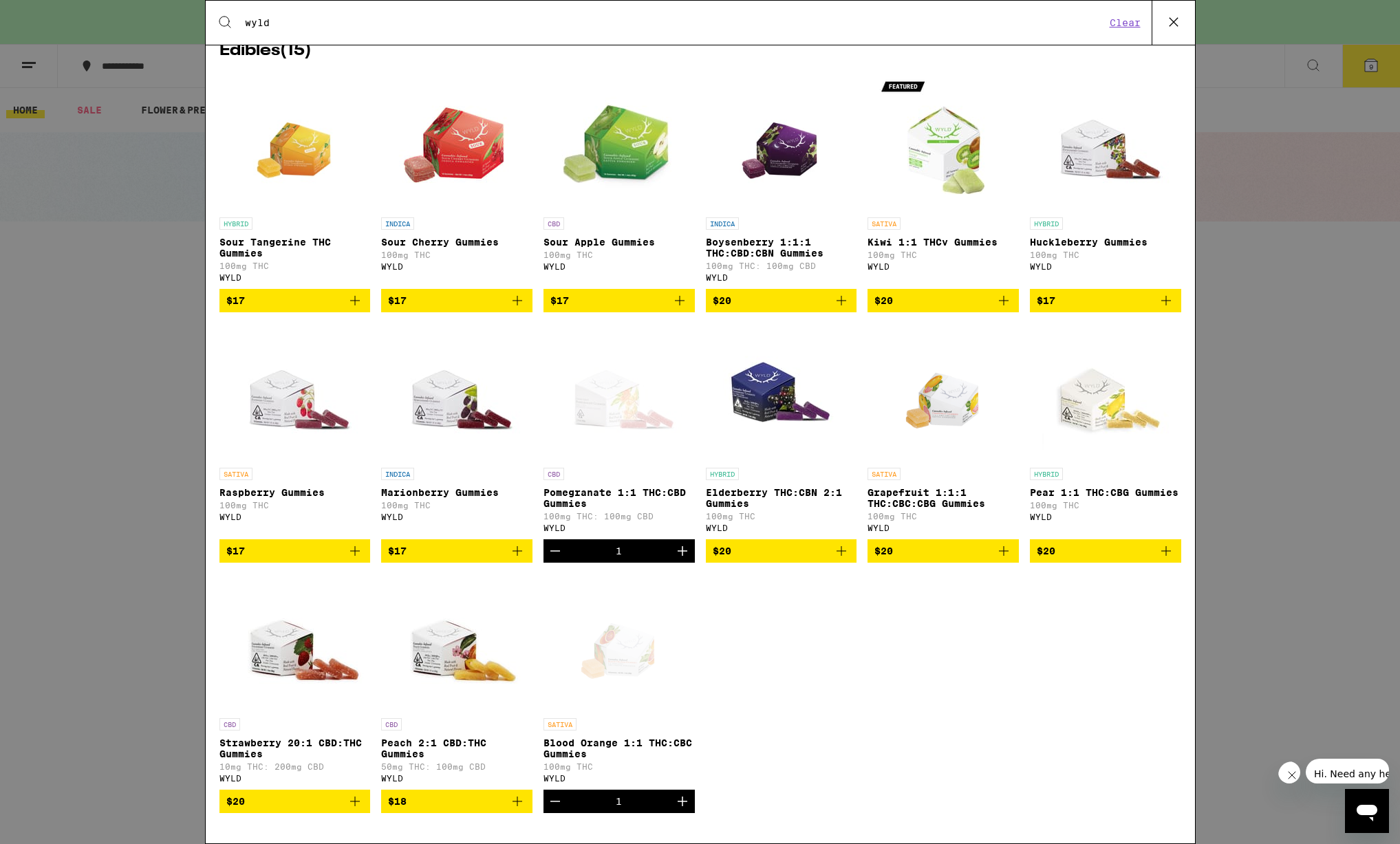
click at [1266, 473] on div "Search for Products wyld Clear 16 results for "wyld" Brands ( 1 ) WYLD Edibles …" at bounding box center [700, 422] width 1400 height 844
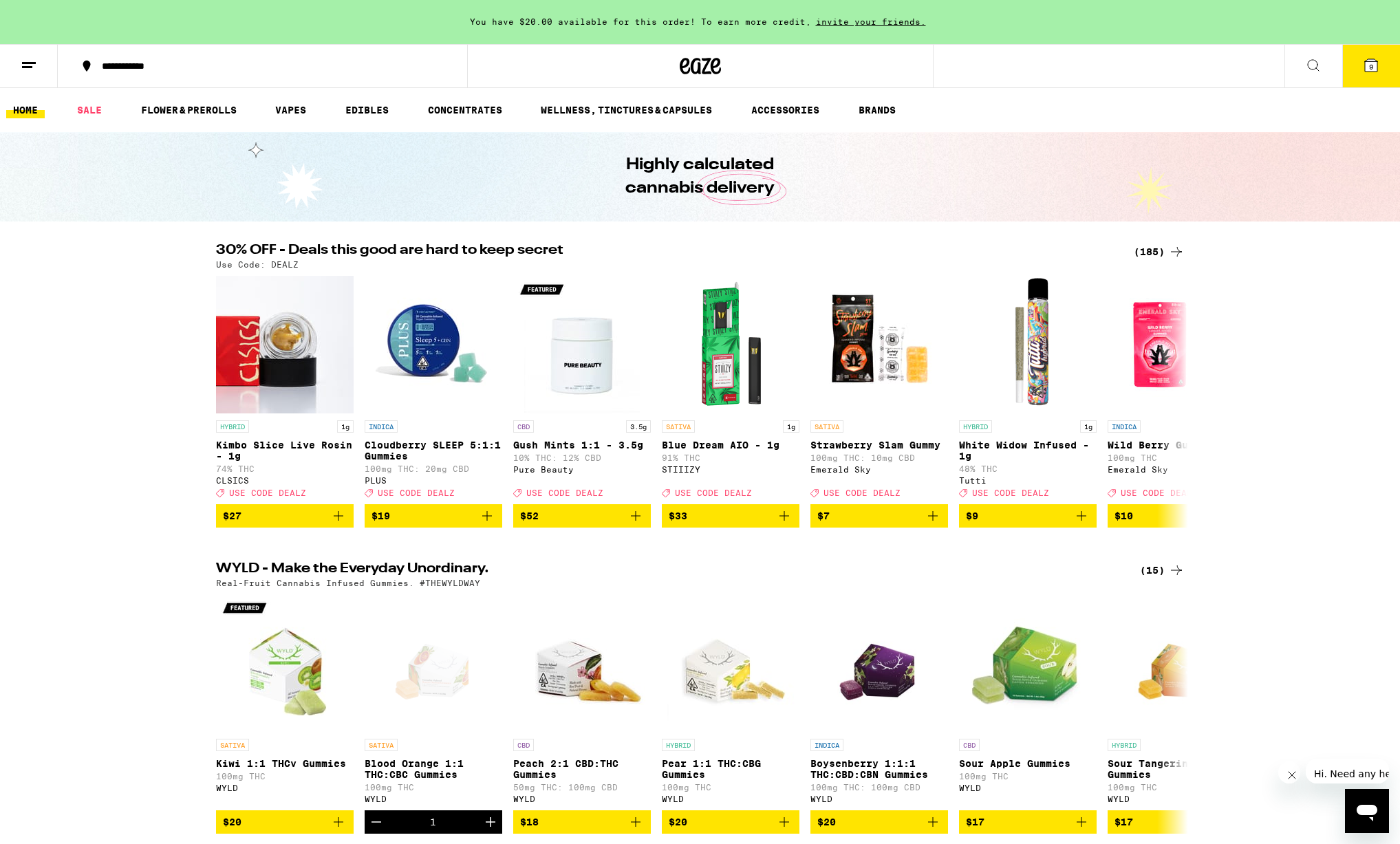
click at [1372, 66] on span "9" at bounding box center [1370, 67] width 4 height 9
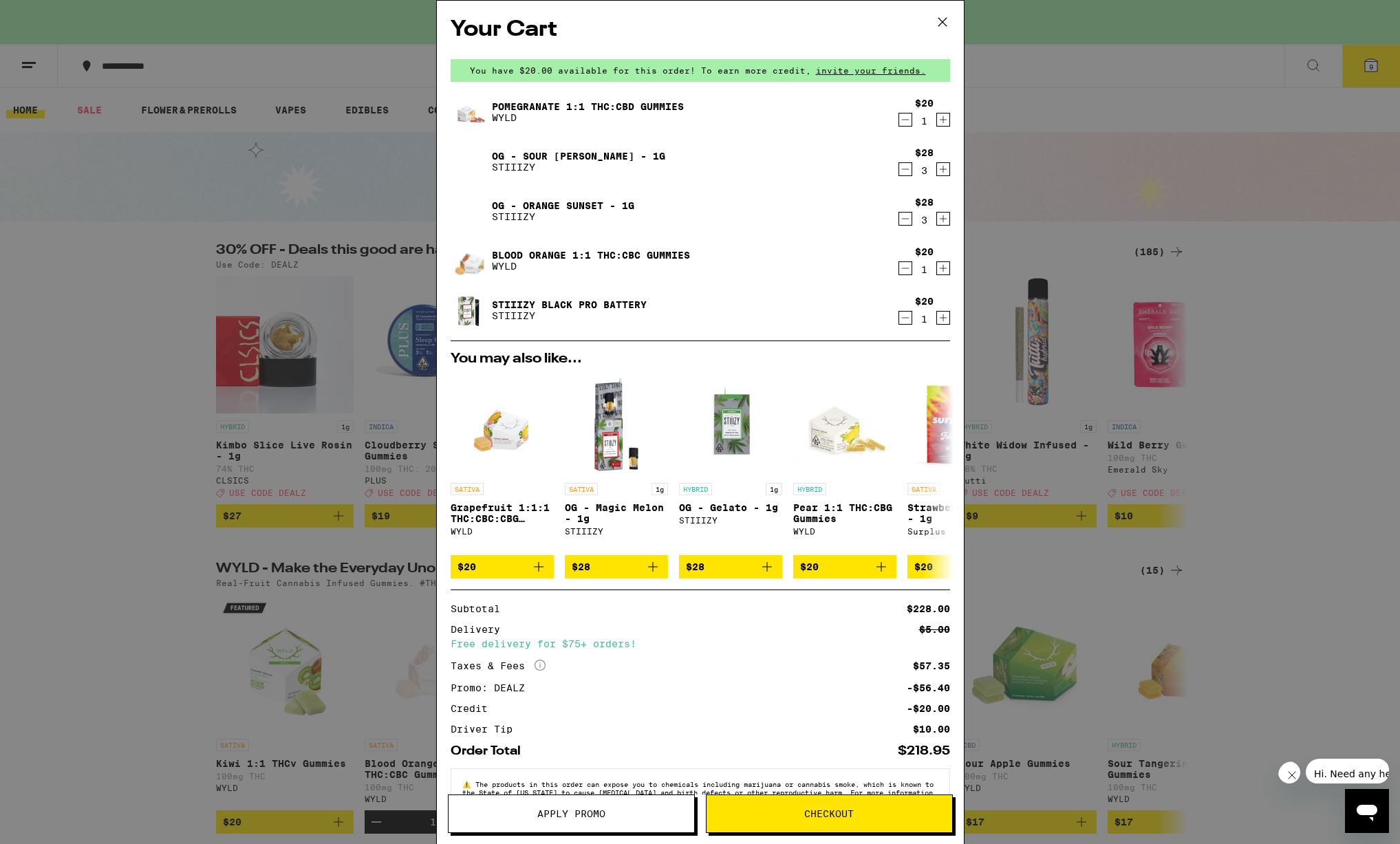
click at [822, 806] on button "Checkout" at bounding box center [829, 813] width 247 height 39
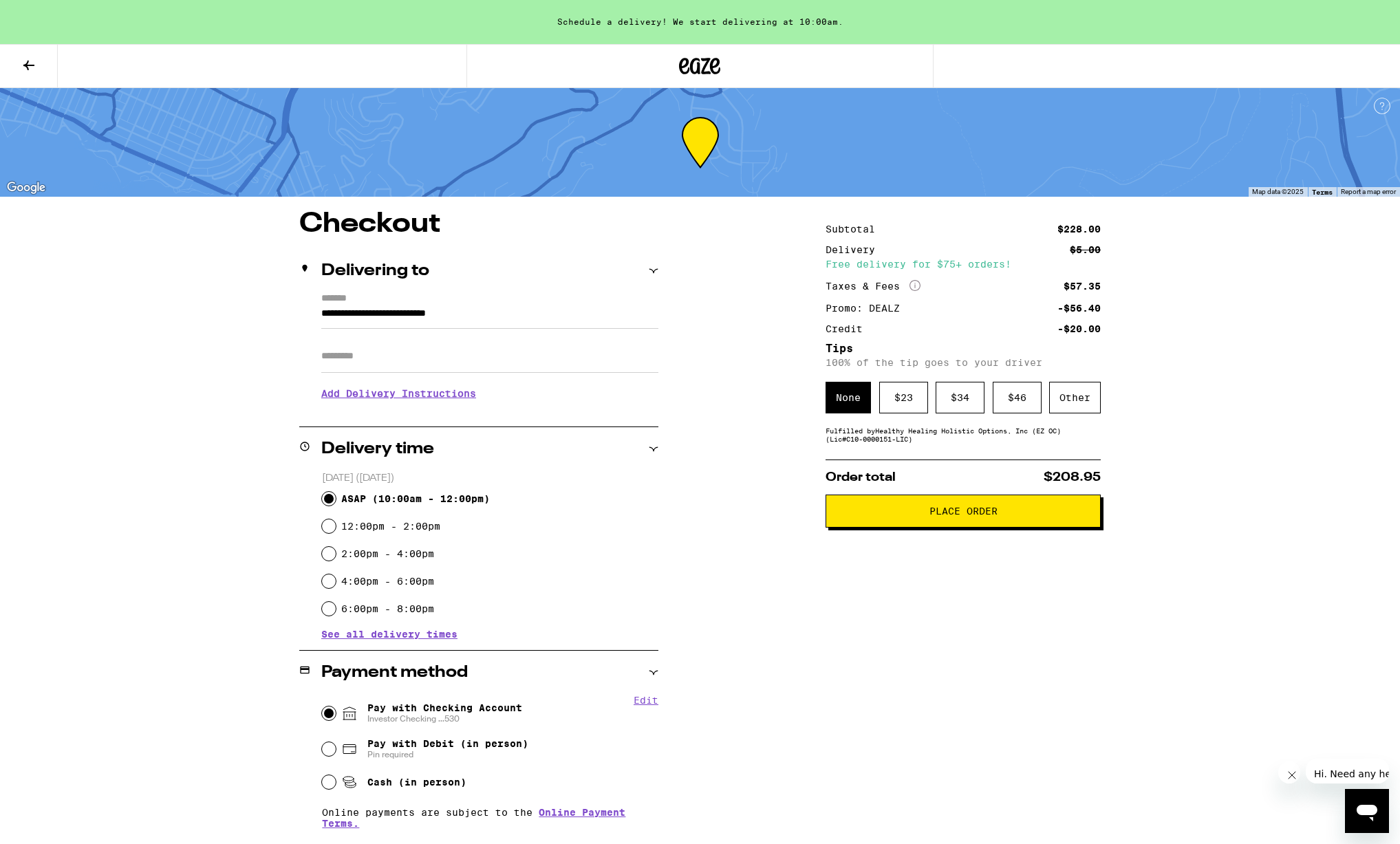
click at [44, 61] on button at bounding box center [28, 66] width 57 height 44
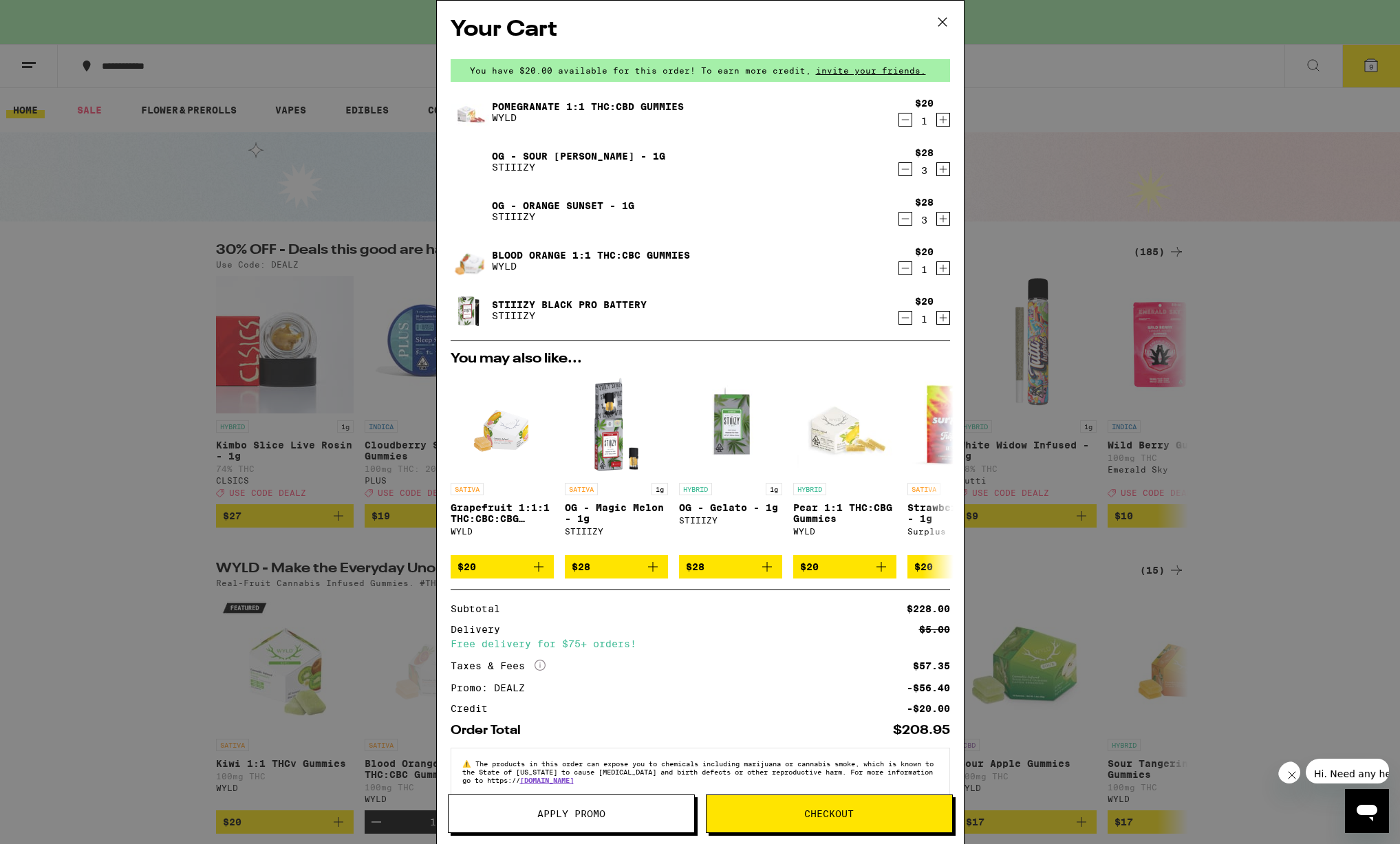
click at [539, 670] on icon "More Info" at bounding box center [539, 664] width 11 height 11
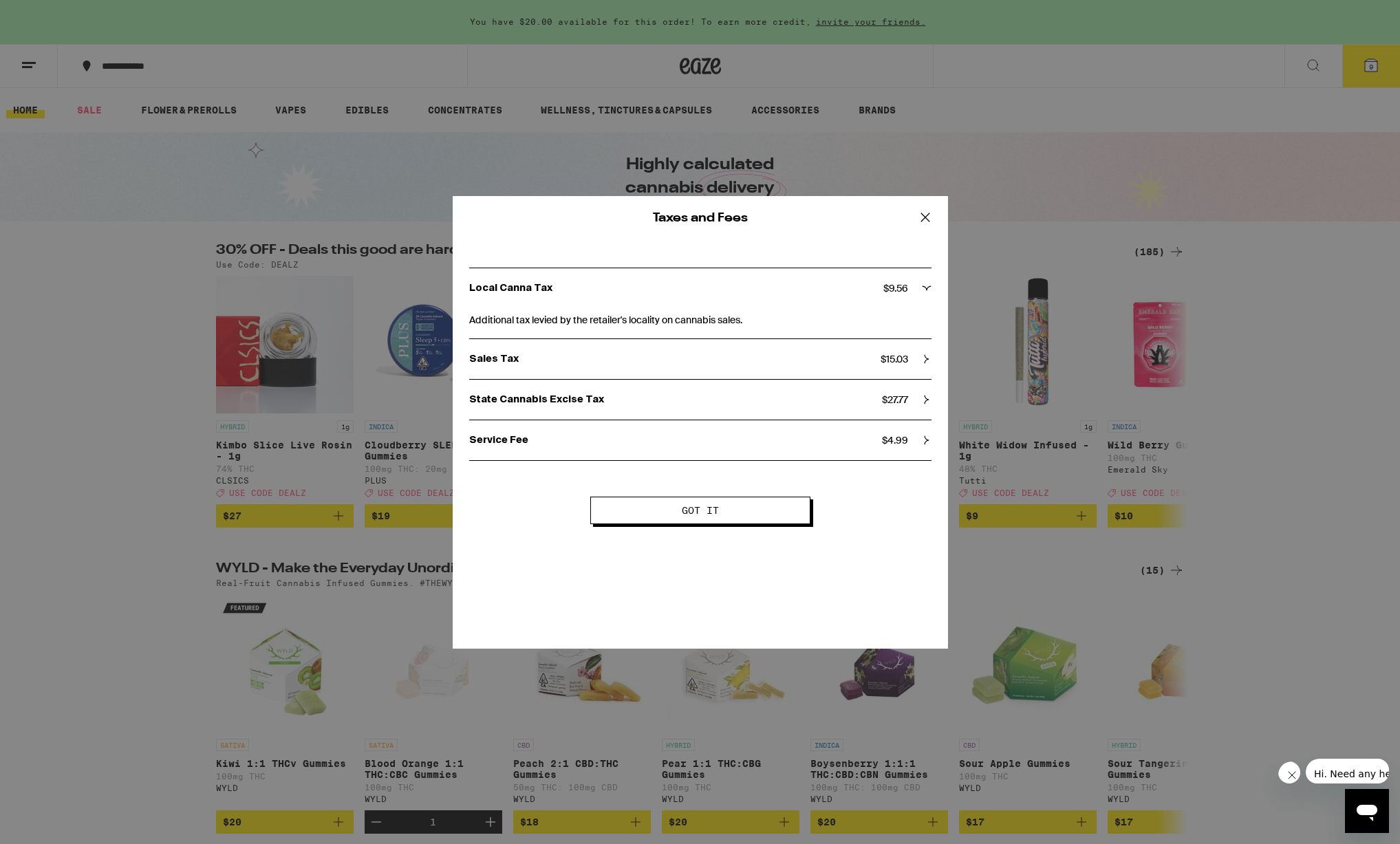
click at [73, 632] on div "Taxes and Fees Local Canna Tax $ 9.56 Additional tax levied by the retailer's l…" at bounding box center [700, 422] width 1400 height 844
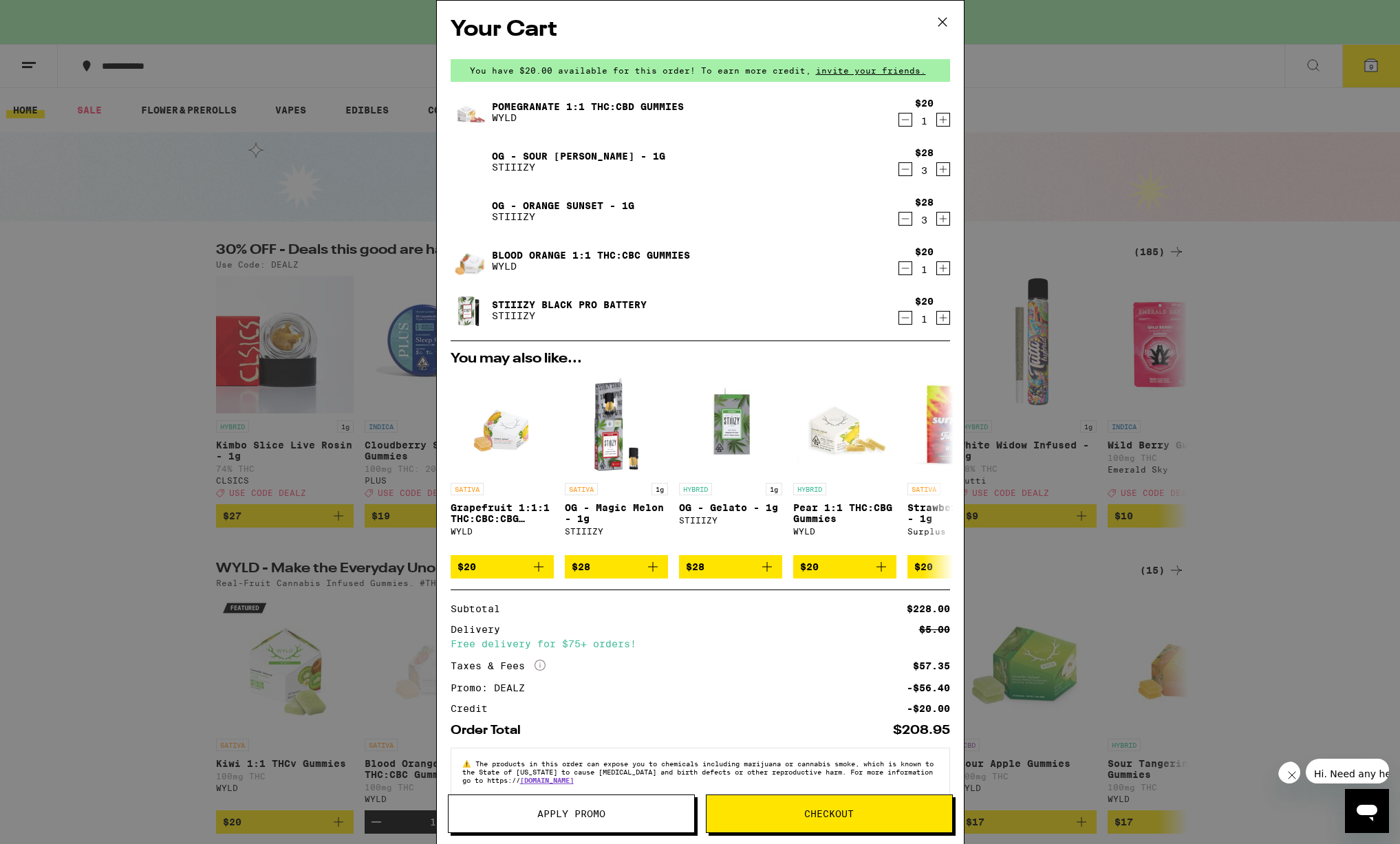
click at [1166, 159] on div "Your Cart You have $20.00 available for this order! To earn more credit, invite…" at bounding box center [700, 422] width 1400 height 844
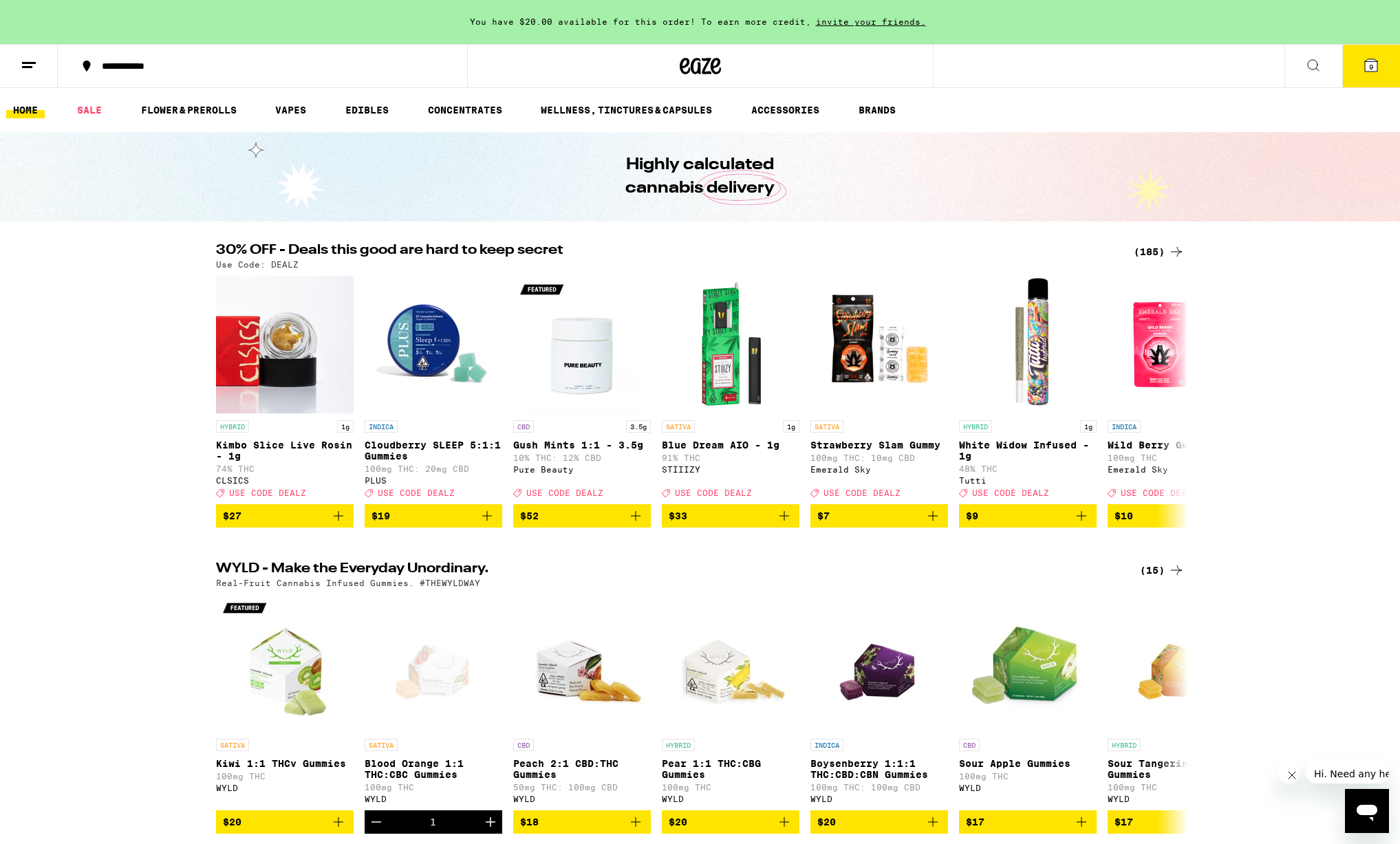
click at [1313, 54] on button at bounding box center [1313, 66] width 57 height 44
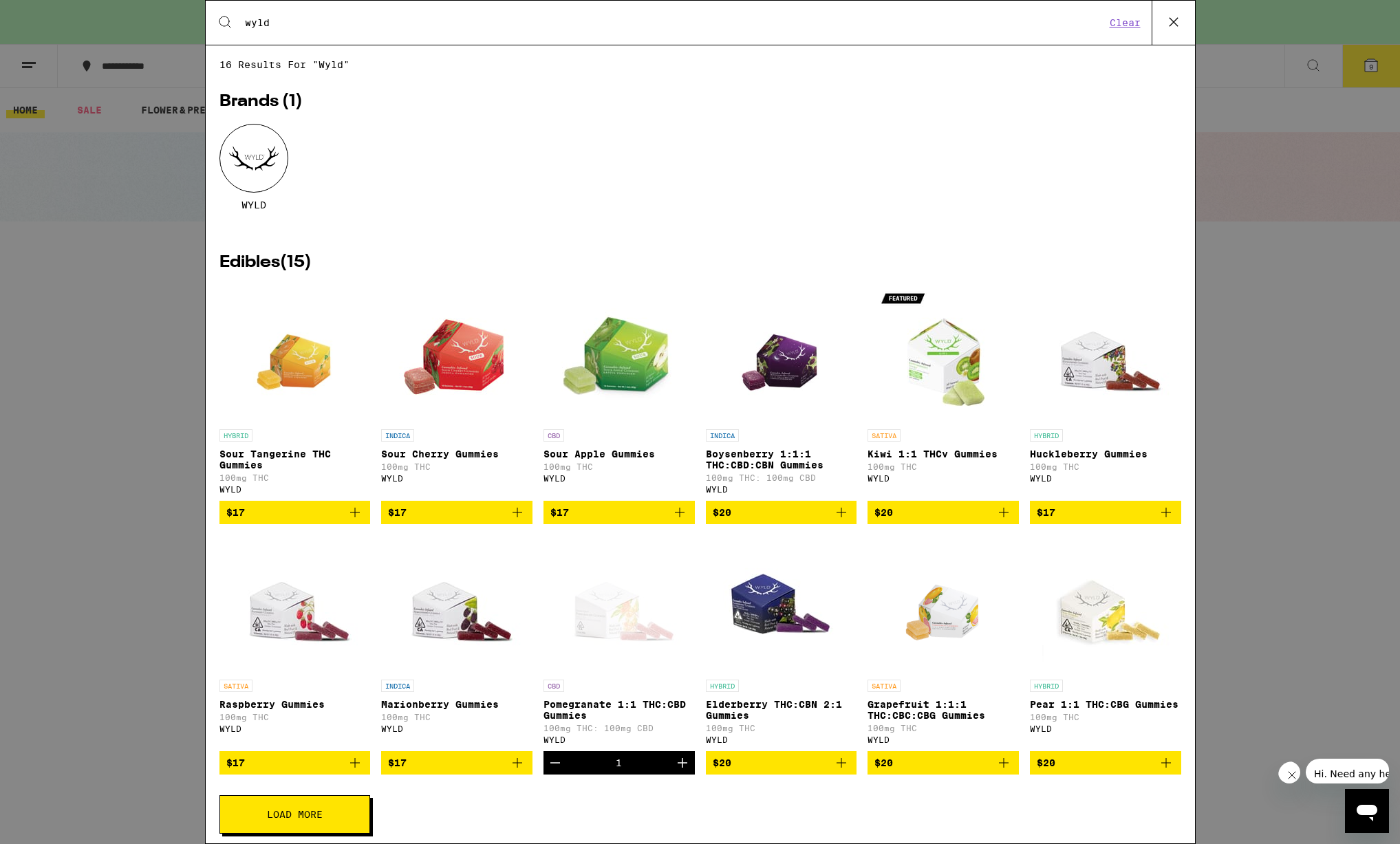
type input "wyld"
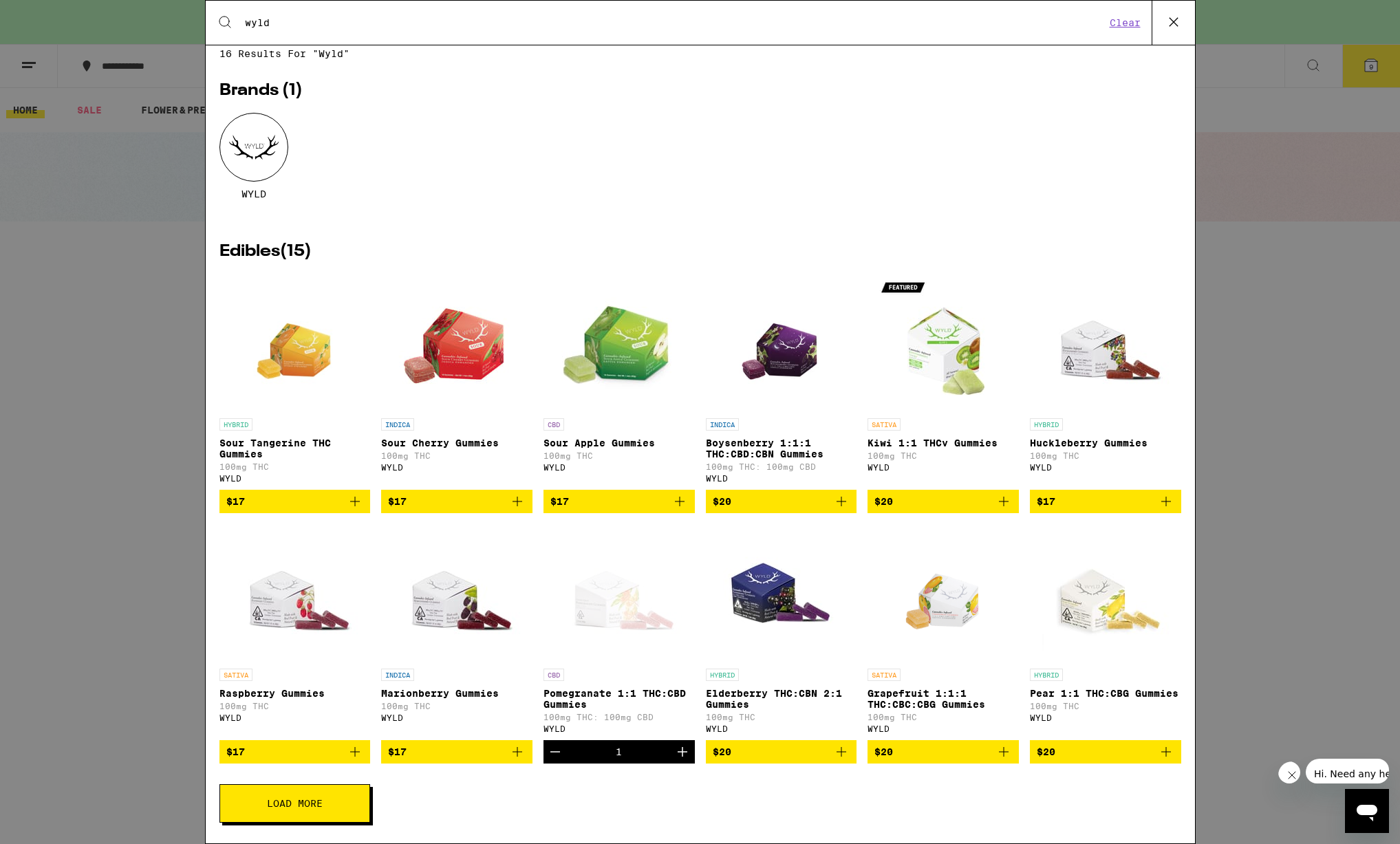
click at [551, 752] on icon "Decrement" at bounding box center [555, 752] width 9 height 0
click at [331, 805] on button "Load More" at bounding box center [295, 803] width 151 height 39
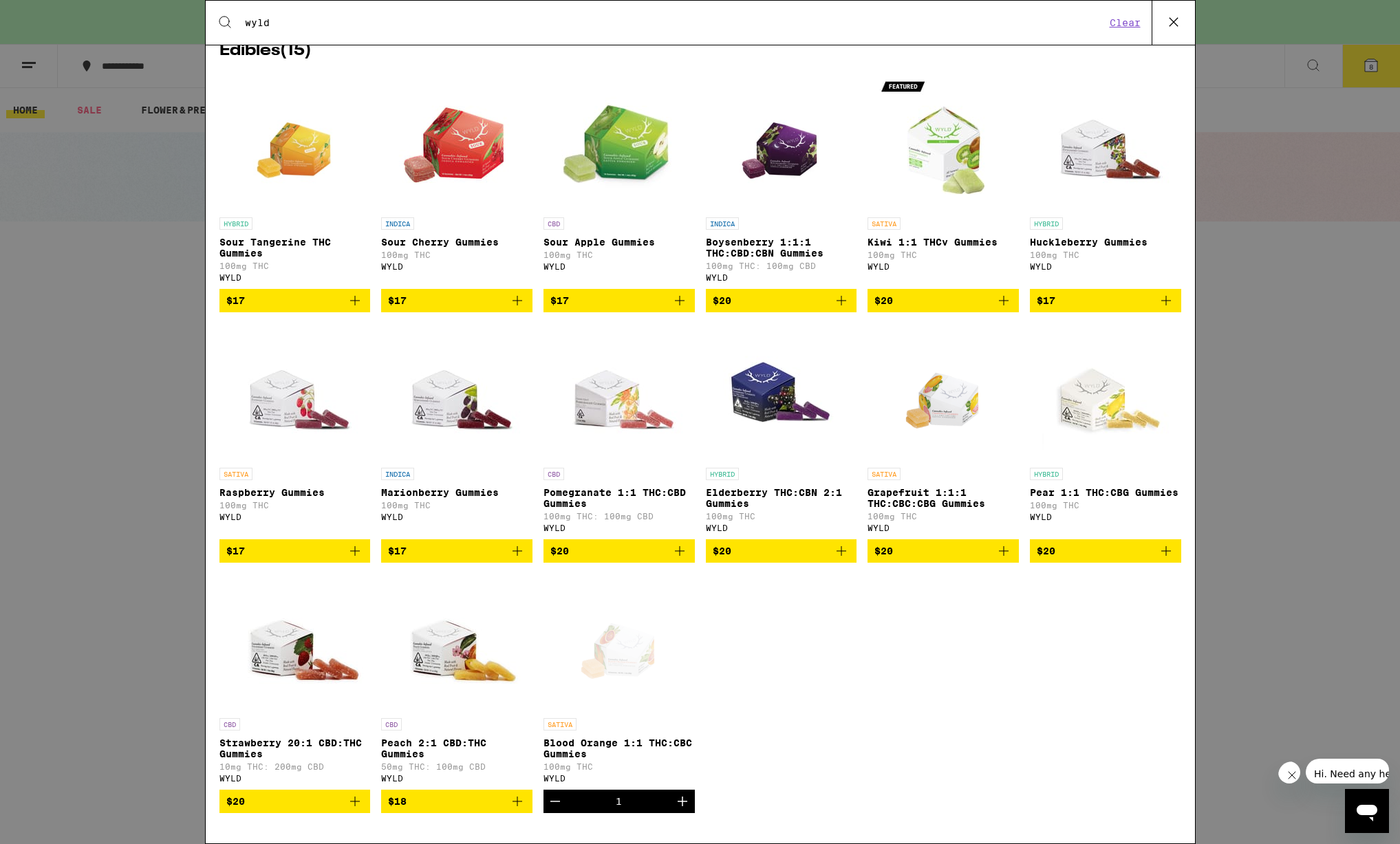
scroll to position [234, 0]
click at [682, 799] on icon "Increment" at bounding box center [682, 800] width 16 height 16
click at [686, 804] on icon "Increment" at bounding box center [682, 800] width 16 height 16
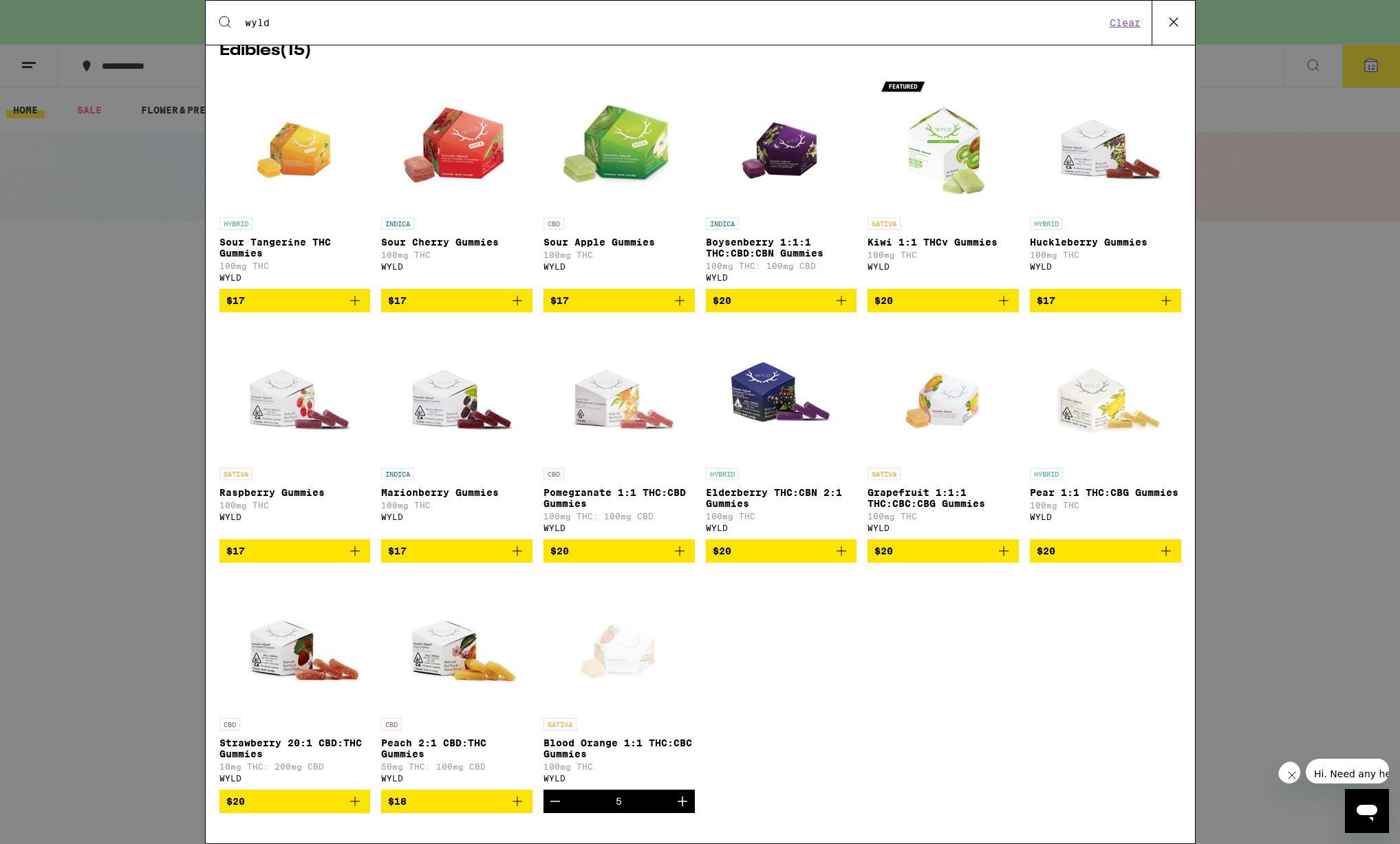
click at [1231, 608] on div "Search for Products wyld Clear 16 results for "wyld" Brands ( 1 ) WYLD Edibles …" at bounding box center [700, 422] width 1400 height 844
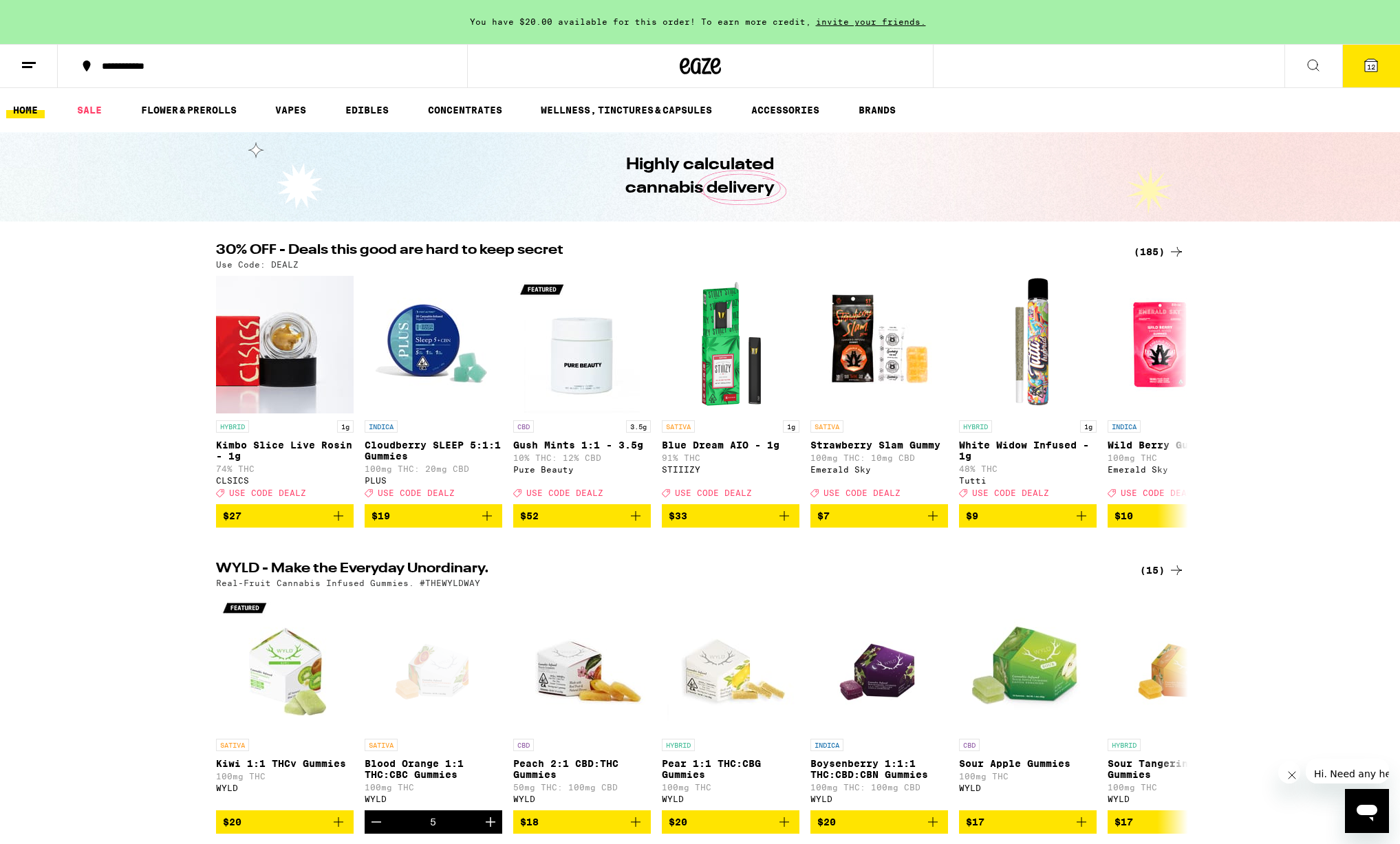
click at [1361, 61] on button "12" at bounding box center [1370, 66] width 57 height 43
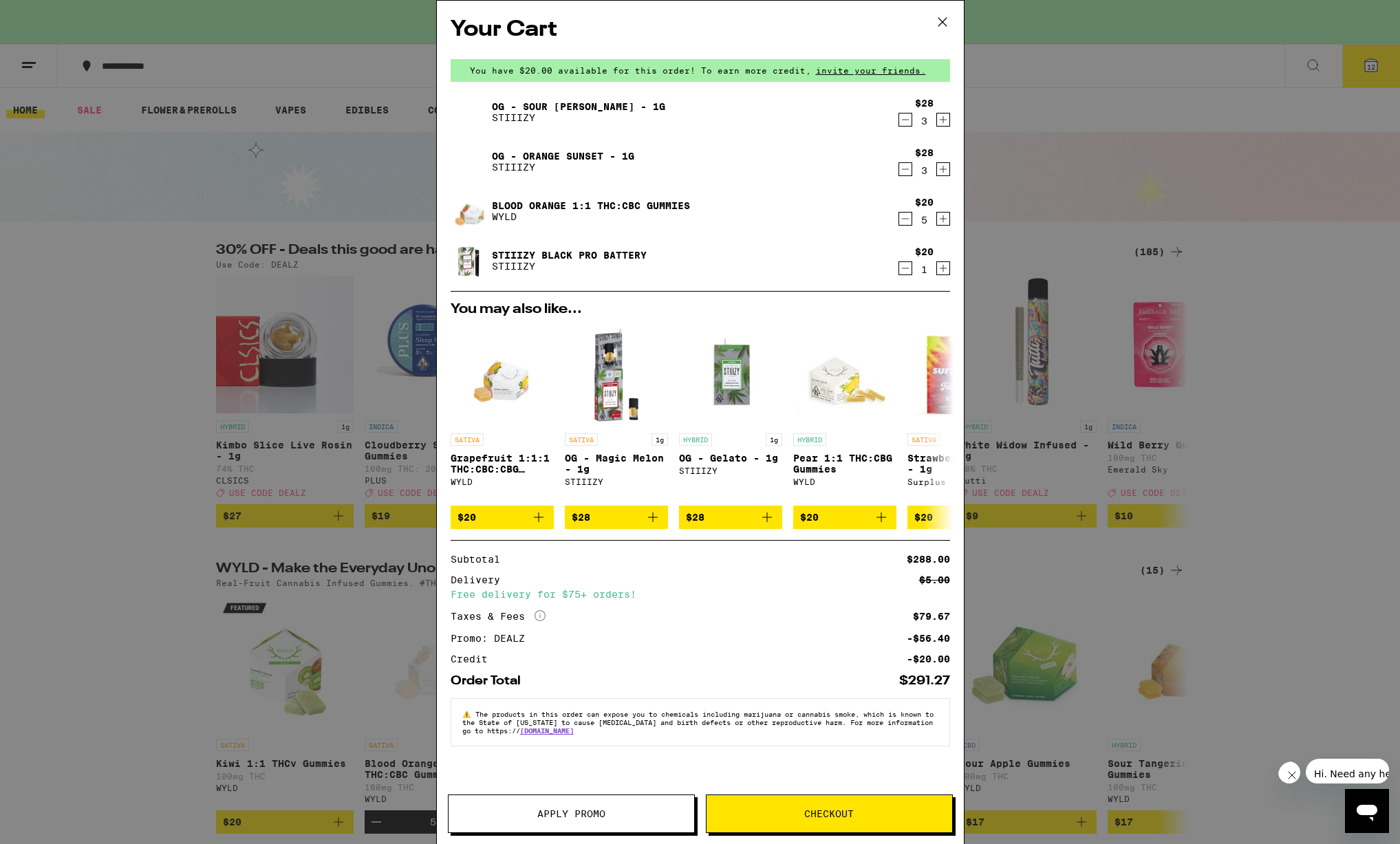
click at [903, 215] on icon "Decrement" at bounding box center [905, 218] width 12 height 16
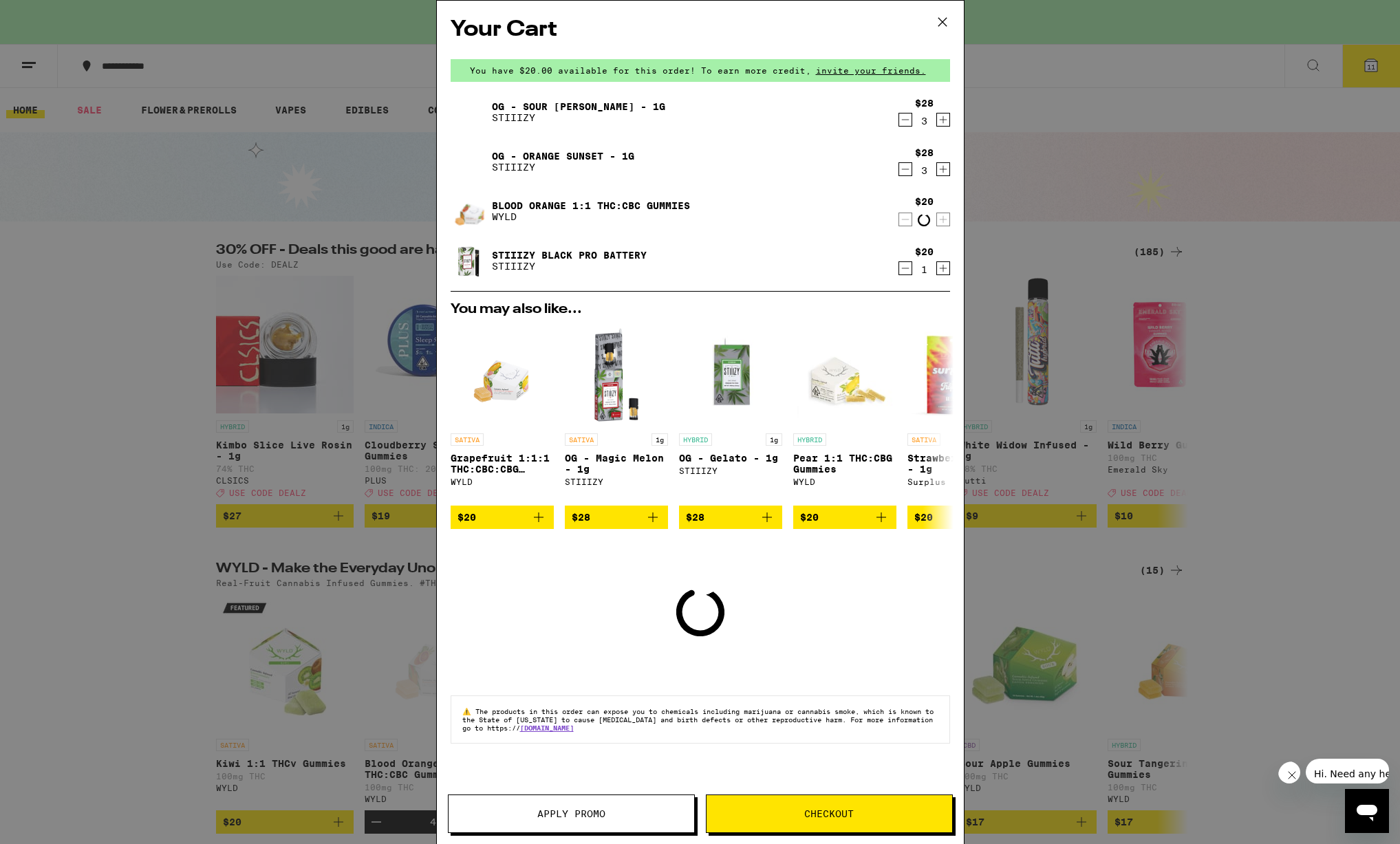
click at [903, 215] on icon "Decrement" at bounding box center [905, 219] width 12 height 16
click at [903, 215] on icon "Decrement" at bounding box center [905, 218] width 12 height 16
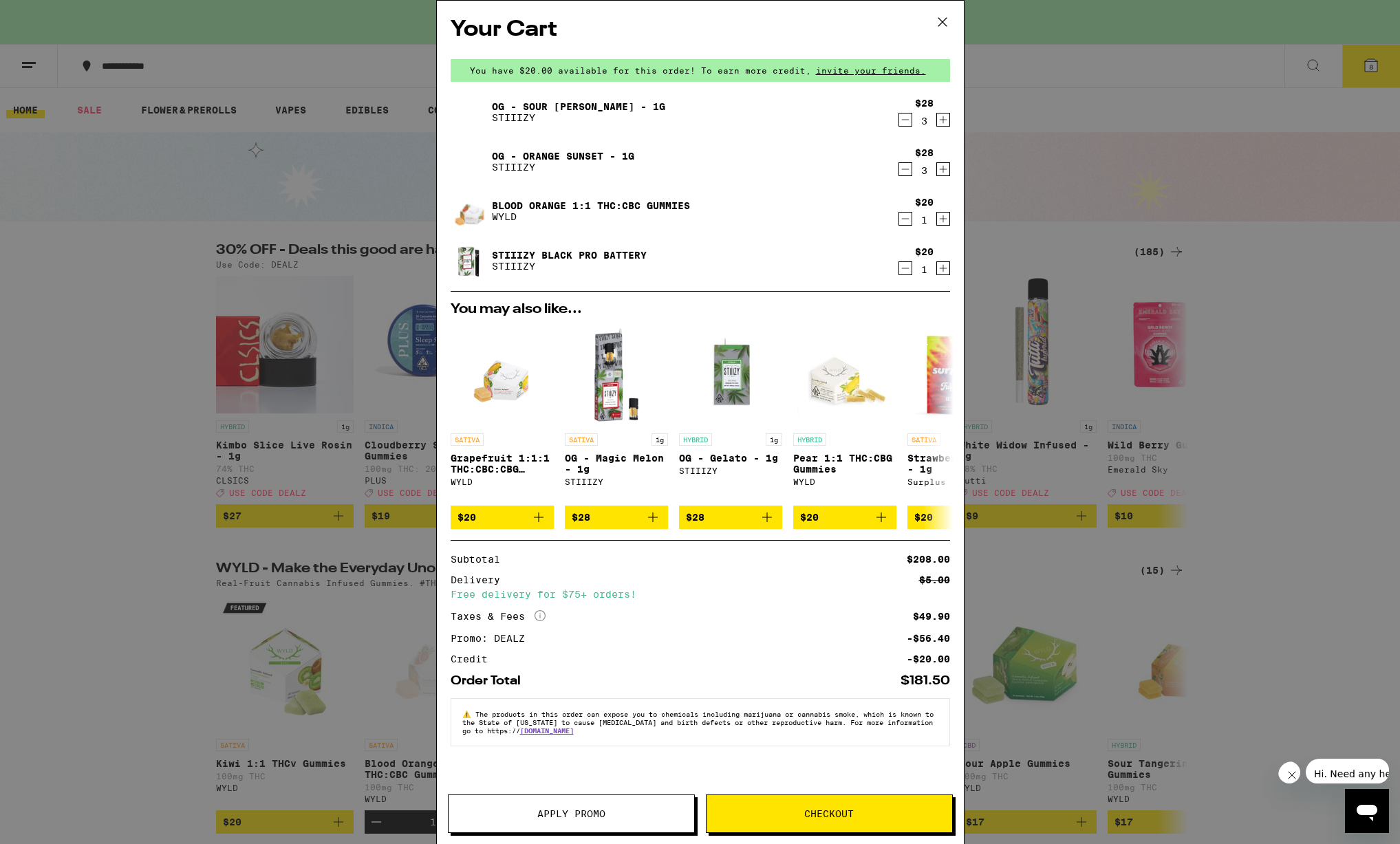
click at [940, 221] on icon "Increment" at bounding box center [943, 218] width 12 height 16
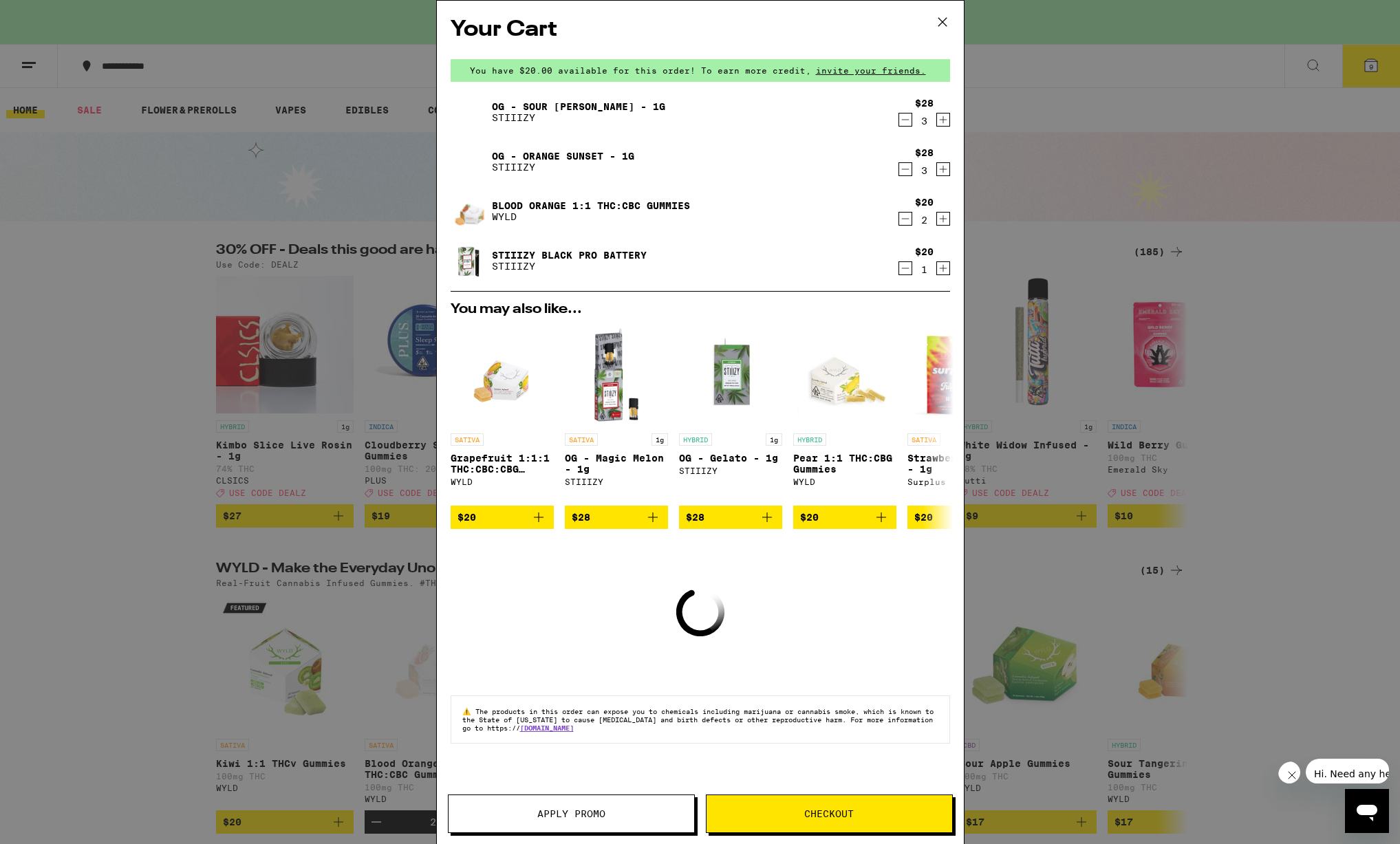
click at [940, 221] on icon "Increment" at bounding box center [943, 218] width 12 height 16
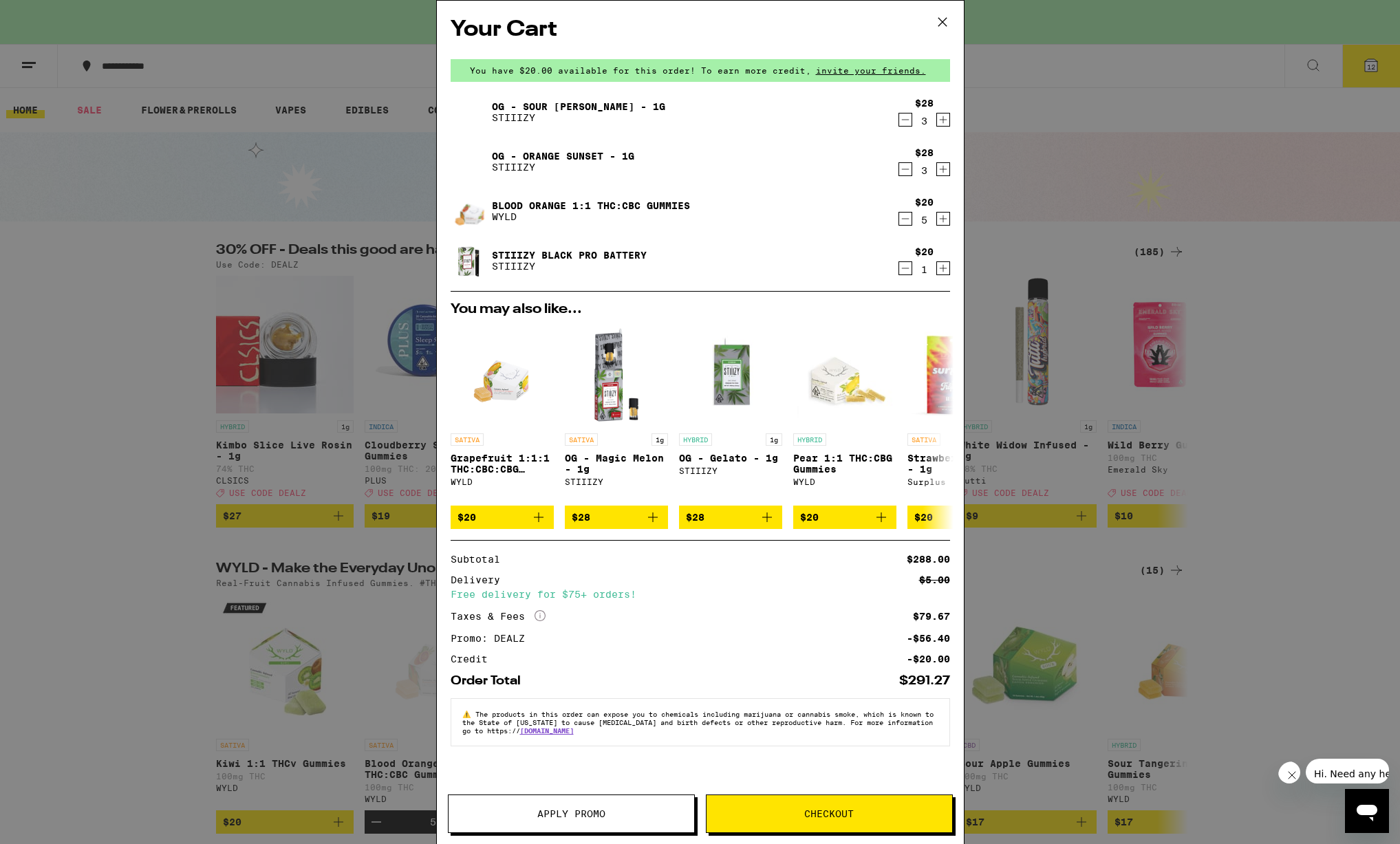
click at [841, 817] on span "Checkout" at bounding box center [829, 813] width 50 height 9
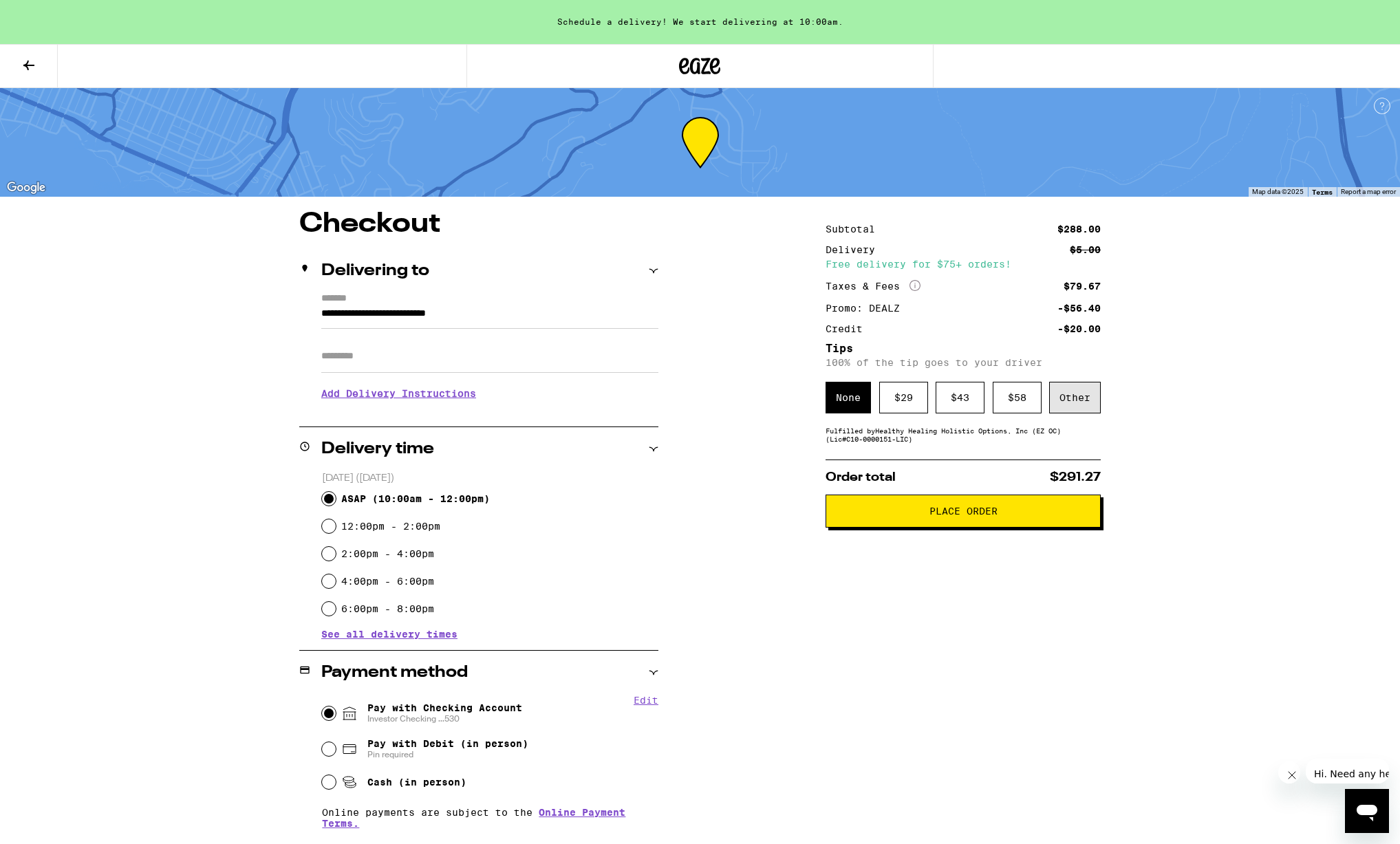
click at [1069, 393] on div "Other" at bounding box center [1075, 397] width 51 height 32
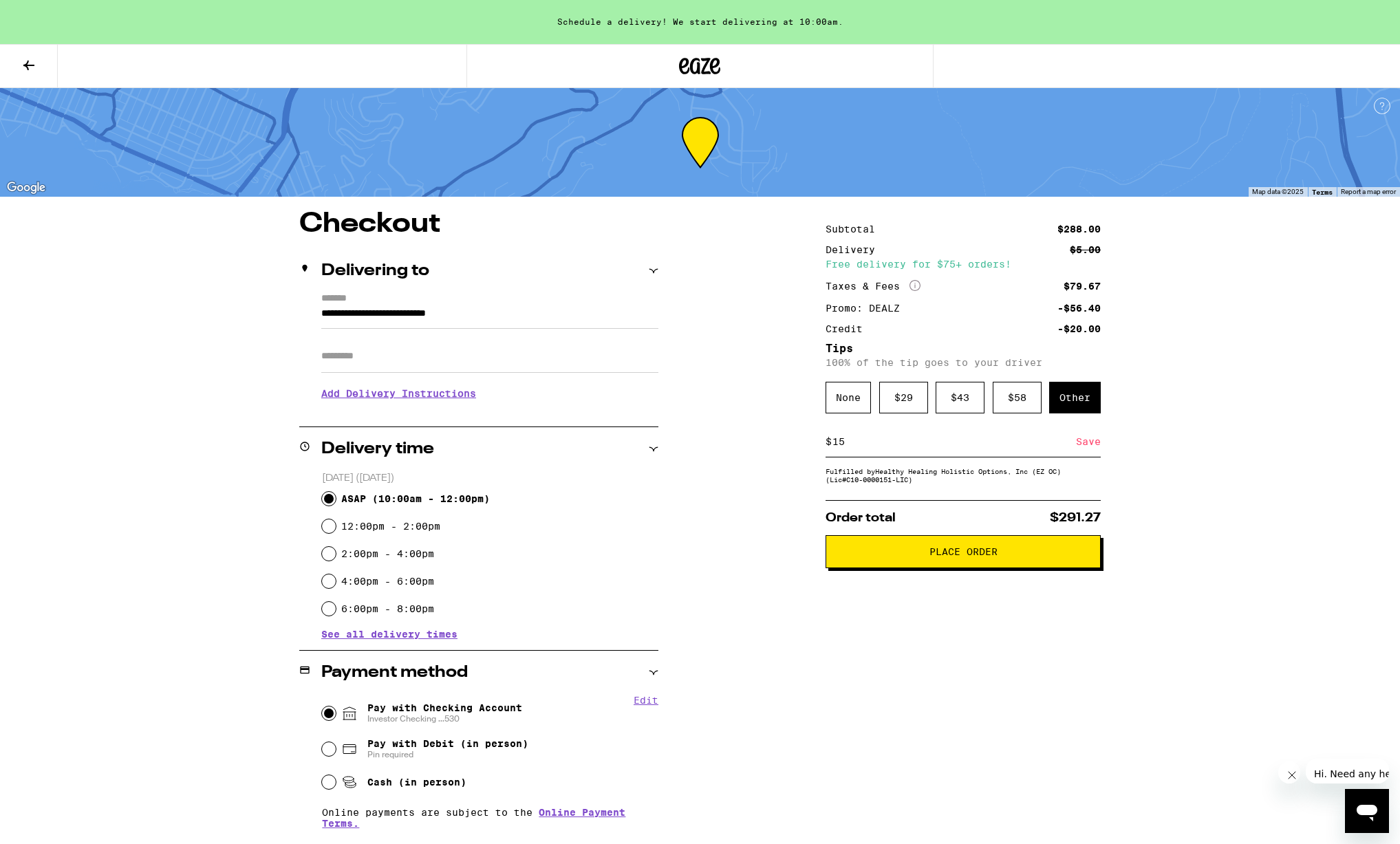
type input "15"
click at [909, 654] on div "Subtotal $288.00 Delivery $5.00 Free delivery for $75+ orders! Taxes & Fees Mor…" at bounding box center [962, 654] width 275 height 888
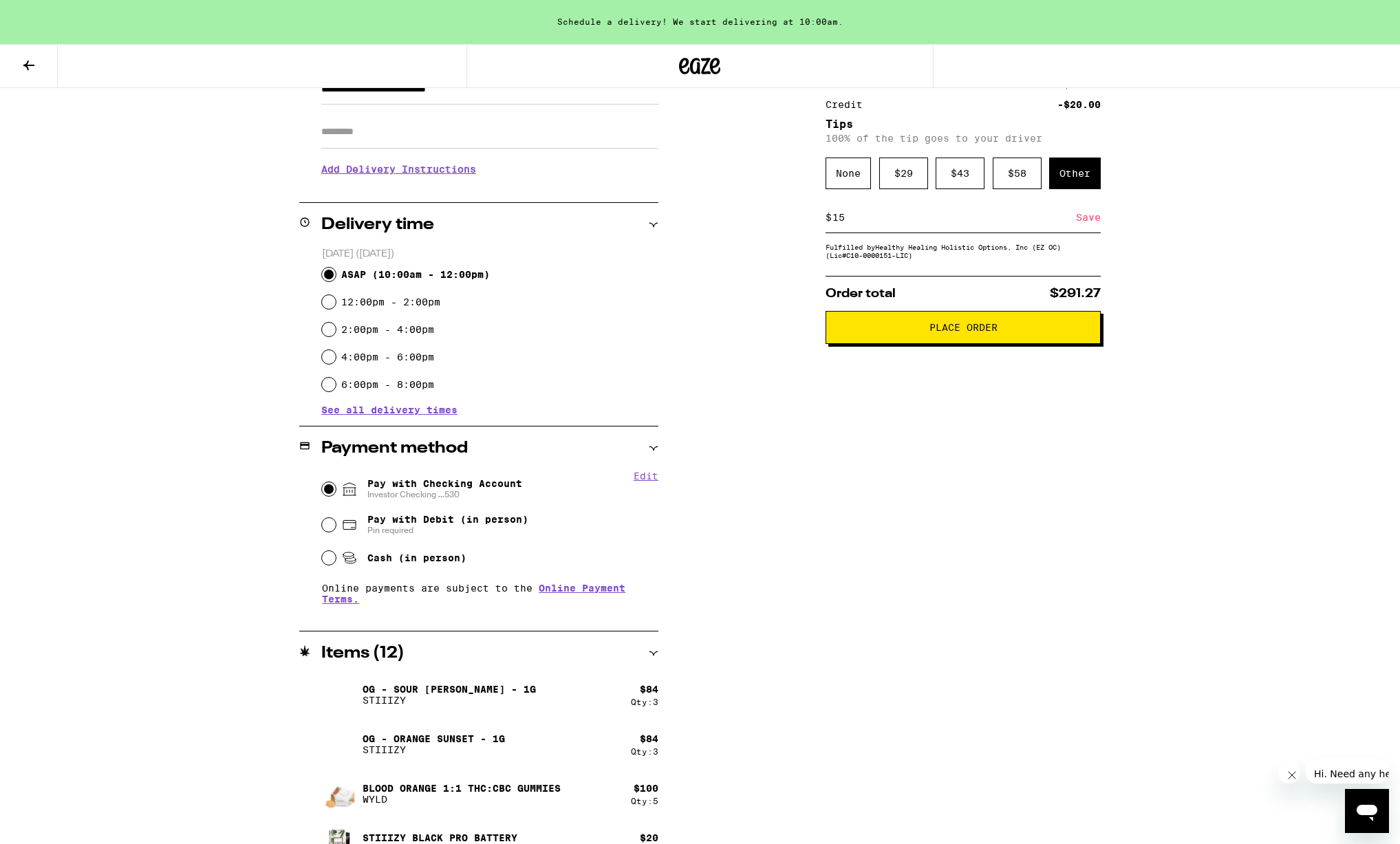
scroll to position [253, 0]
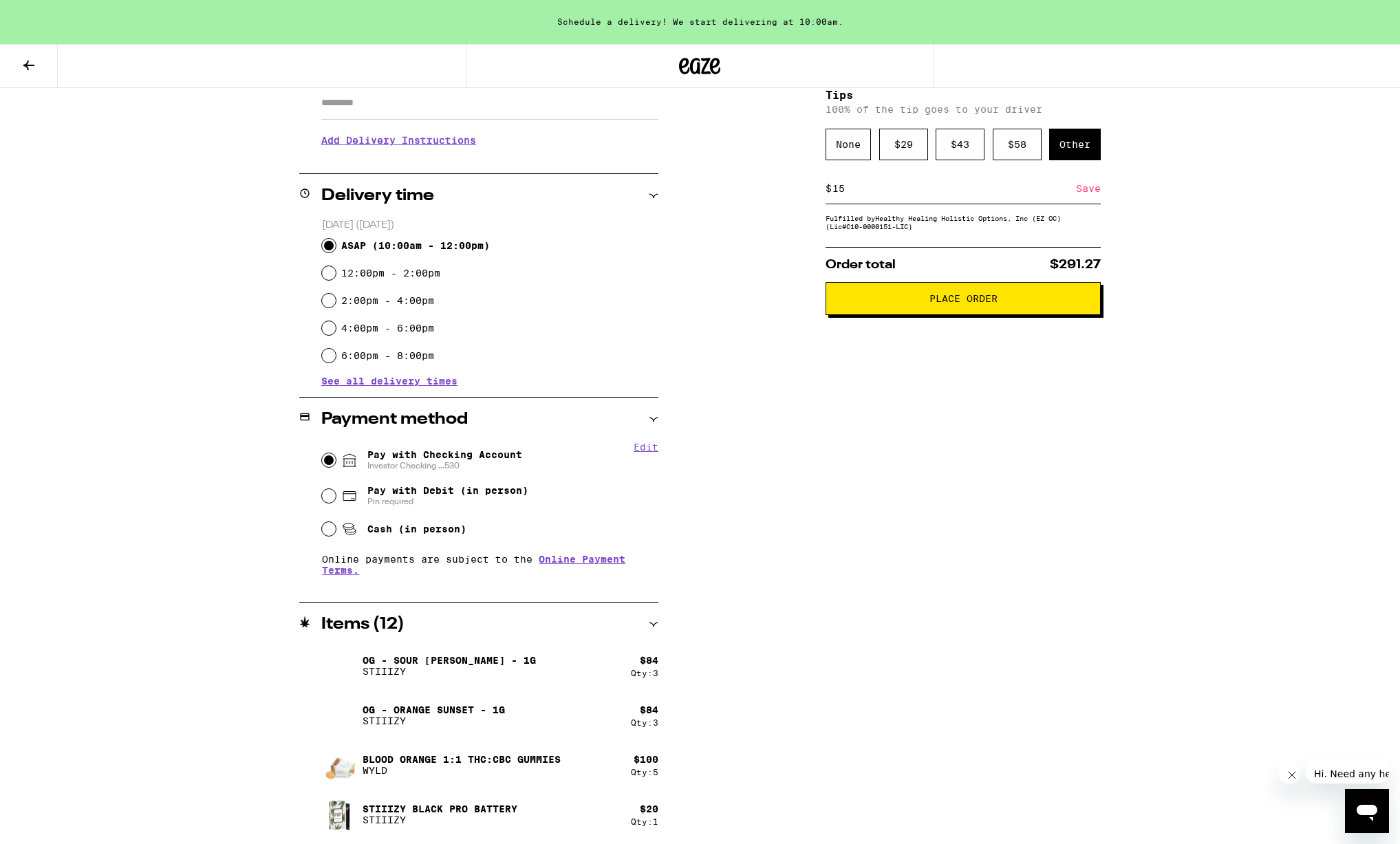
click at [951, 303] on span "Place Order" at bounding box center [963, 298] width 69 height 9
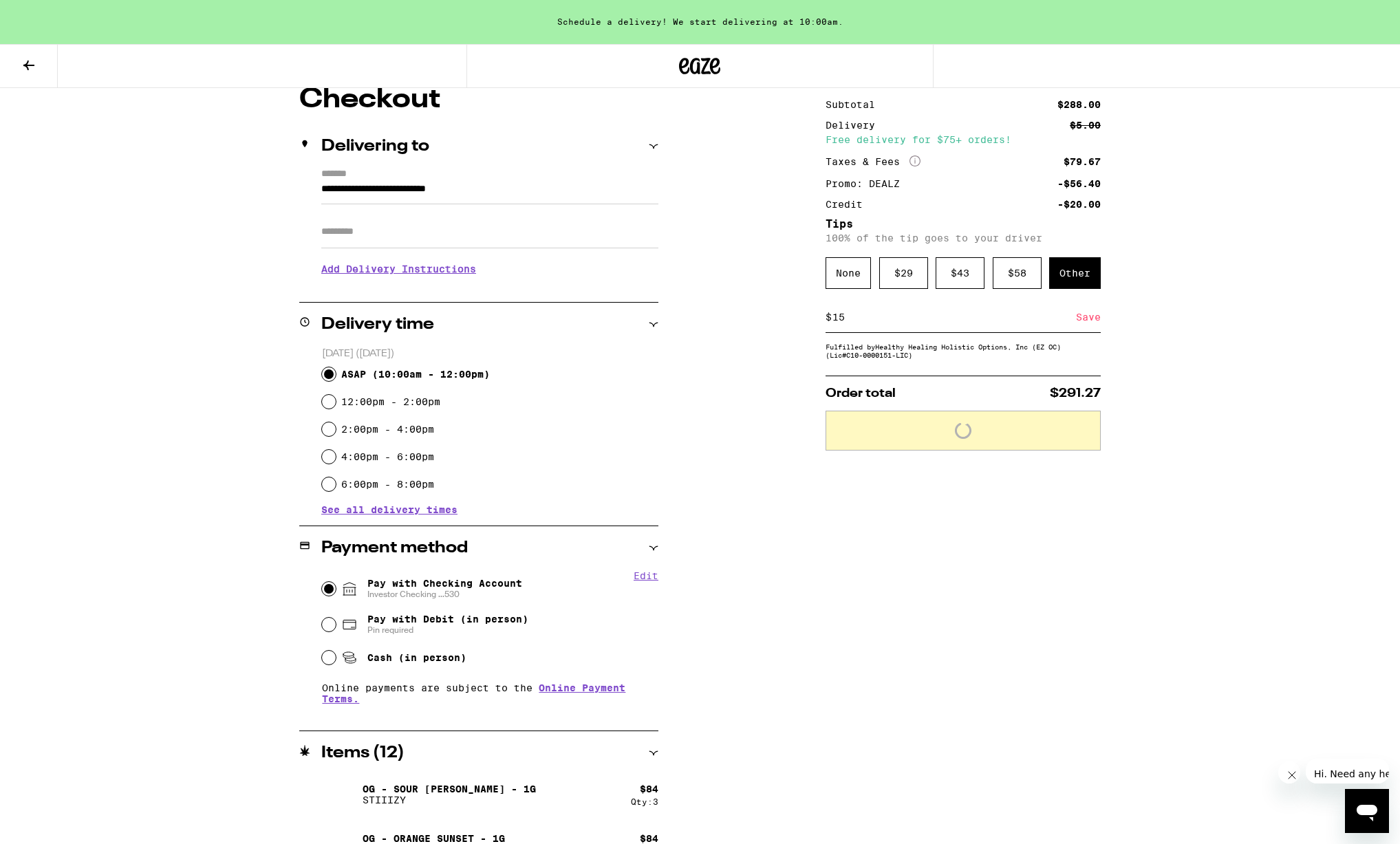
scroll to position [0, 0]
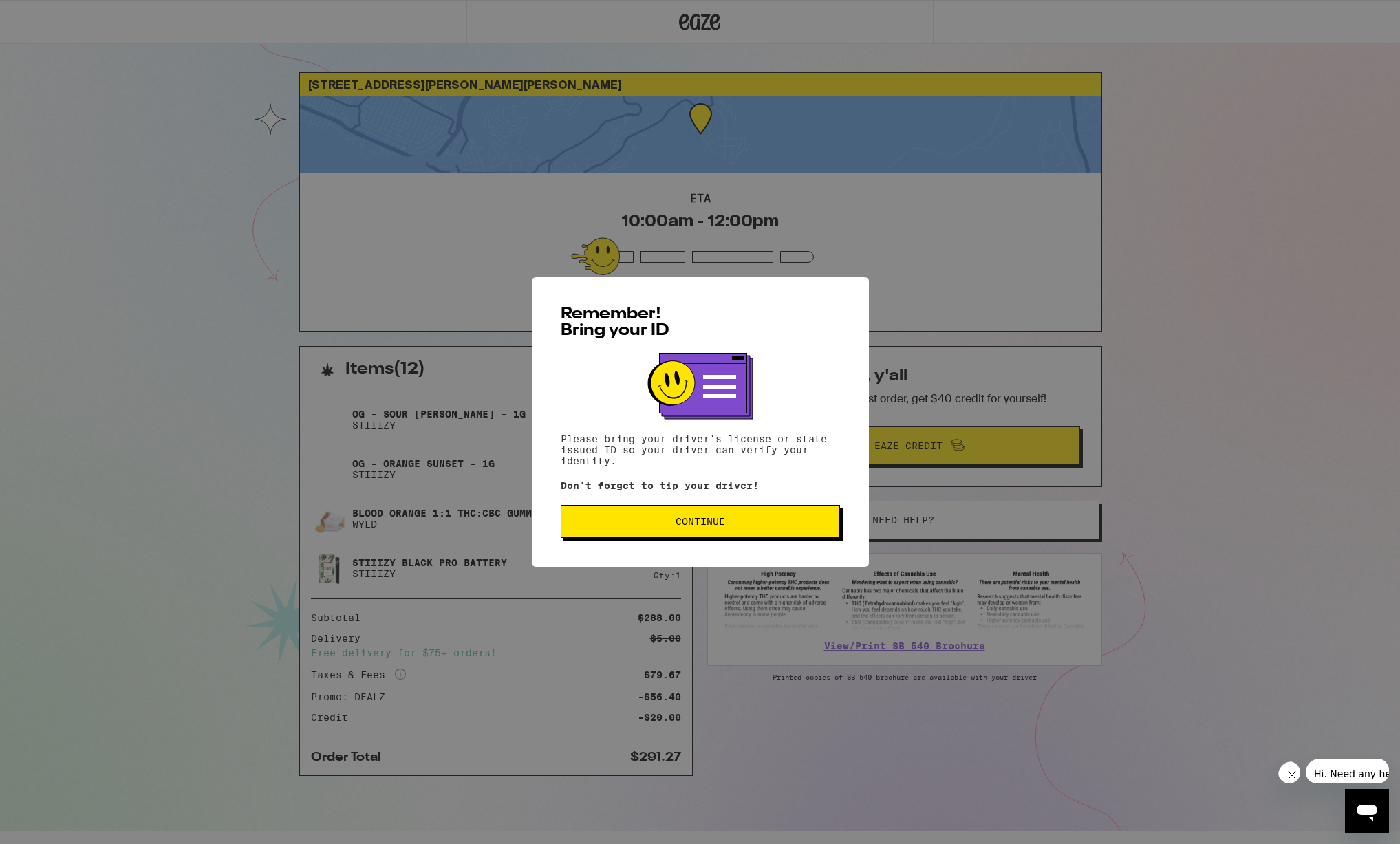
click at [760, 523] on span "Continue" at bounding box center [700, 520] width 256 height 9
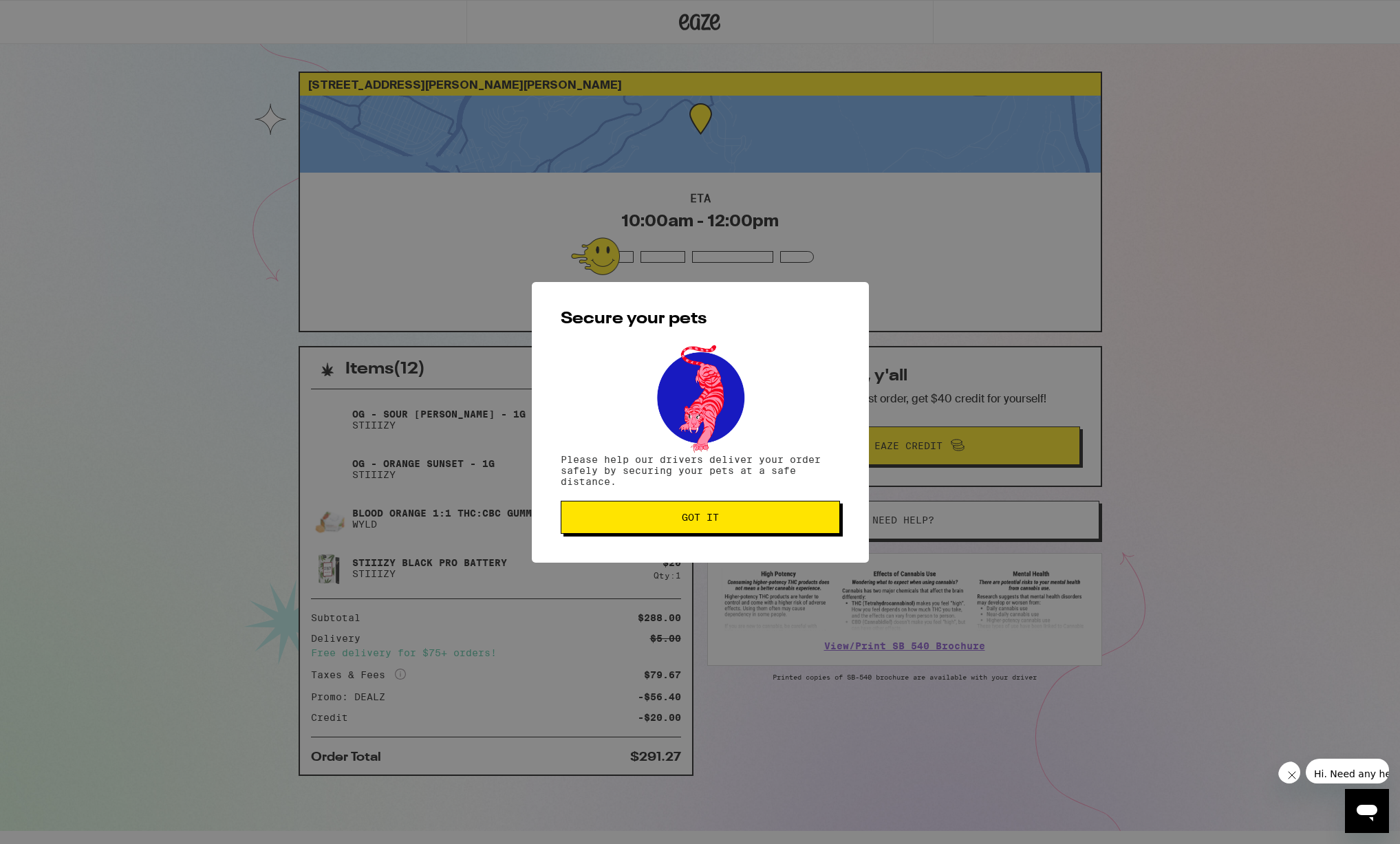
click at [760, 522] on span "Got it" at bounding box center [700, 516] width 256 height 9
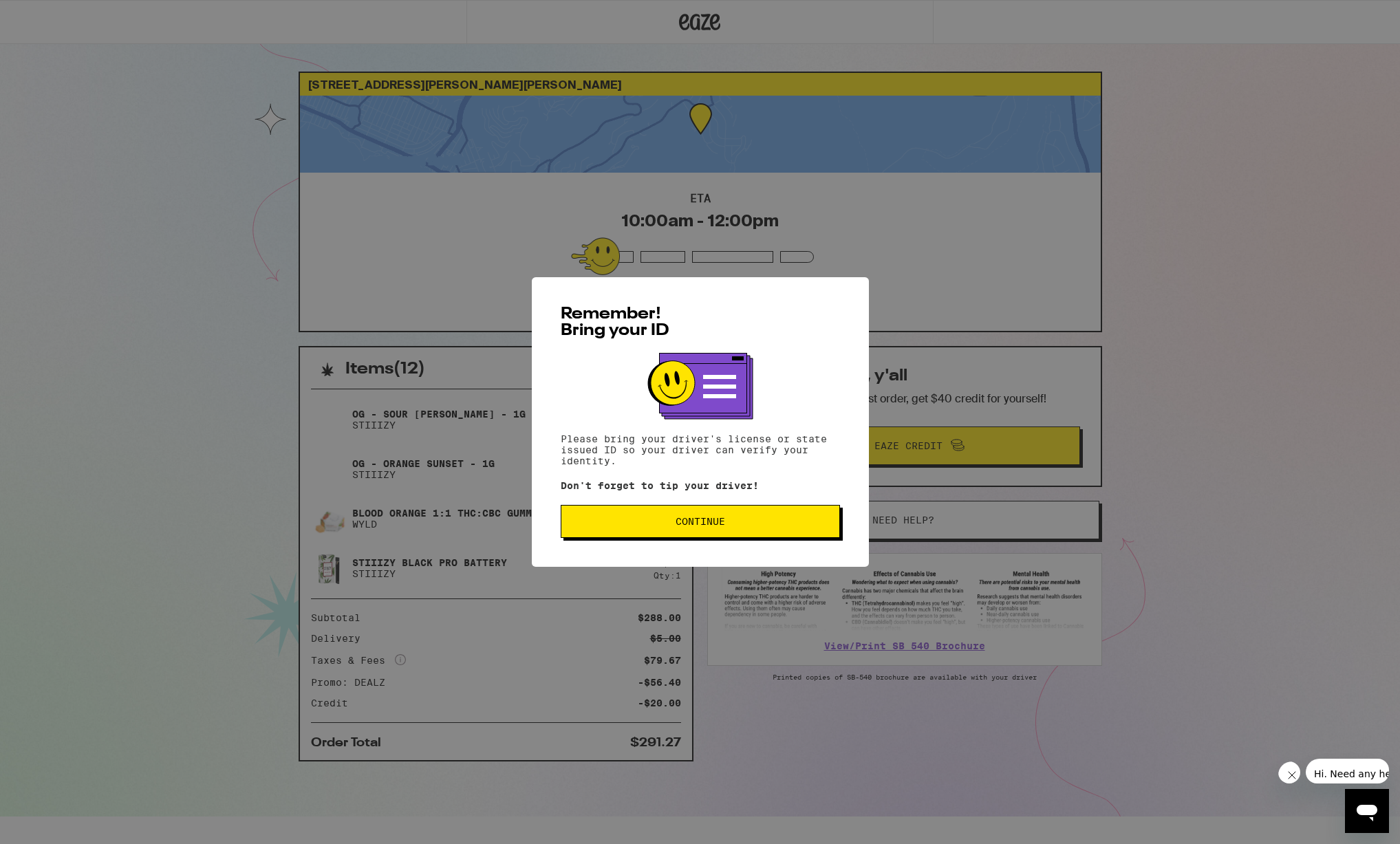
click at [642, 520] on span "Continue" at bounding box center [700, 520] width 256 height 9
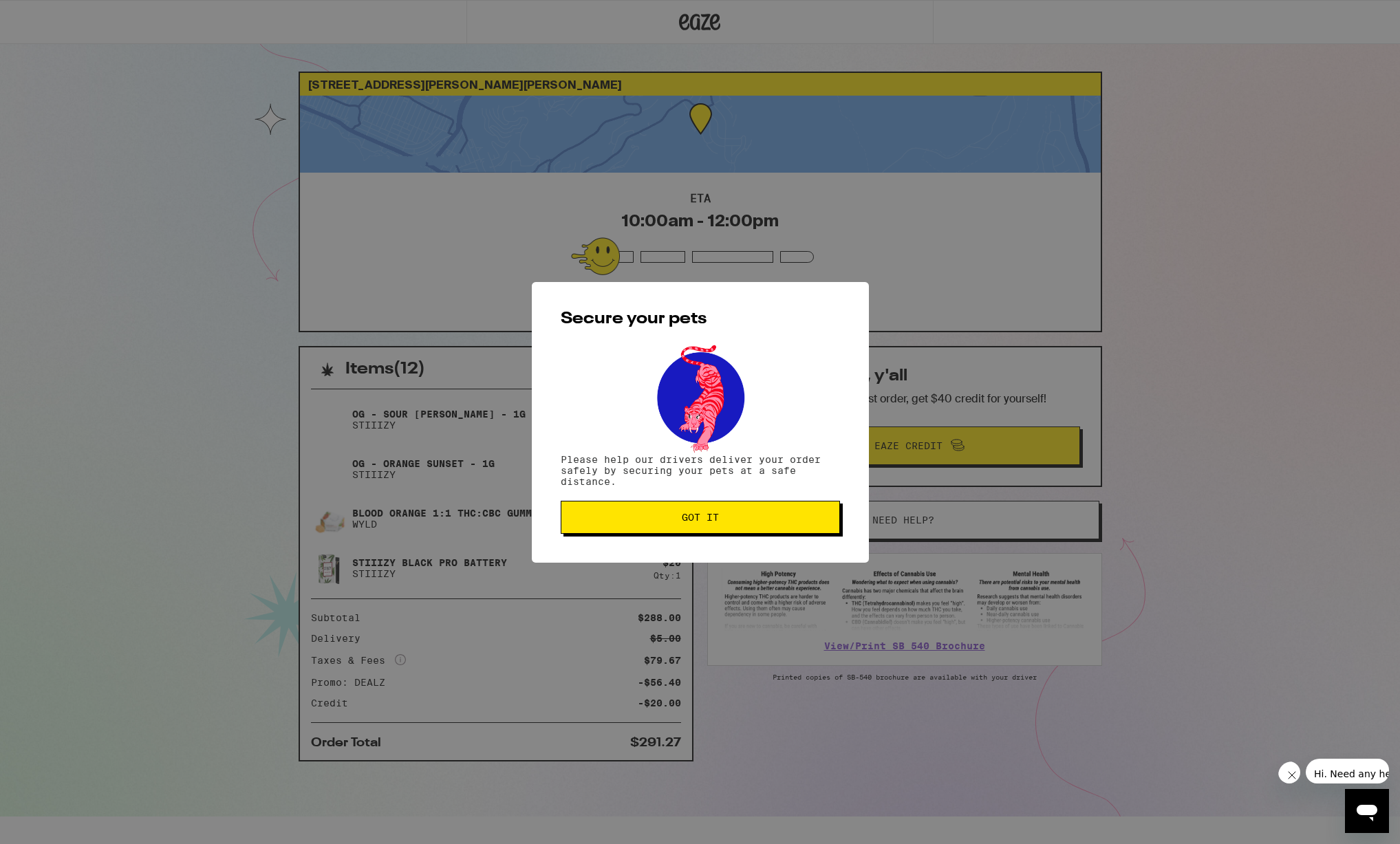
click at [642, 520] on span "Got it" at bounding box center [700, 516] width 256 height 9
